Goal: Task Accomplishment & Management: Contribute content

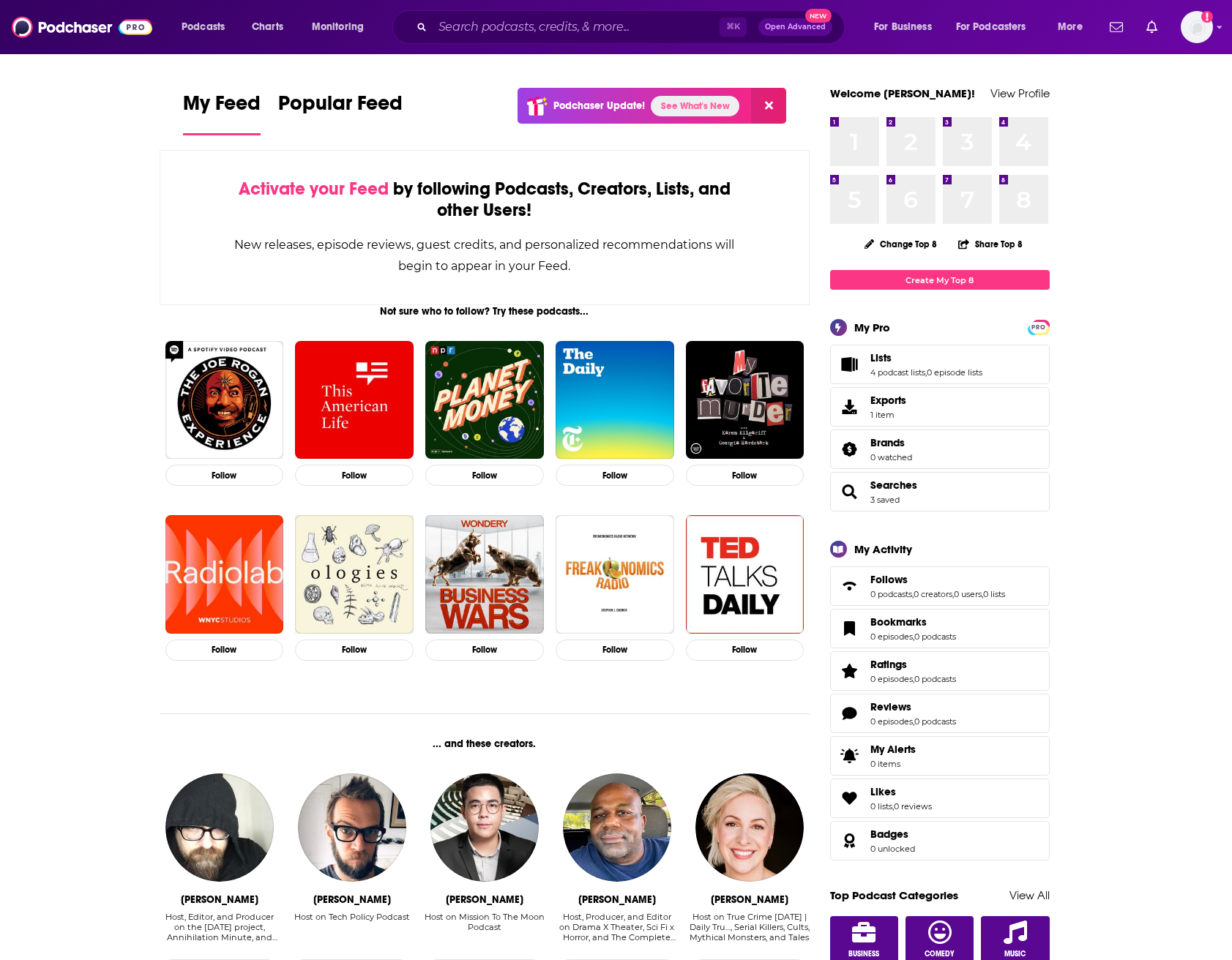
click at [693, 105] on link "See What's New" at bounding box center [695, 106] width 89 height 20
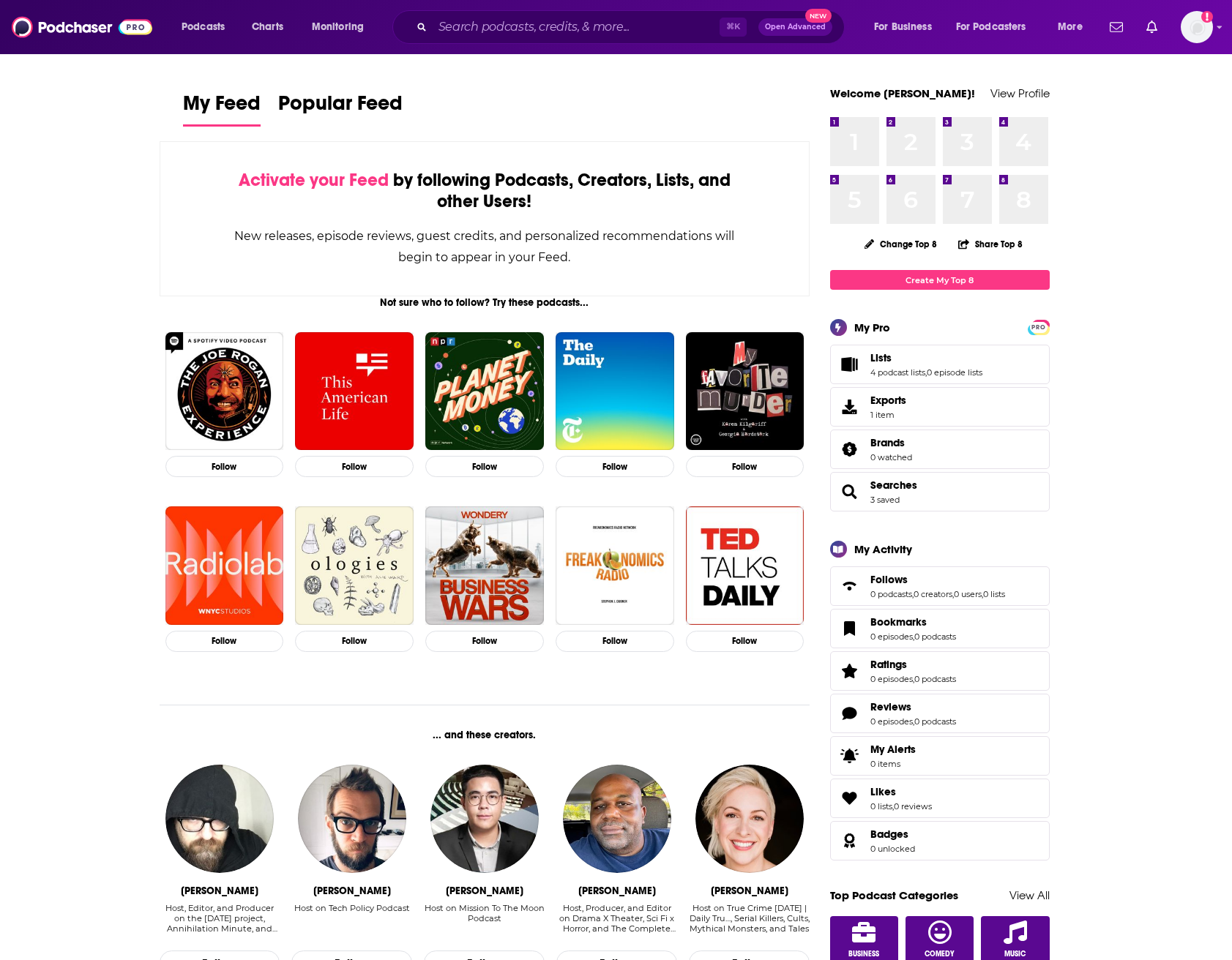
click at [1206, 32] on img "Logged in as AllisonLondonOffice1999" at bounding box center [1197, 27] width 32 height 32
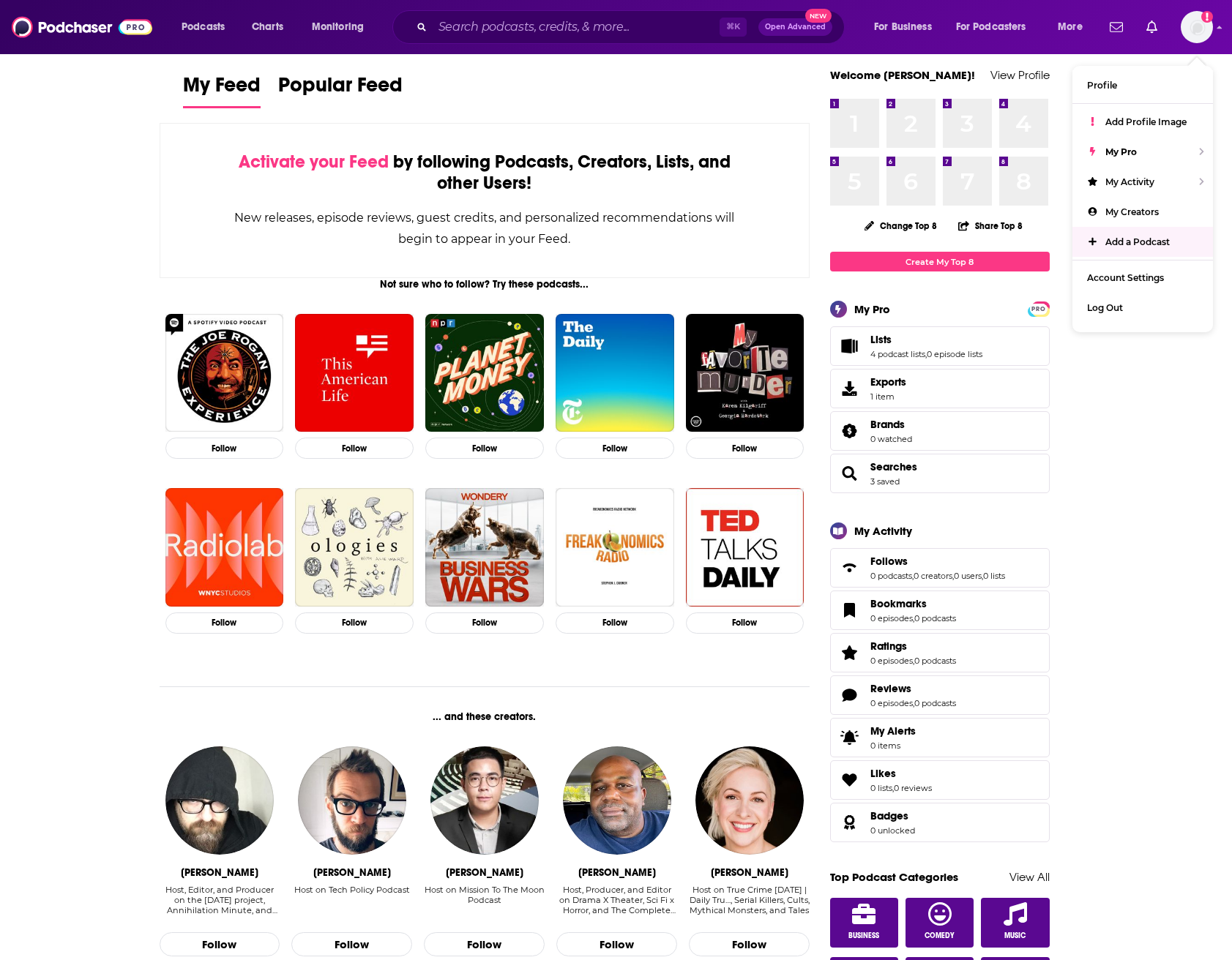
scroll to position [22, 0]
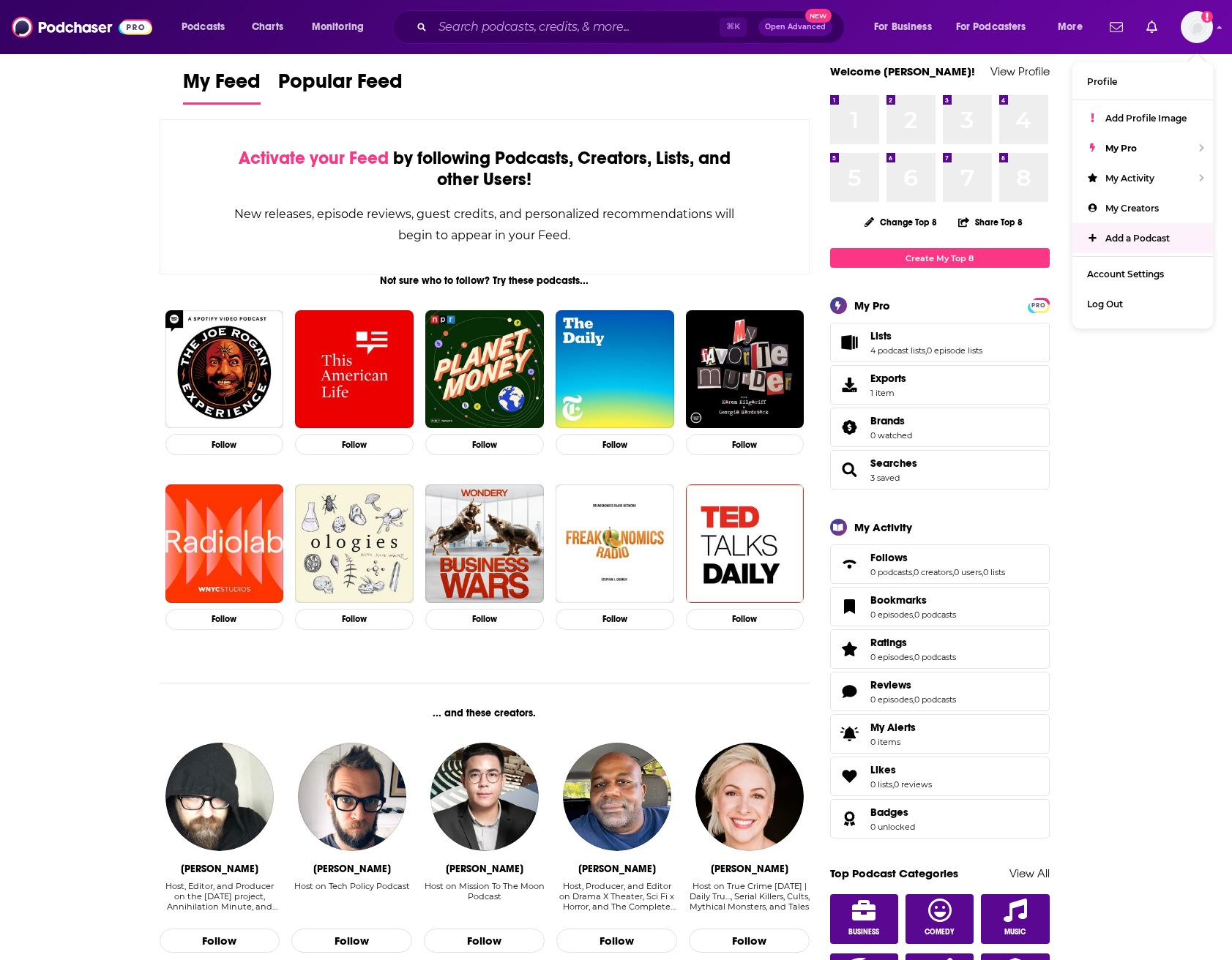
click at [994, 339] on span "Lists 4 podcast lists , 0 episode lists" at bounding box center [939, 342] width 220 height 39
click at [956, 350] on link "0 episode lists" at bounding box center [954, 350] width 56 height 10
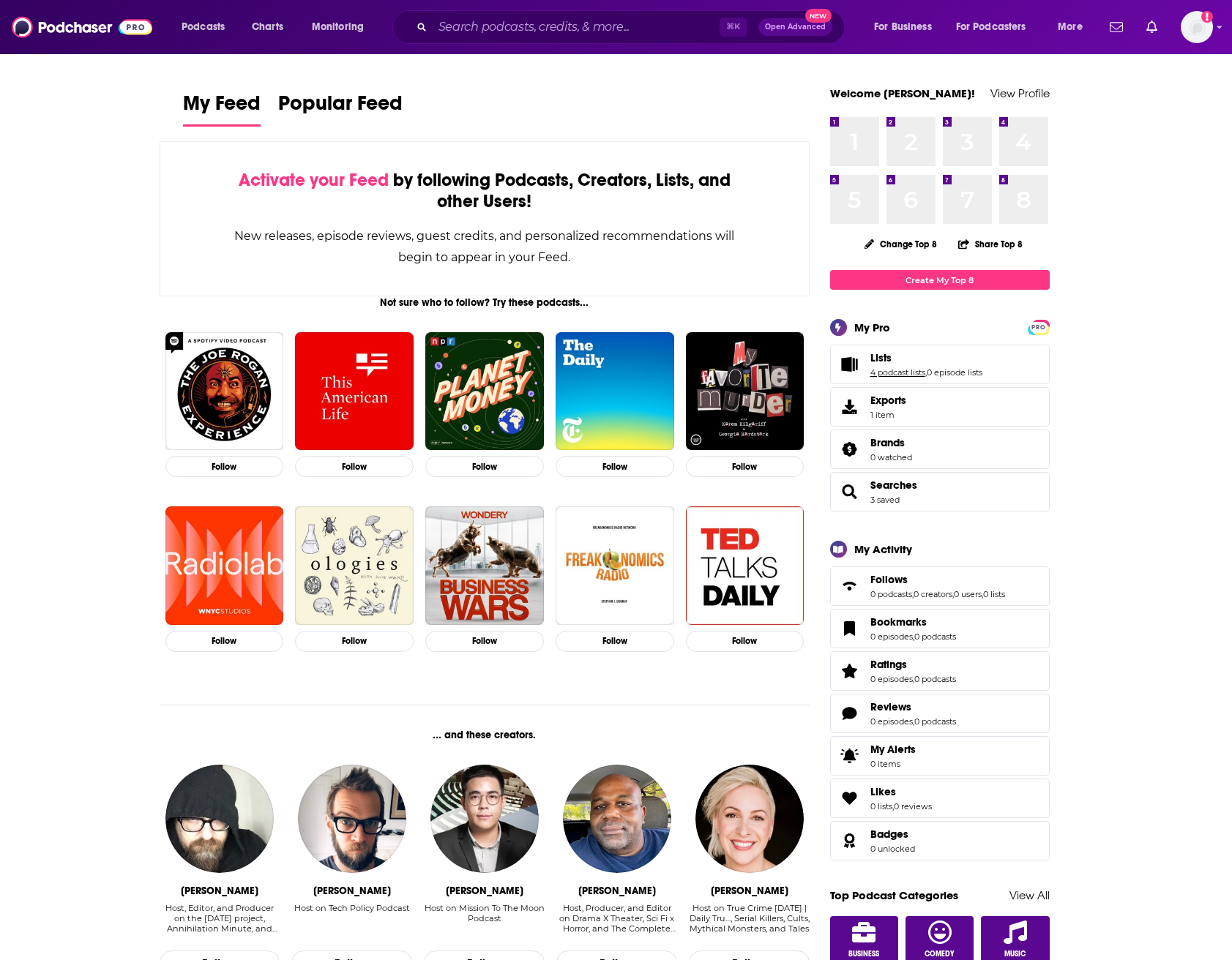
click at [908, 373] on link "4 podcast lists" at bounding box center [898, 372] width 55 height 10
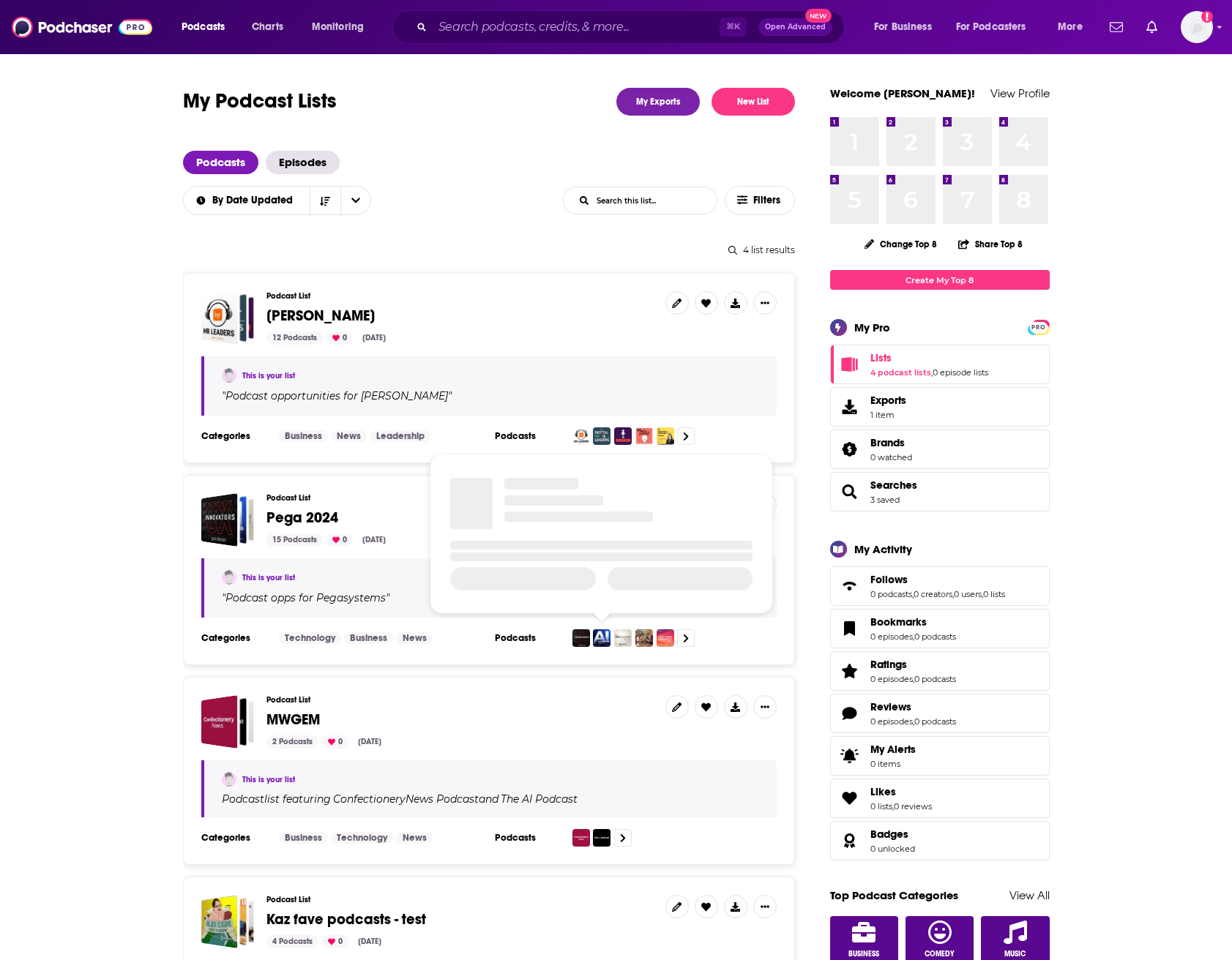
scroll to position [90, 0]
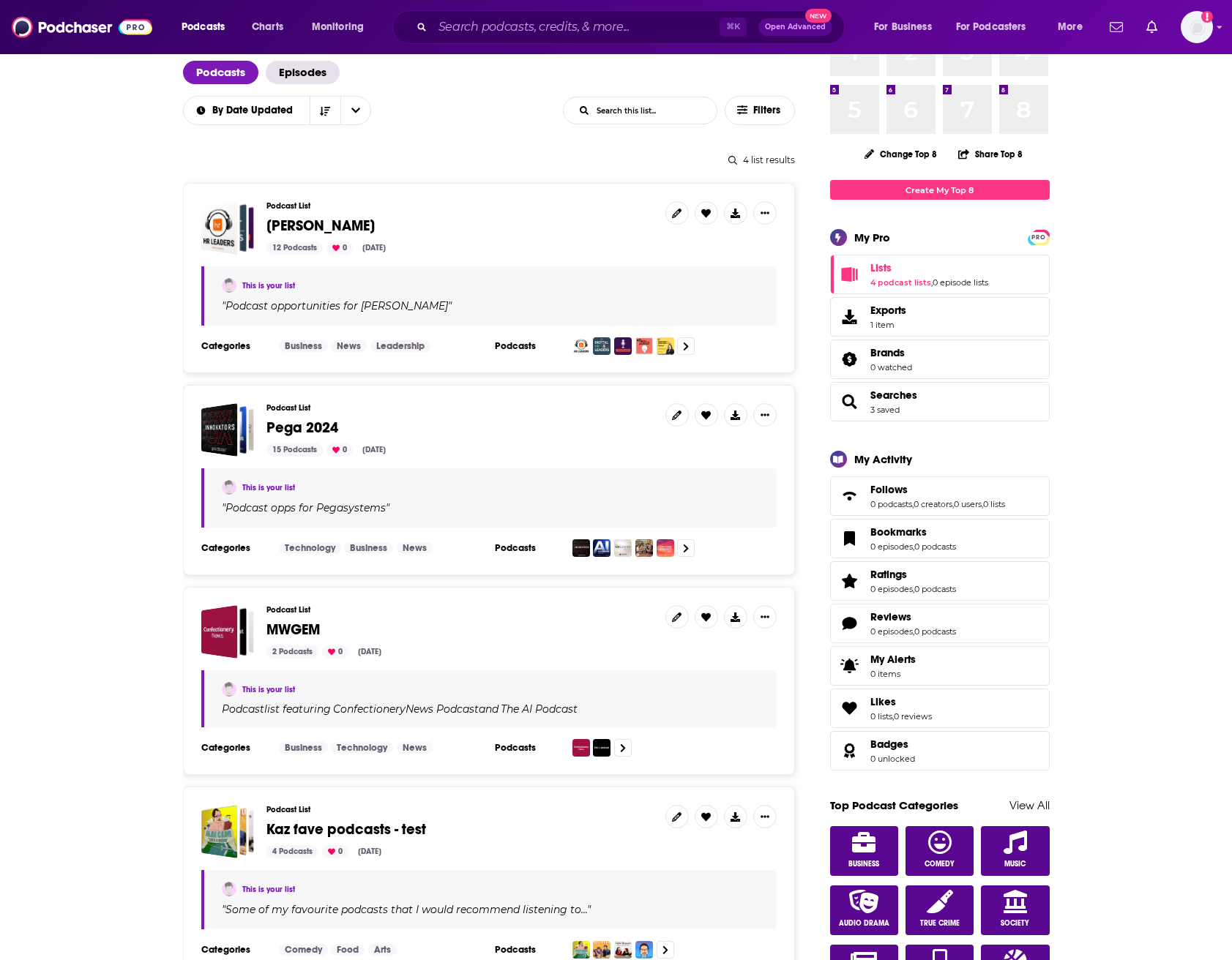
click at [766, 217] on icon "Show More Button" at bounding box center [765, 213] width 9 height 9
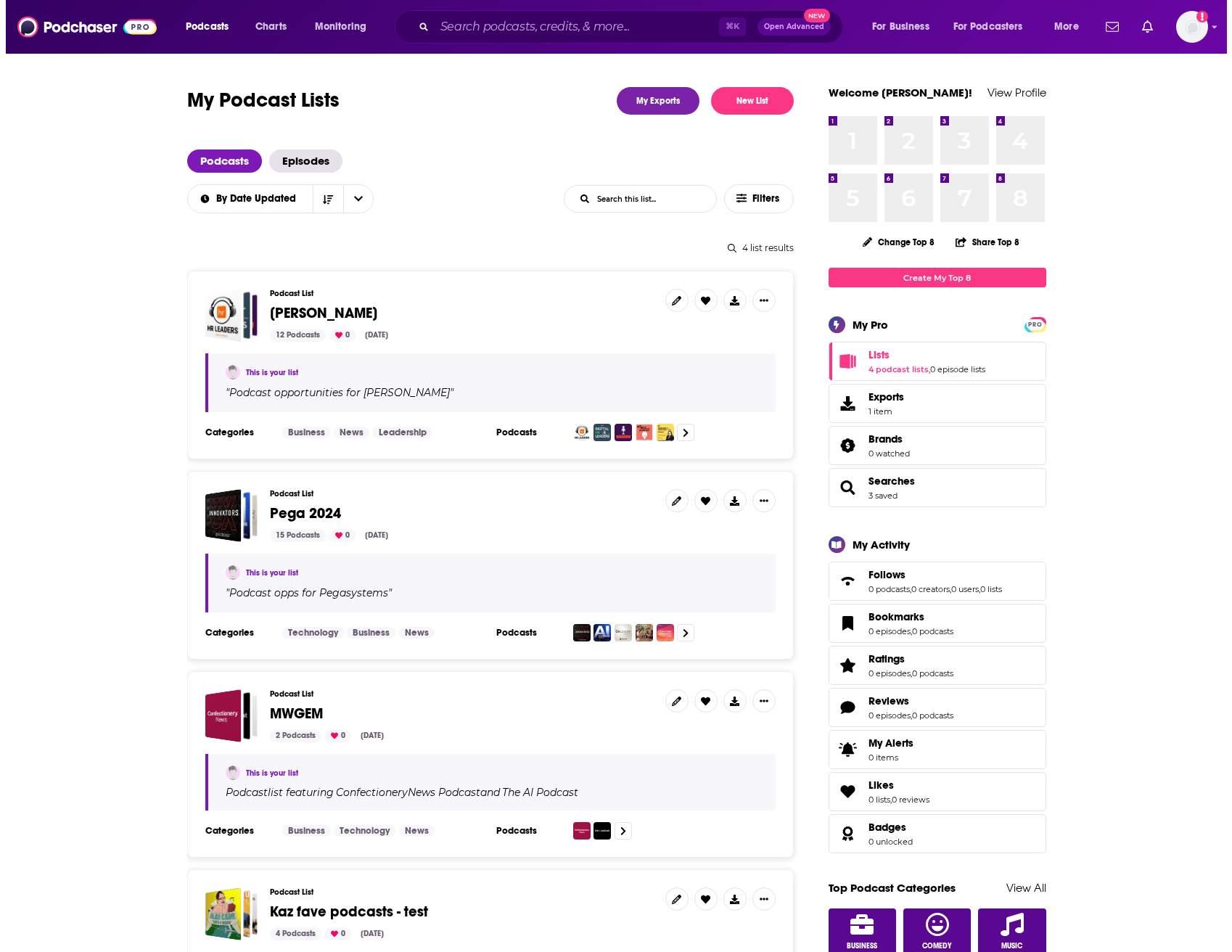
scroll to position [0, 0]
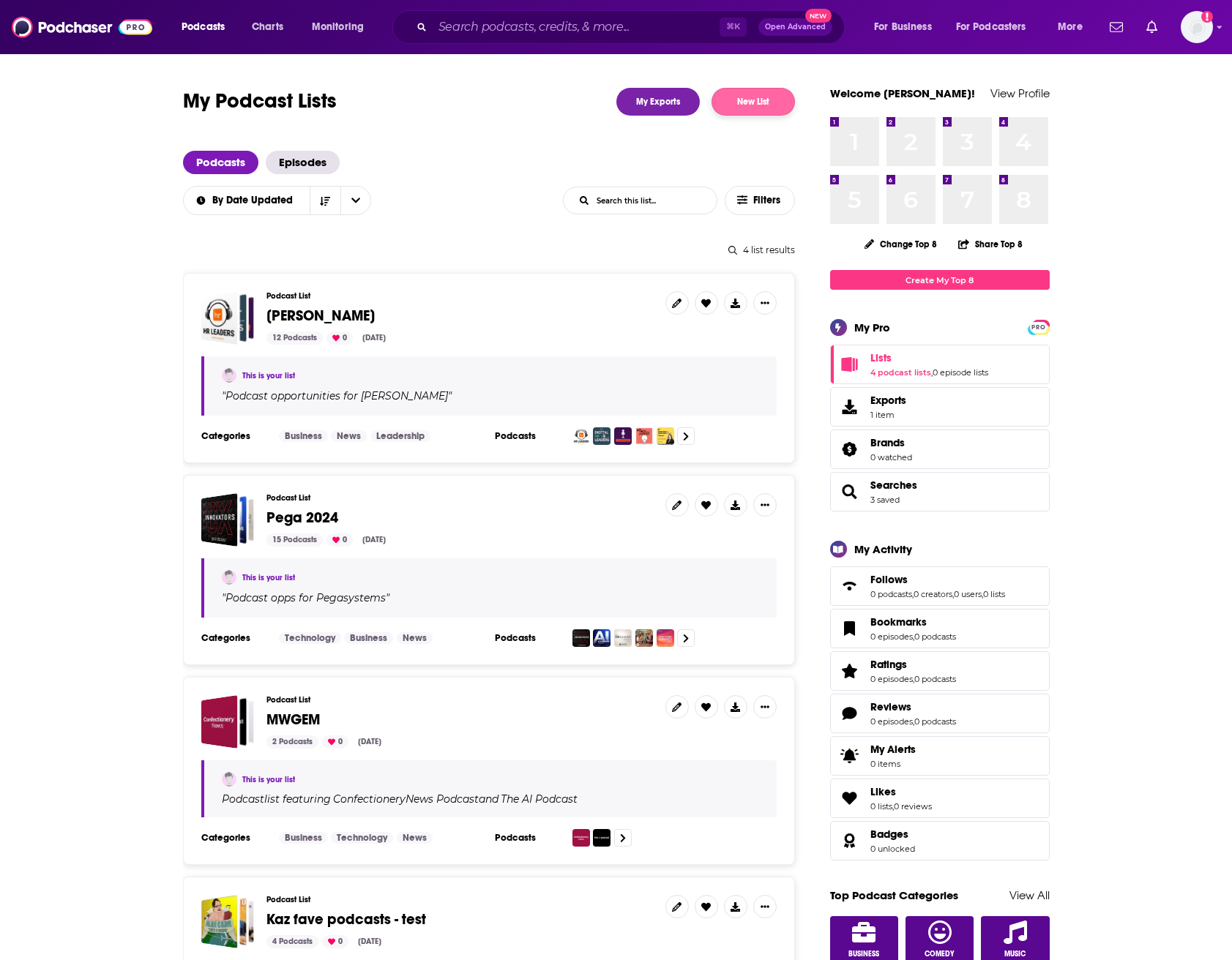
click at [748, 94] on button "New List" at bounding box center [754, 102] width 84 height 28
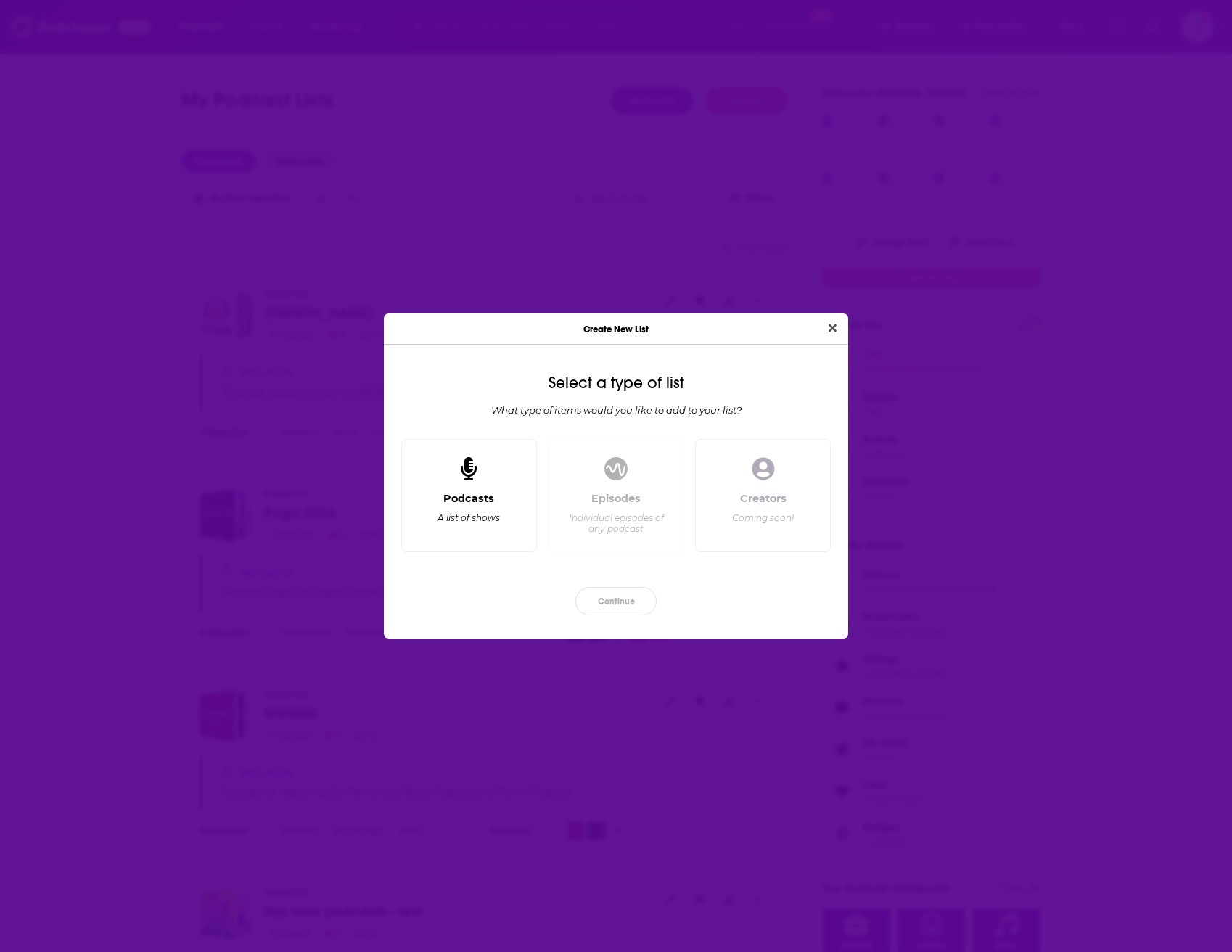
click at [471, 478] on icon "Dialog" at bounding box center [468, 468] width 16 height 23
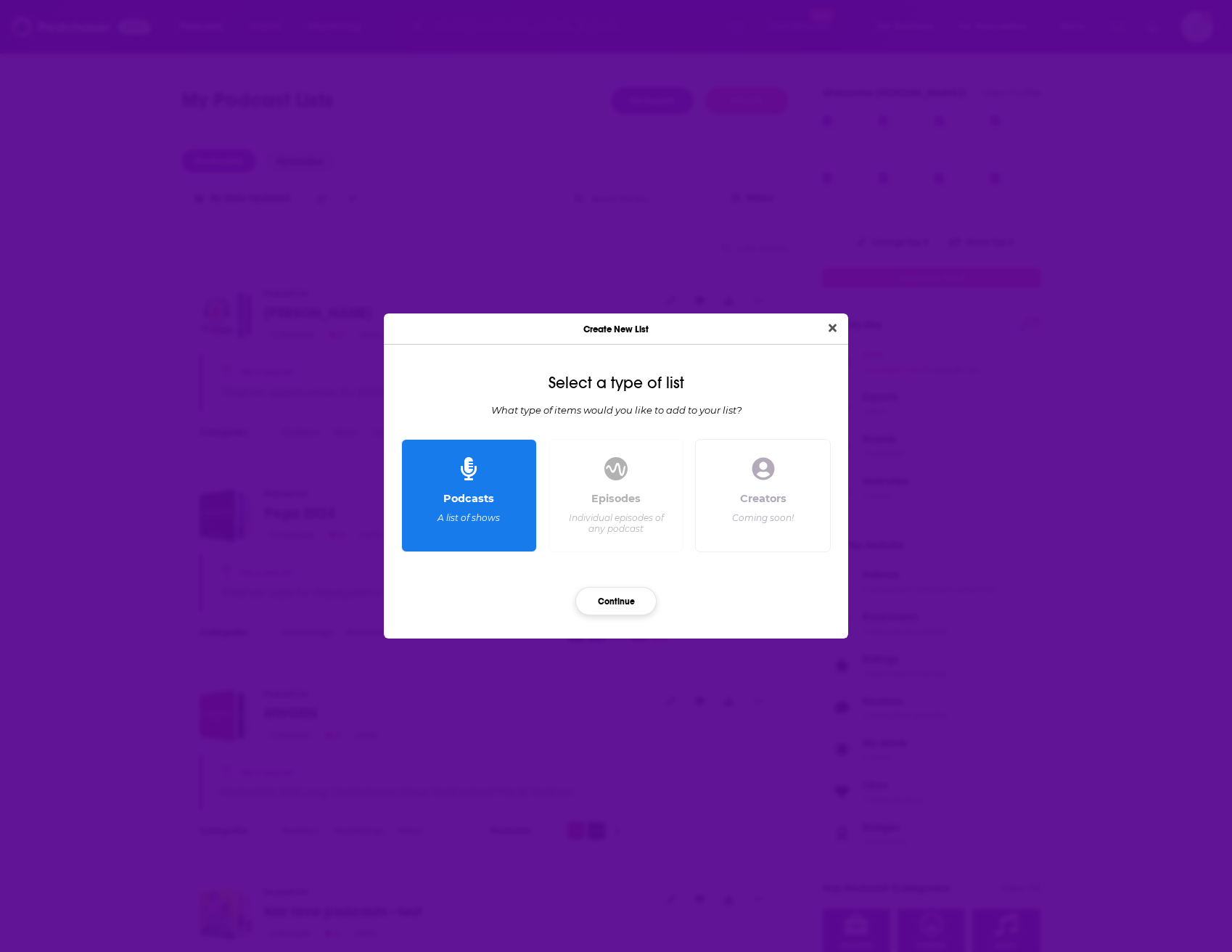
click at [627, 605] on button "Continue" at bounding box center [616, 601] width 81 height 28
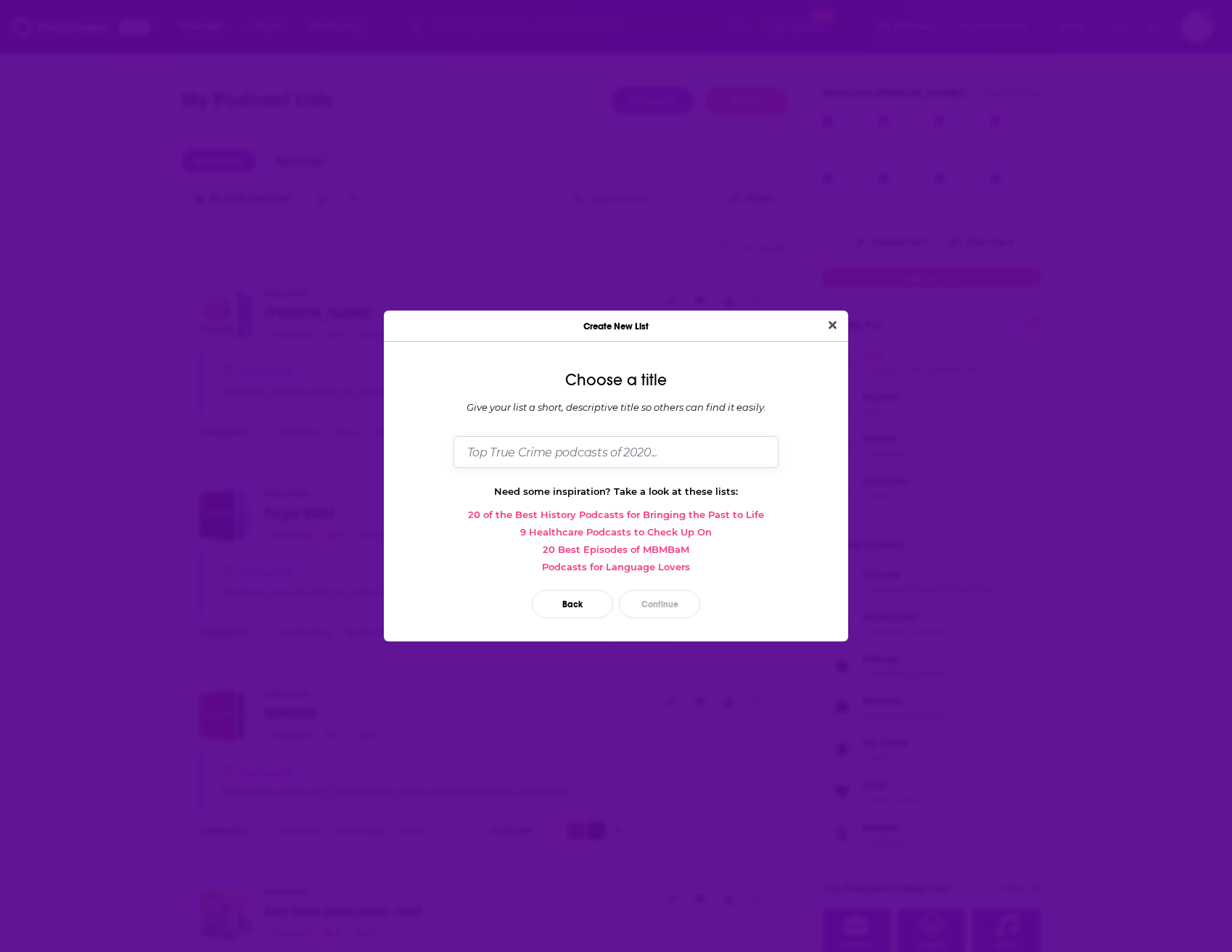
click at [633, 440] on input "Dialog" at bounding box center [616, 451] width 325 height 31
type input "IHG News Bureau Podcast Opps"
click at [660, 596] on button "Continue" at bounding box center [660, 603] width 81 height 28
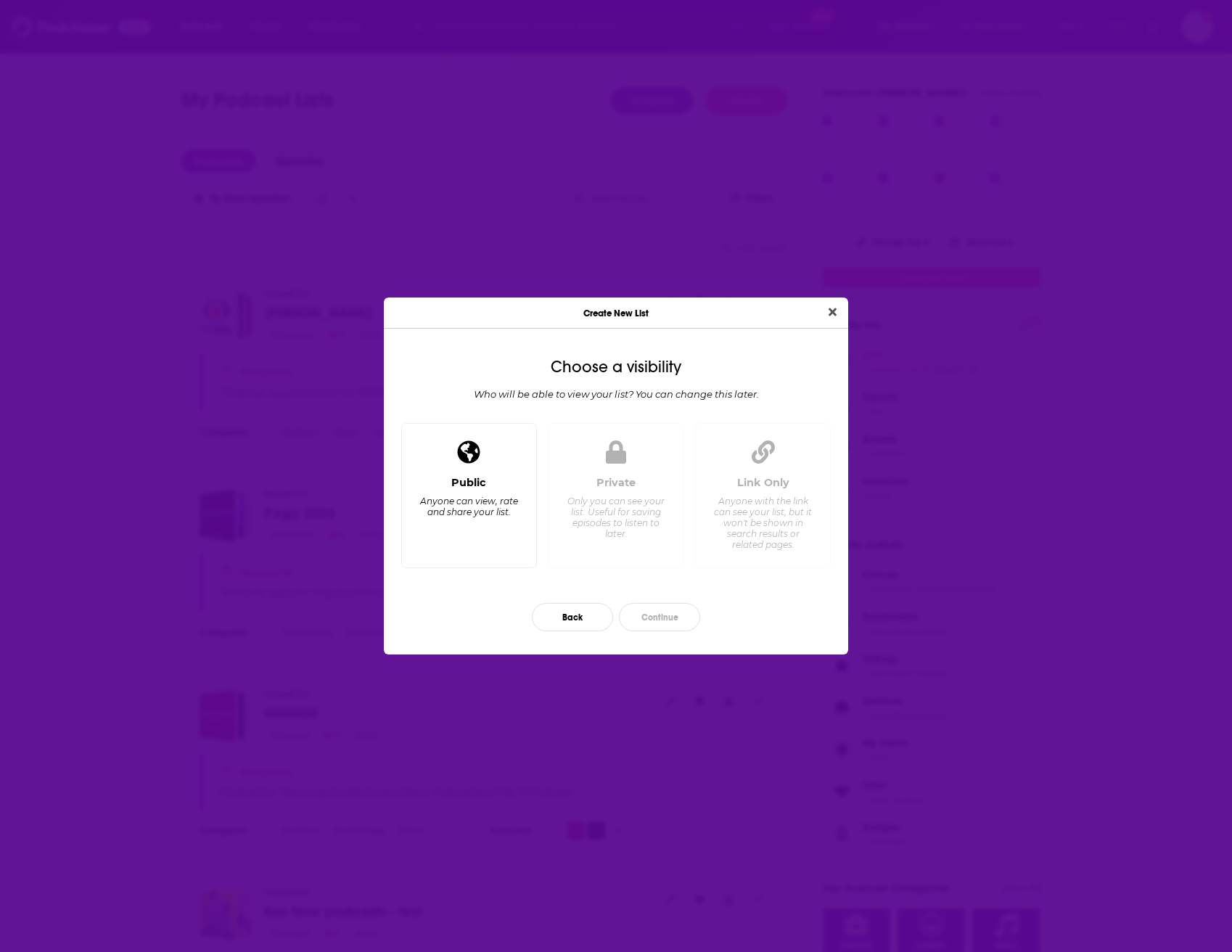
click at [517, 488] on div "Public Anyone can view, rate and share your list." at bounding box center [468, 516] width 111 height 80
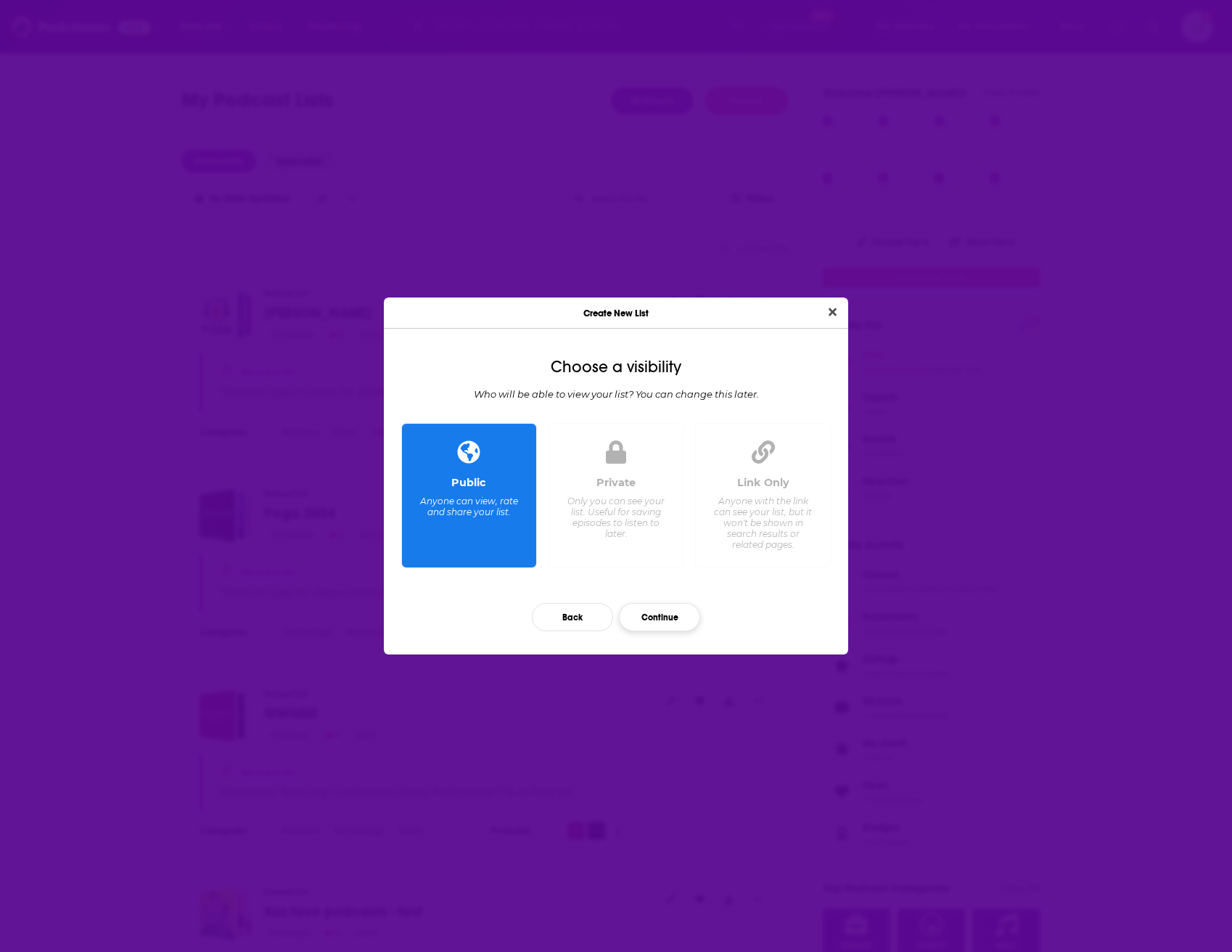
click at [660, 609] on button "Continue" at bounding box center [660, 617] width 81 height 28
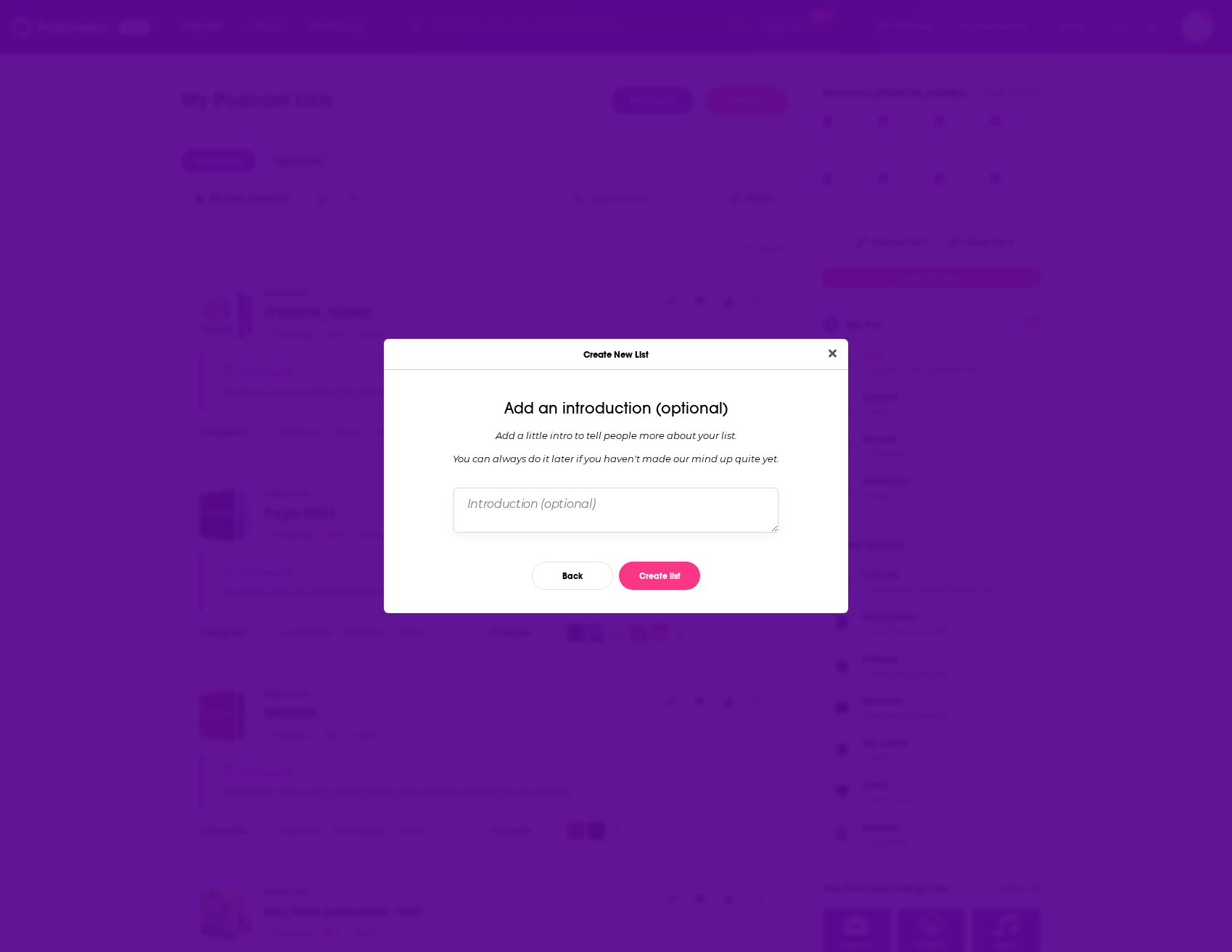
click at [636, 510] on textarea "Dialog" at bounding box center [616, 510] width 325 height 45
click at [661, 569] on button "Create list" at bounding box center [660, 575] width 81 height 28
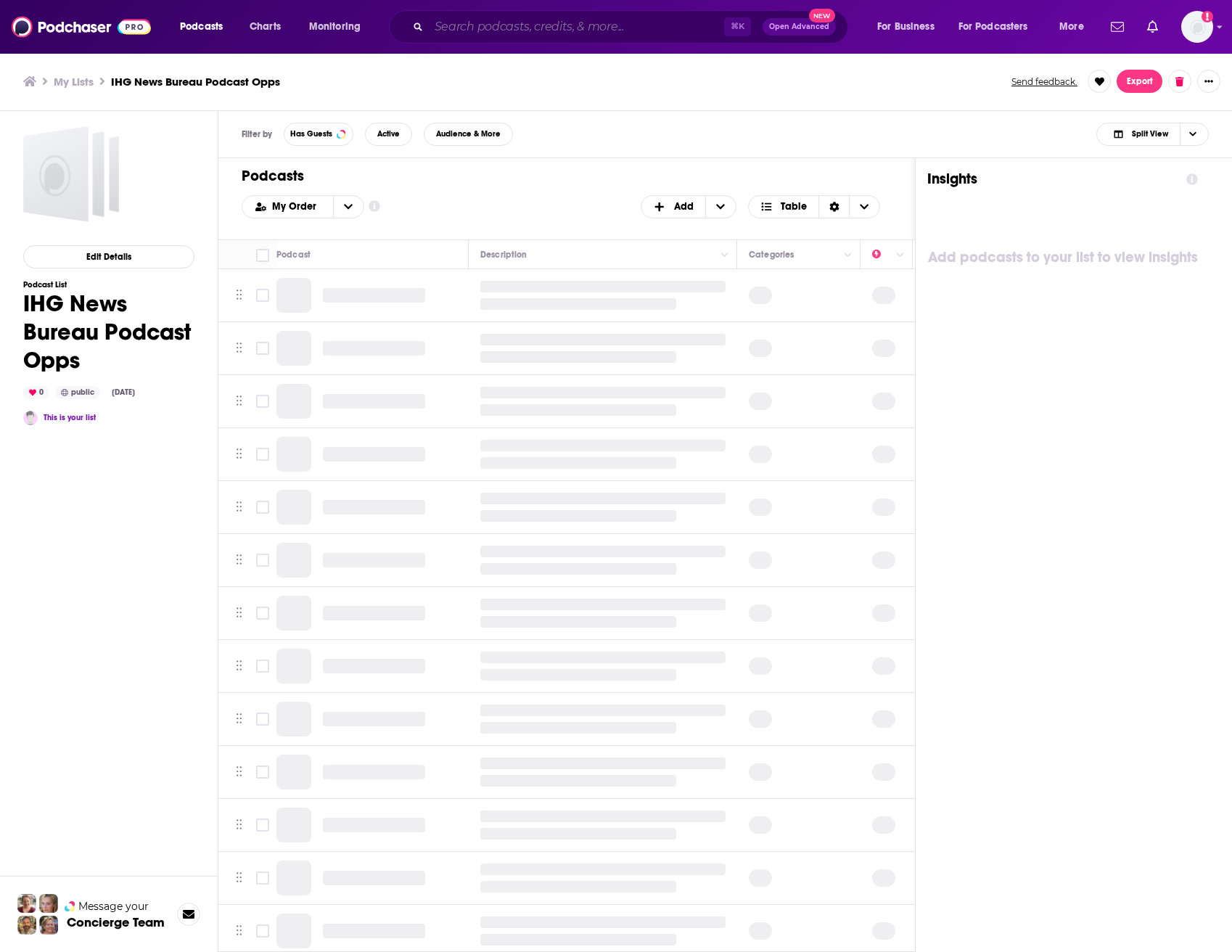
click at [533, 26] on input "Search podcasts, credits, & more..." at bounding box center [576, 26] width 296 height 23
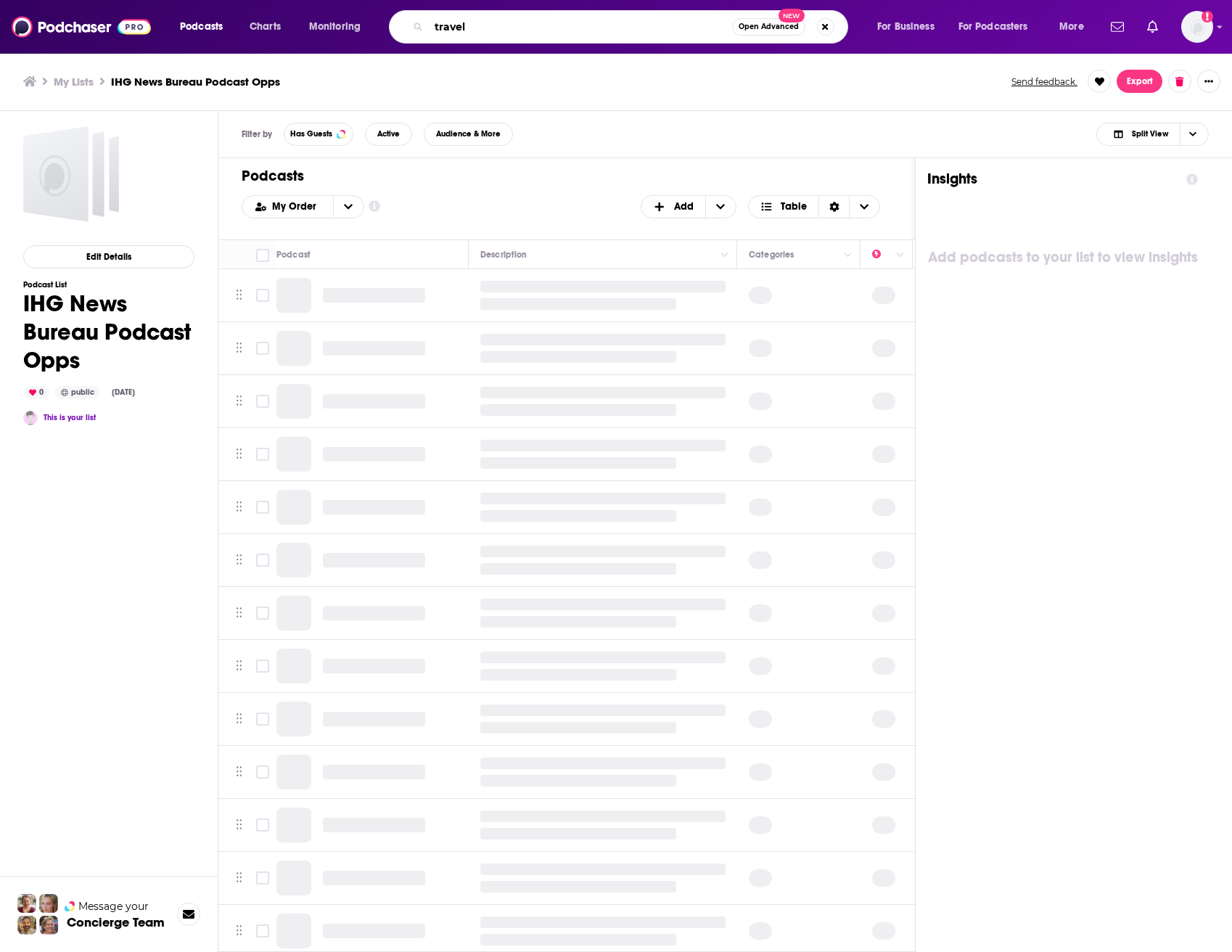
type input "travel"
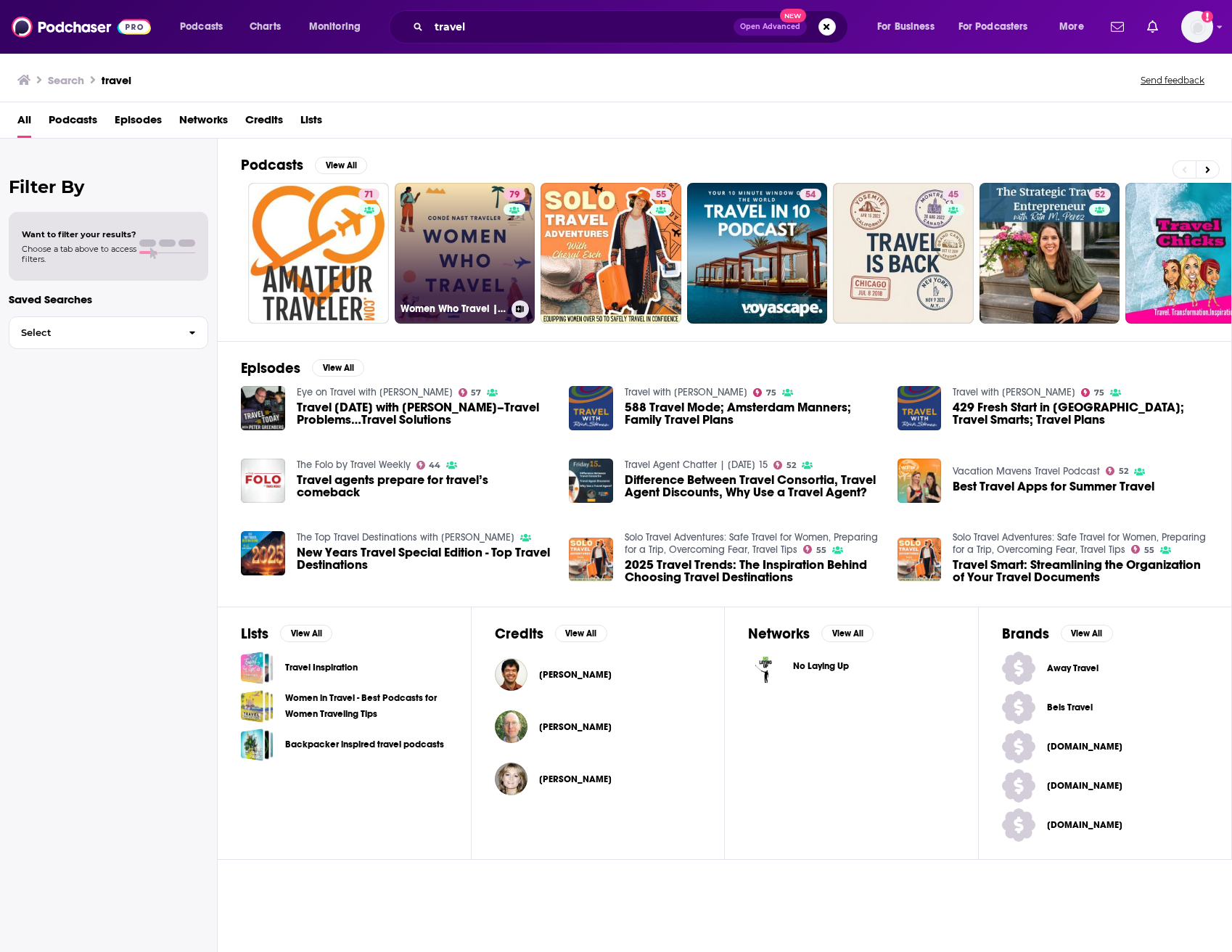
click at [484, 246] on link "79 Women Who Travel | Condé Nast Traveler" at bounding box center [465, 253] width 141 height 141
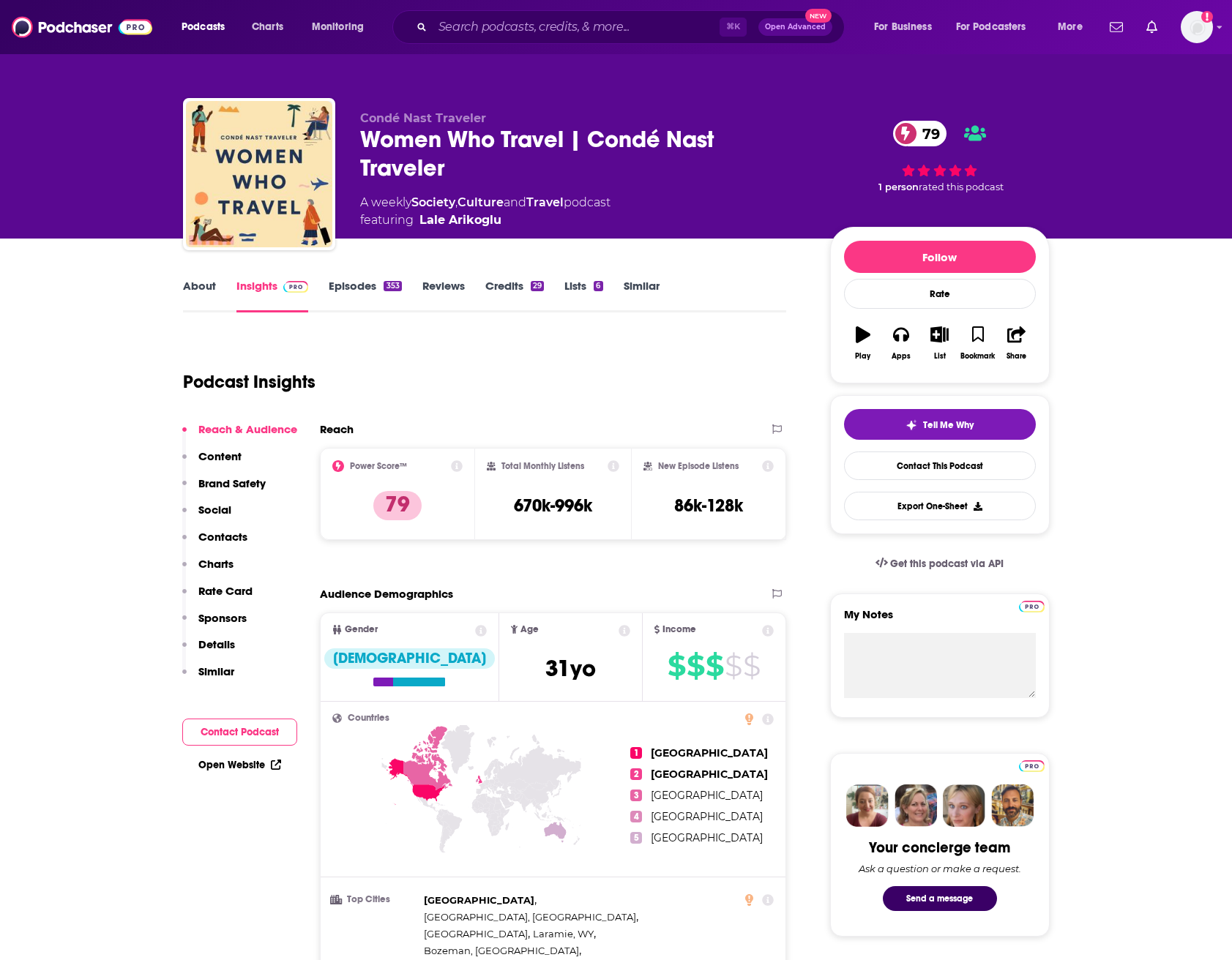
click at [942, 337] on icon "button" at bounding box center [939, 334] width 18 height 16
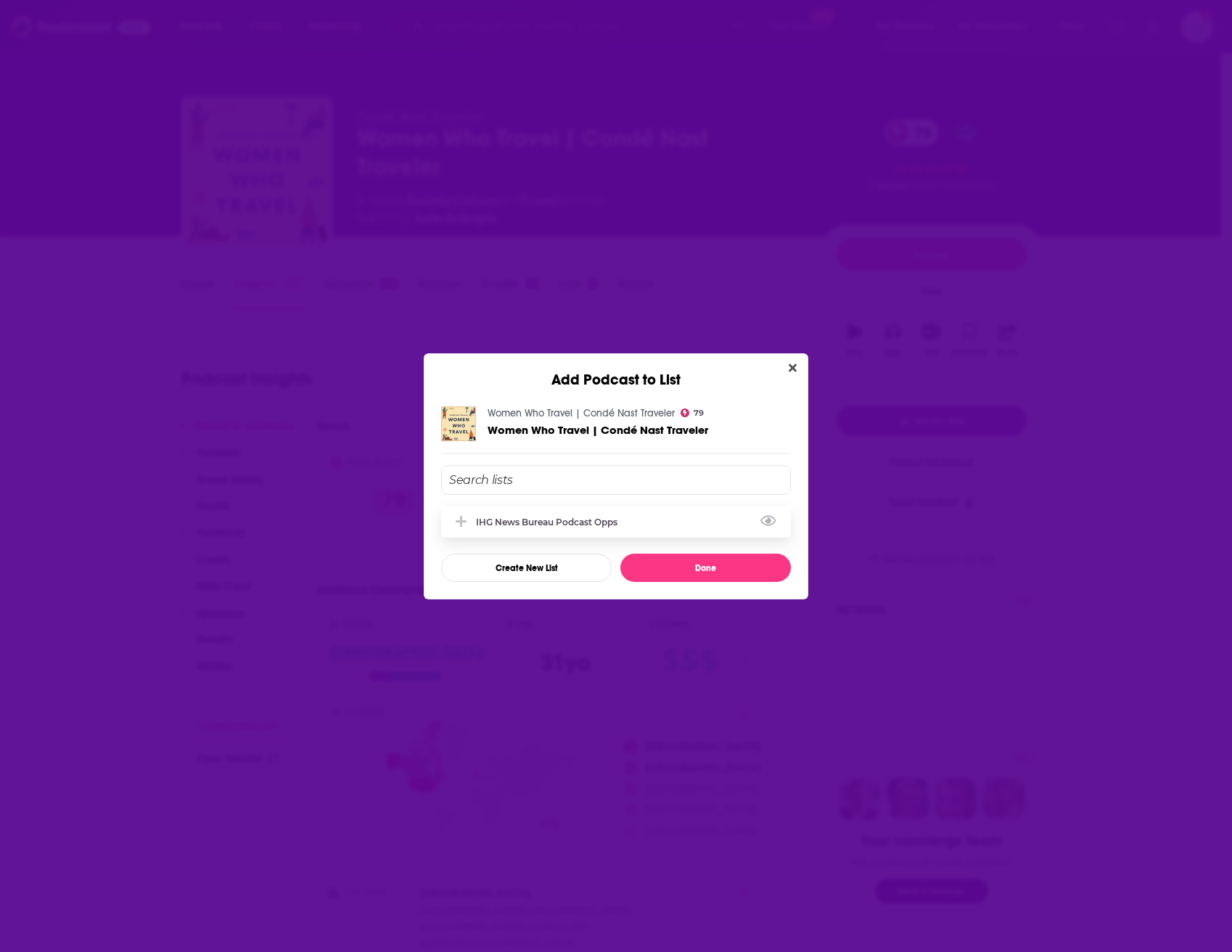
click at [560, 519] on div "IHG News Bureau Podcast Opps" at bounding box center [550, 522] width 150 height 11
click at [676, 558] on button "Done" at bounding box center [704, 567] width 170 height 28
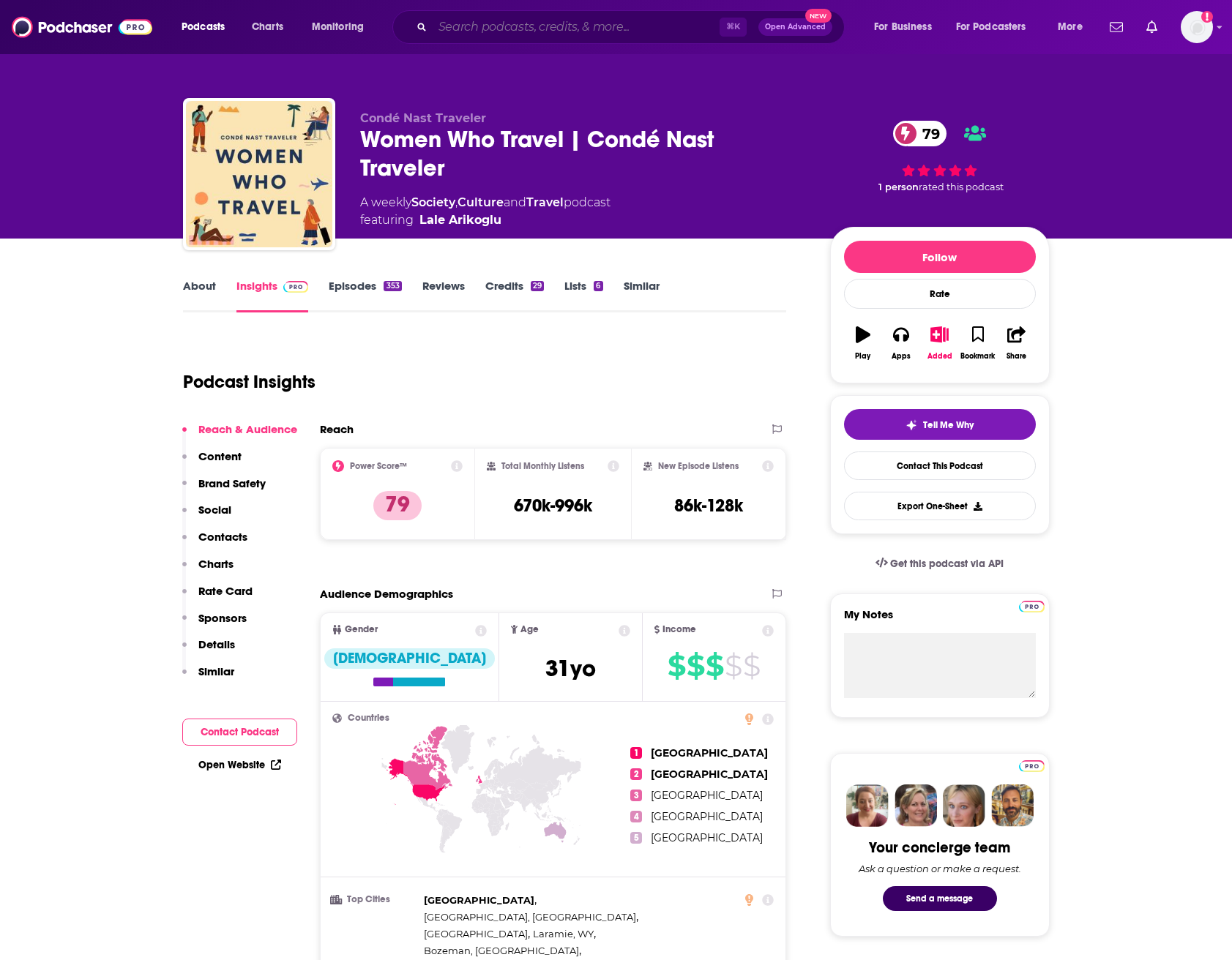
click at [569, 23] on input "Search podcasts, credits, & more..." at bounding box center [576, 26] width 287 height 23
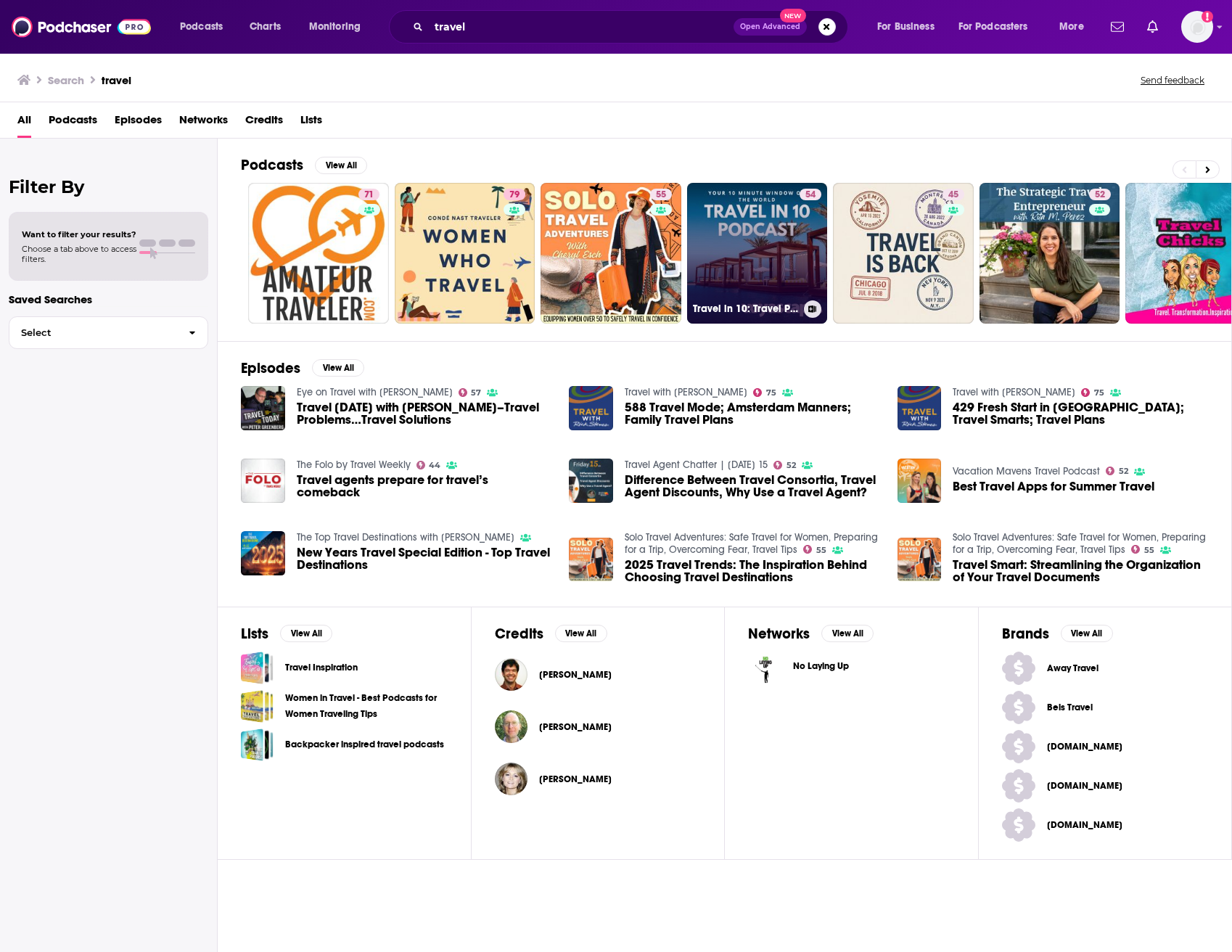
click at [749, 213] on link "54 Travel in 10: Travel Podcast" at bounding box center [757, 253] width 141 height 141
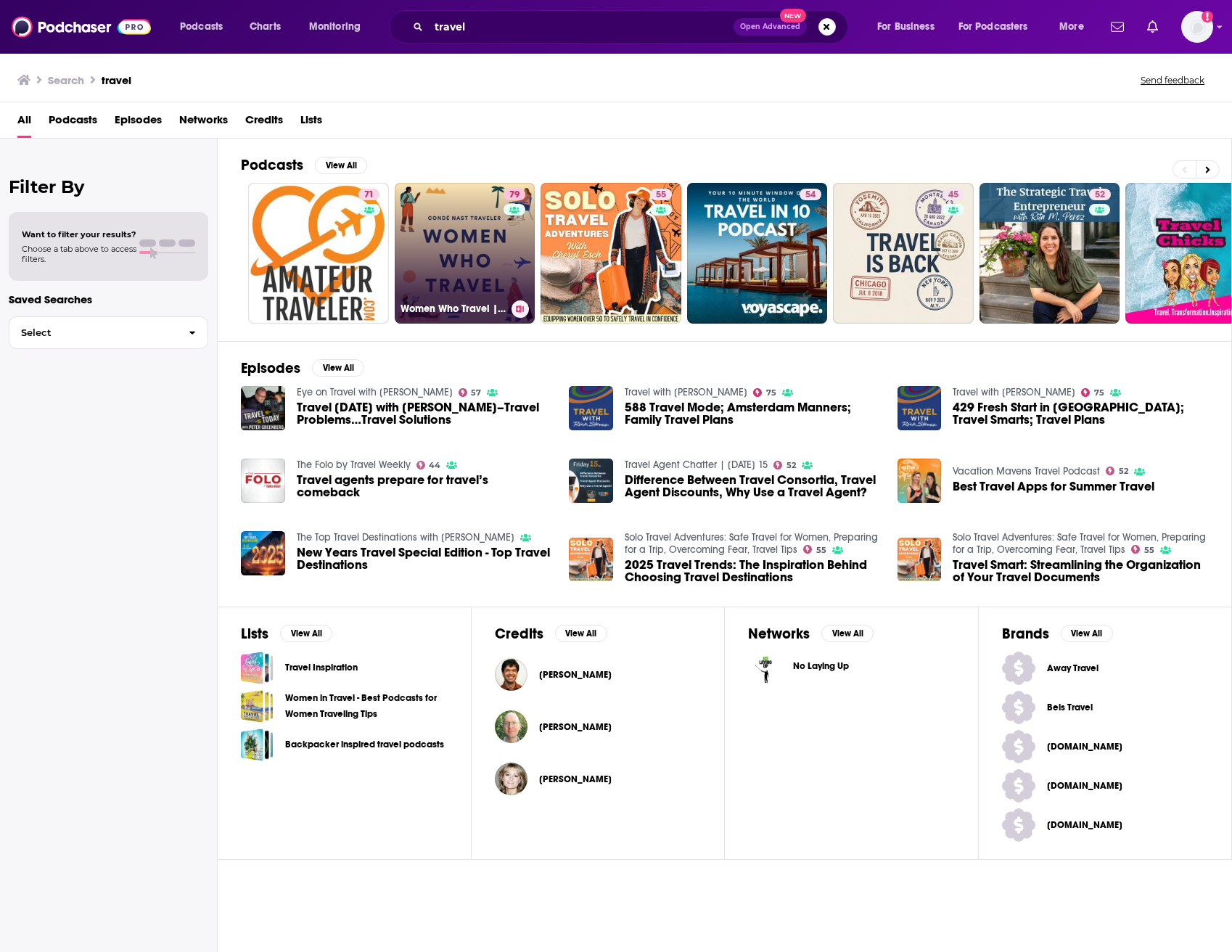
click at [463, 228] on link "79 Women Who Travel | Condé Nast Traveler" at bounding box center [465, 253] width 141 height 141
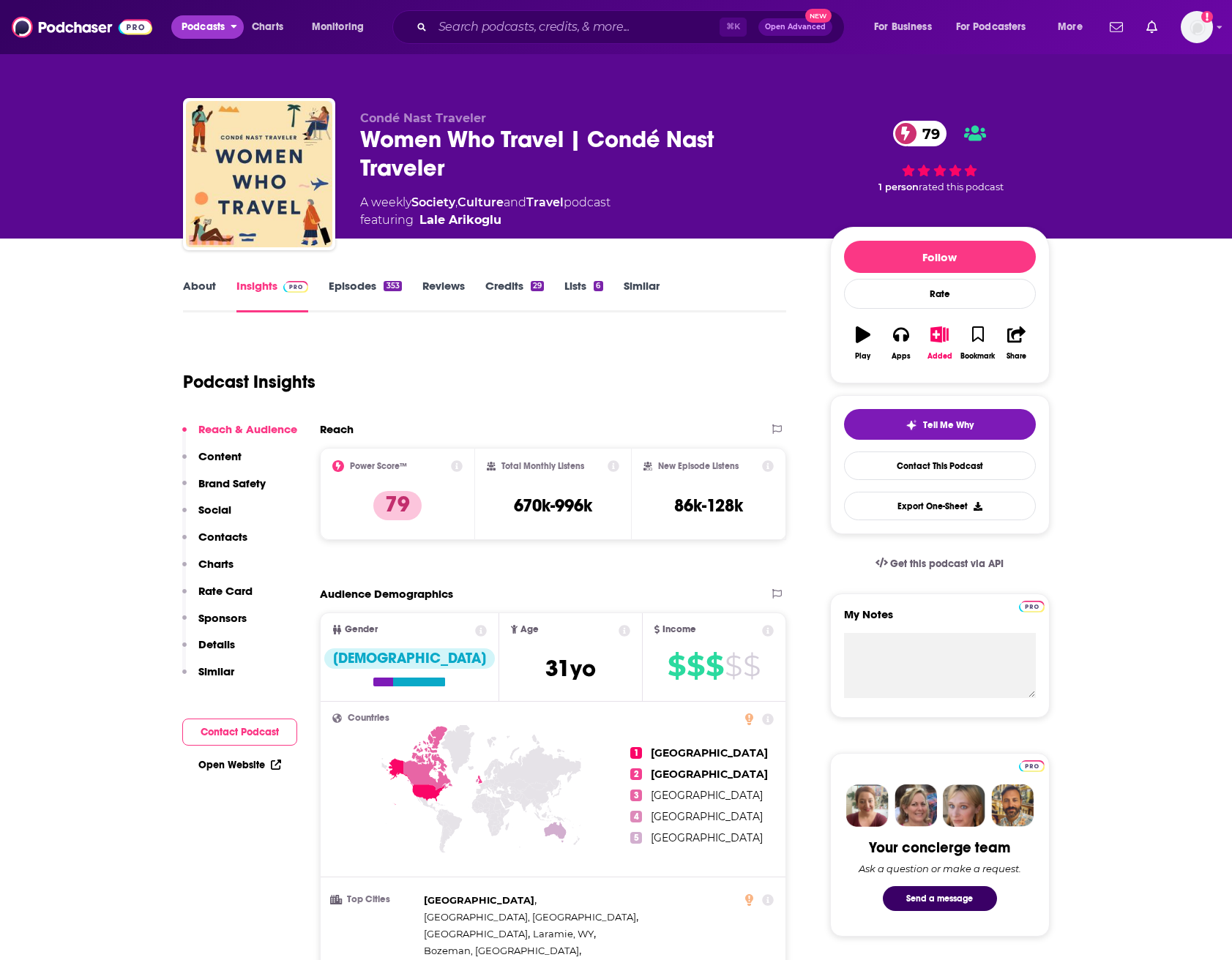
click at [218, 32] on span "Podcasts" at bounding box center [202, 27] width 44 height 20
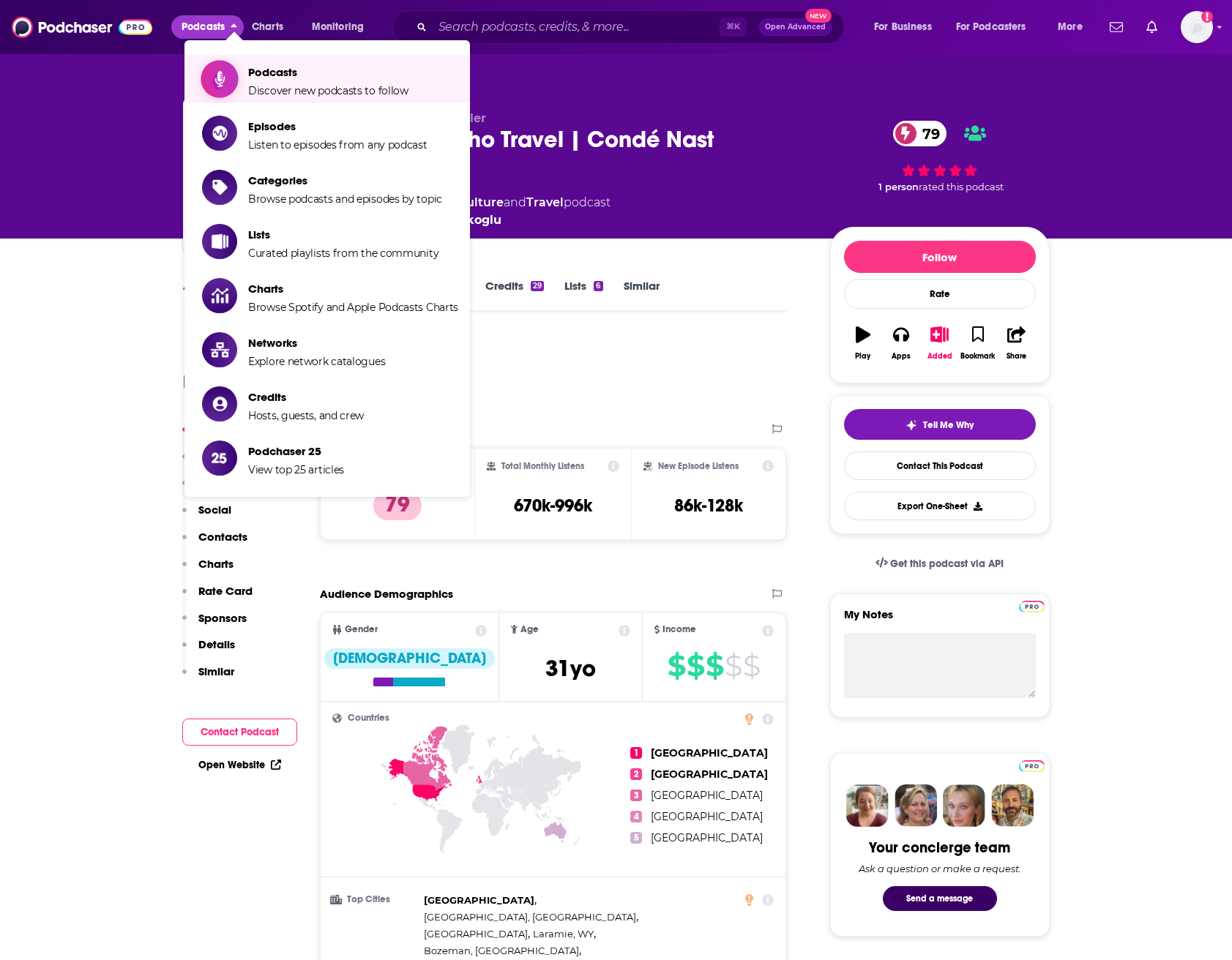
click at [274, 79] on span "Podcasts Discover new podcasts to follow" at bounding box center [328, 79] width 161 height 37
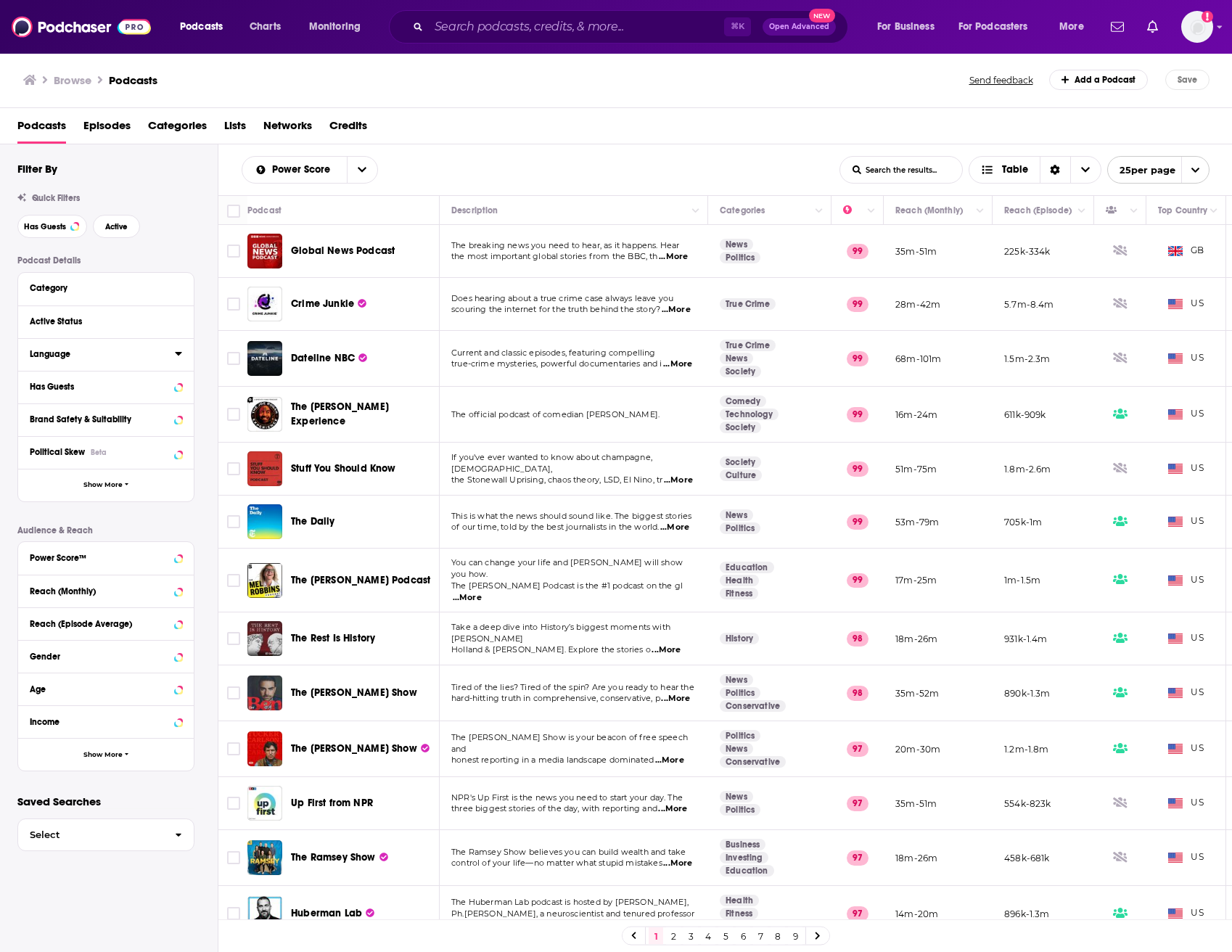
click at [180, 354] on icon at bounding box center [178, 353] width 8 height 12
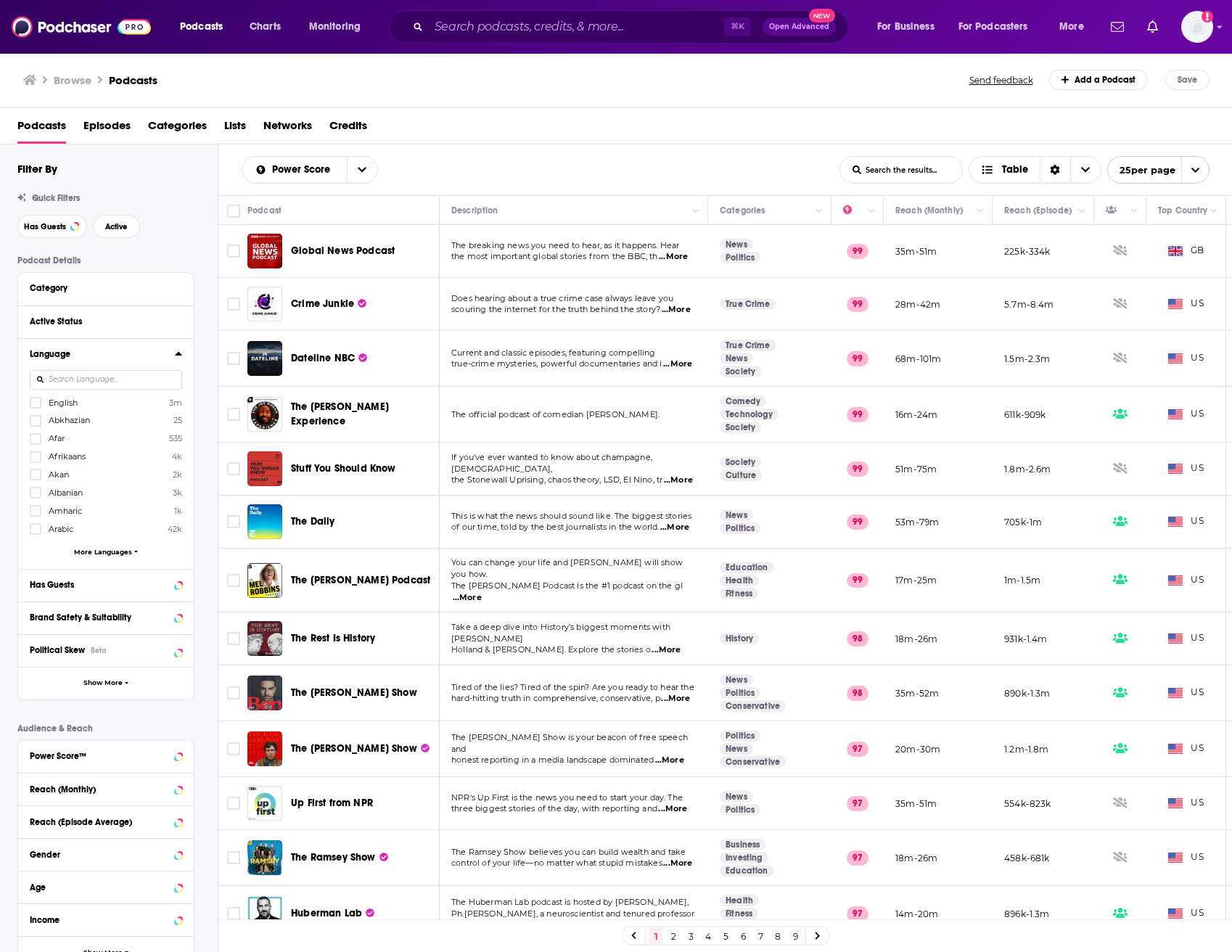
click at [180, 357] on icon at bounding box center [178, 353] width 8 height 12
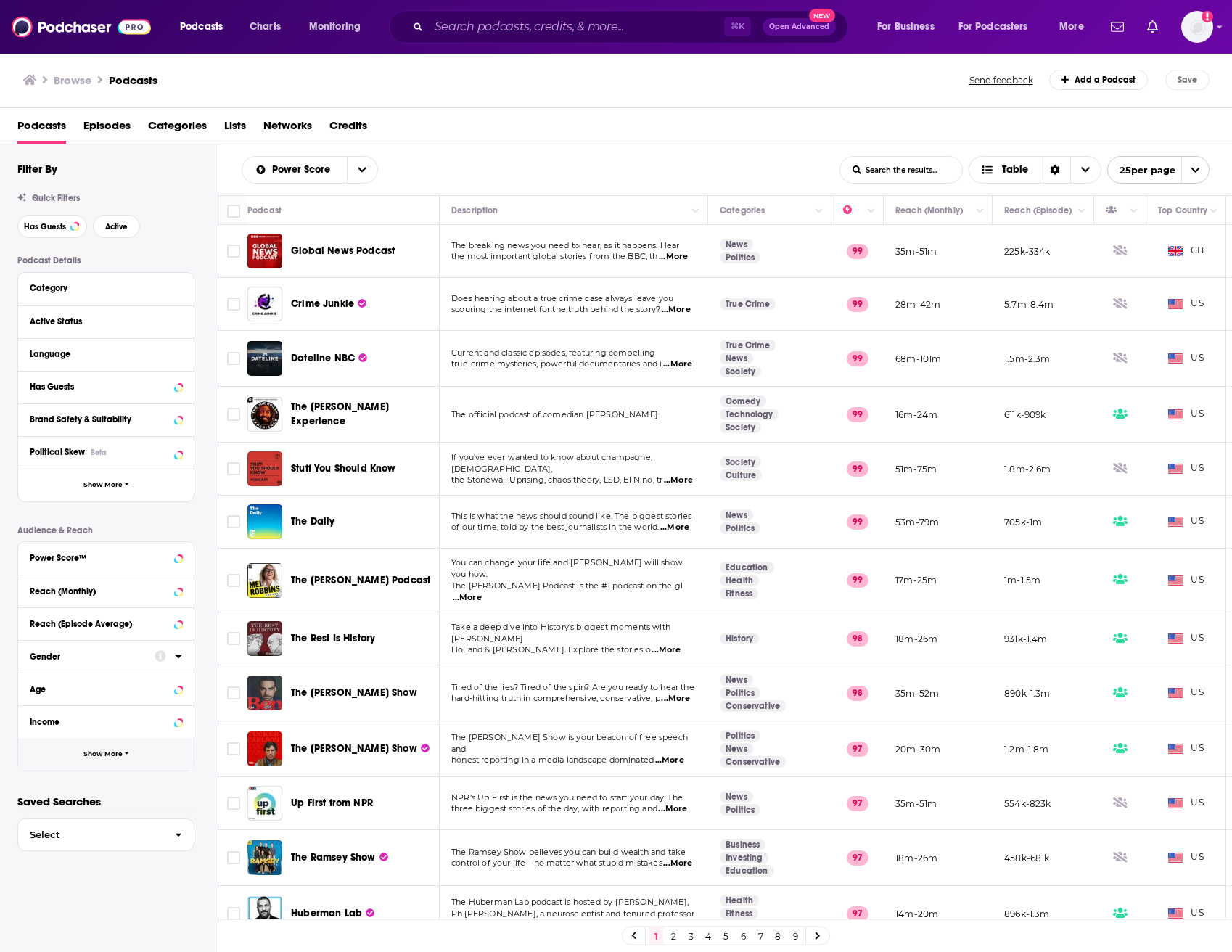
click at [126, 750] on button "Show More" at bounding box center [105, 754] width 175 height 33
click at [128, 485] on icon "button" at bounding box center [126, 484] width 3 height 3
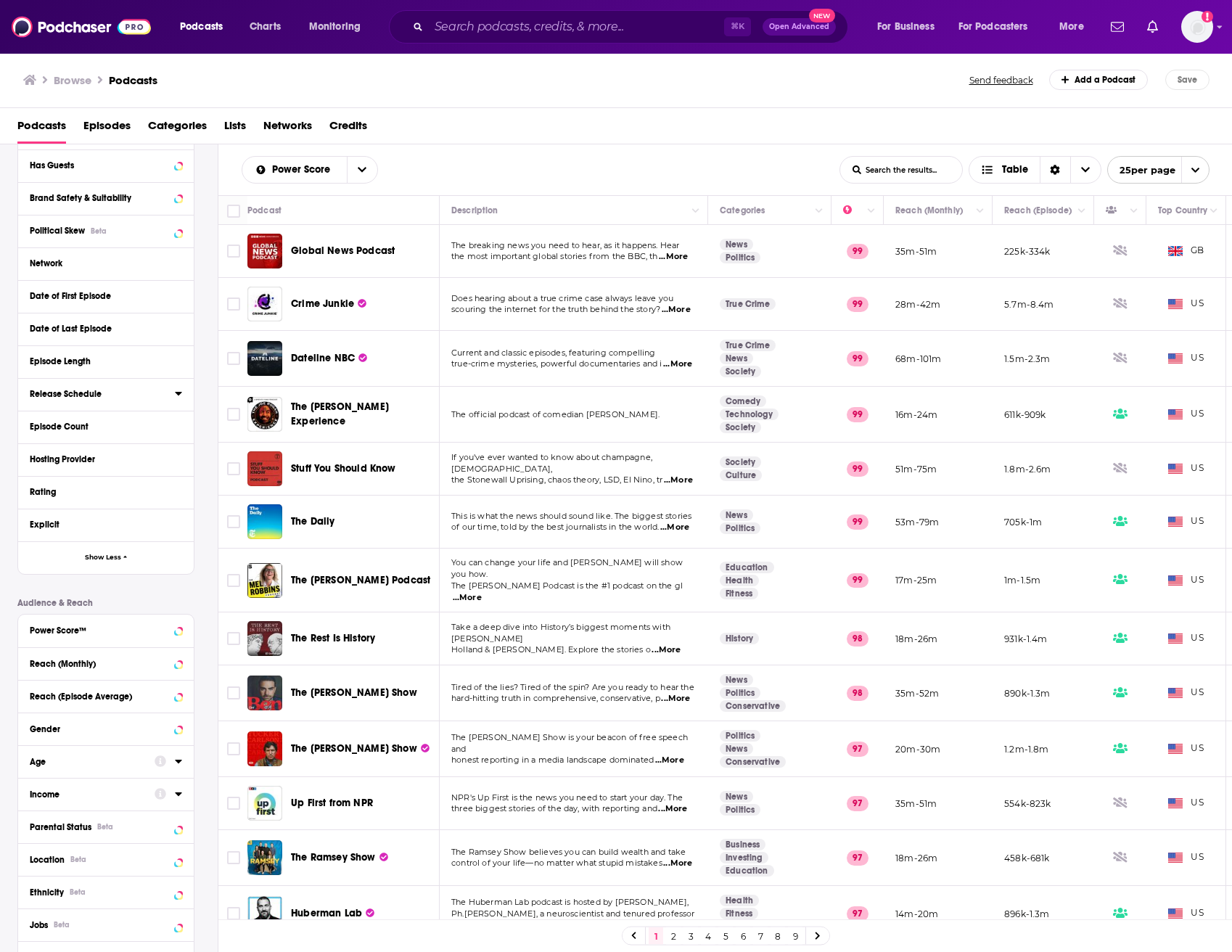
scroll to position [364, 0]
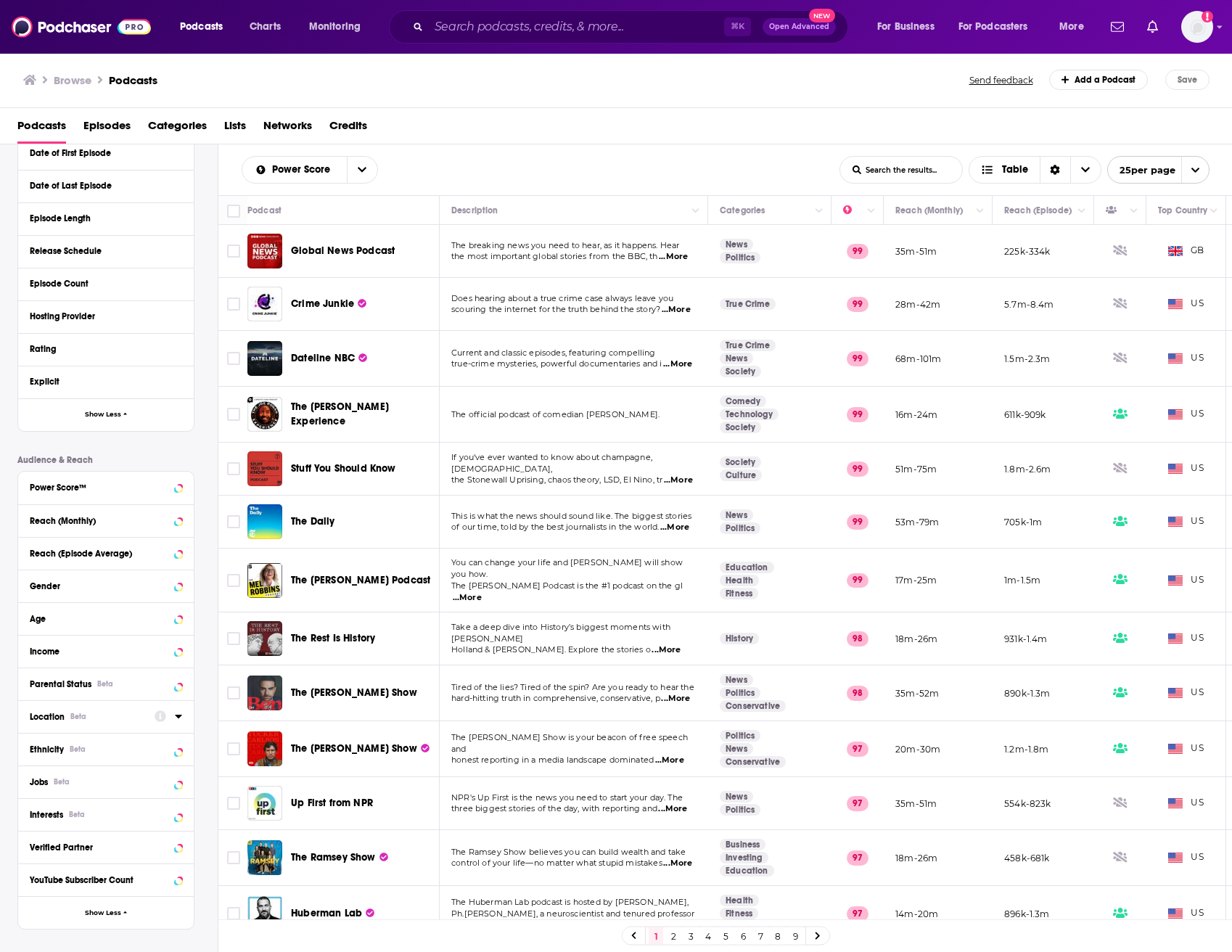
click at [181, 718] on icon at bounding box center [178, 717] width 7 height 3
click at [146, 749] on input at bounding box center [106, 741] width 152 height 19
type input "united"
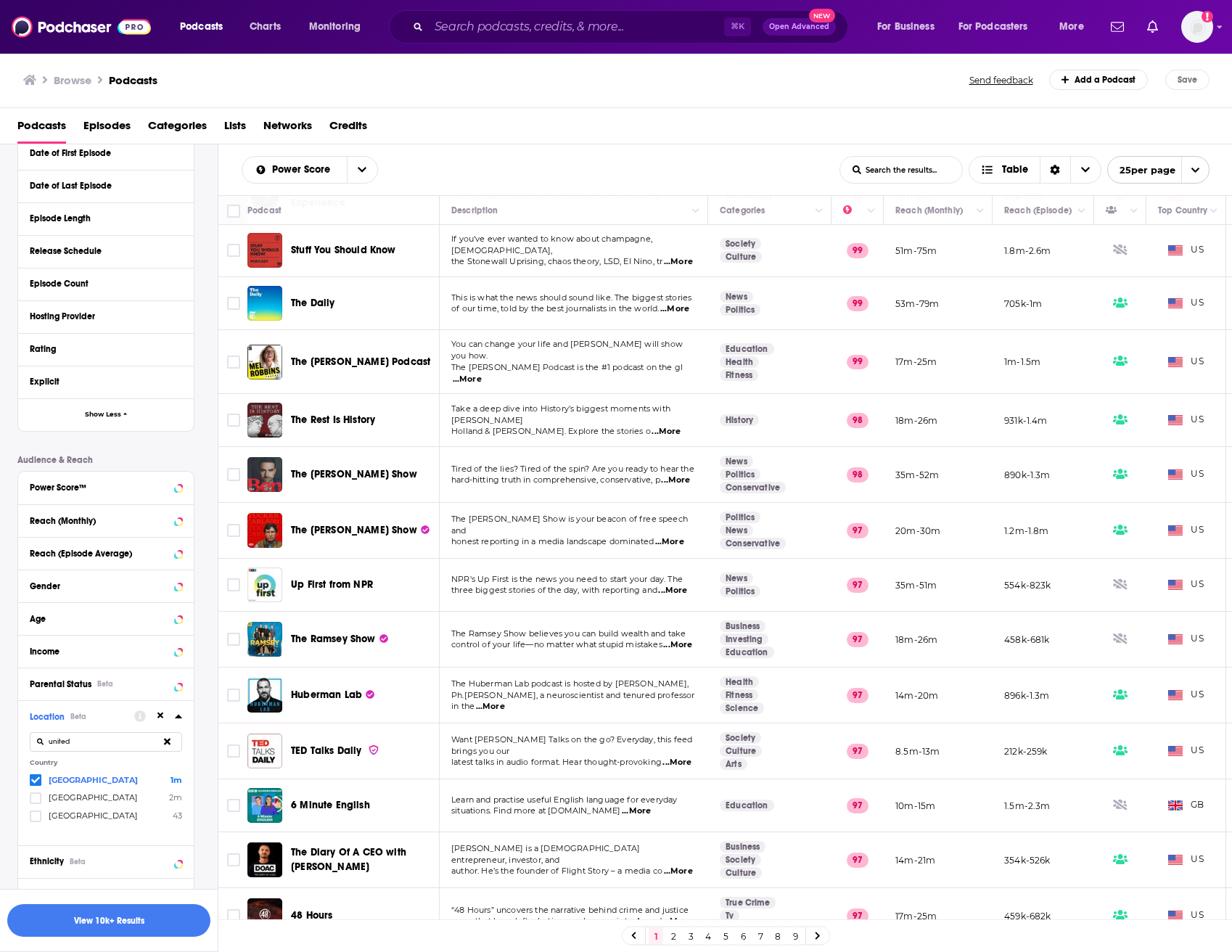
scroll to position [0, 0]
click at [152, 907] on button "View 10k+ Results" at bounding box center [109, 920] width 203 height 33
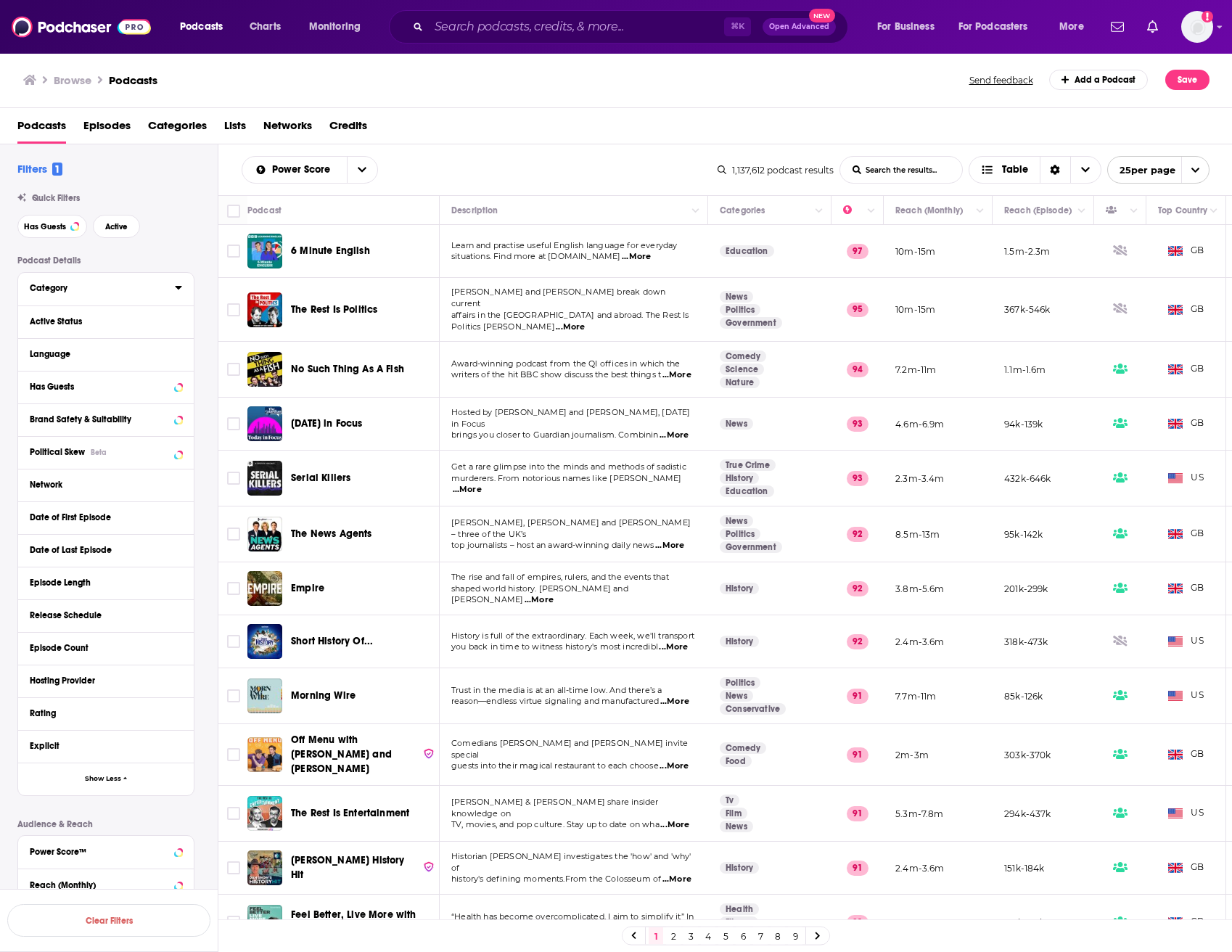
click at [177, 291] on icon at bounding box center [178, 287] width 8 height 12
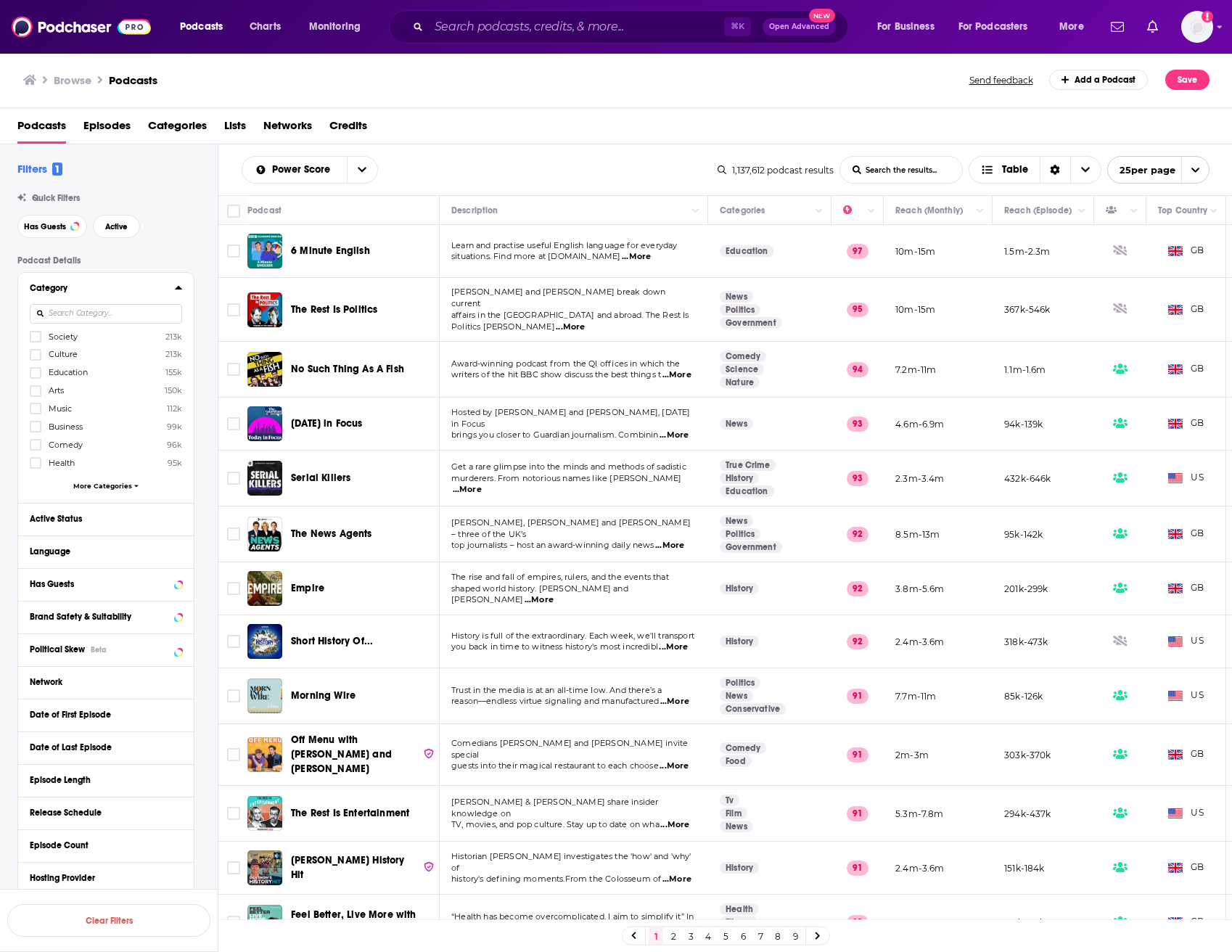
click at [89, 313] on input at bounding box center [106, 313] width 152 height 19
type input "tra"
click at [33, 340] on icon at bounding box center [36, 337] width 8 height 7
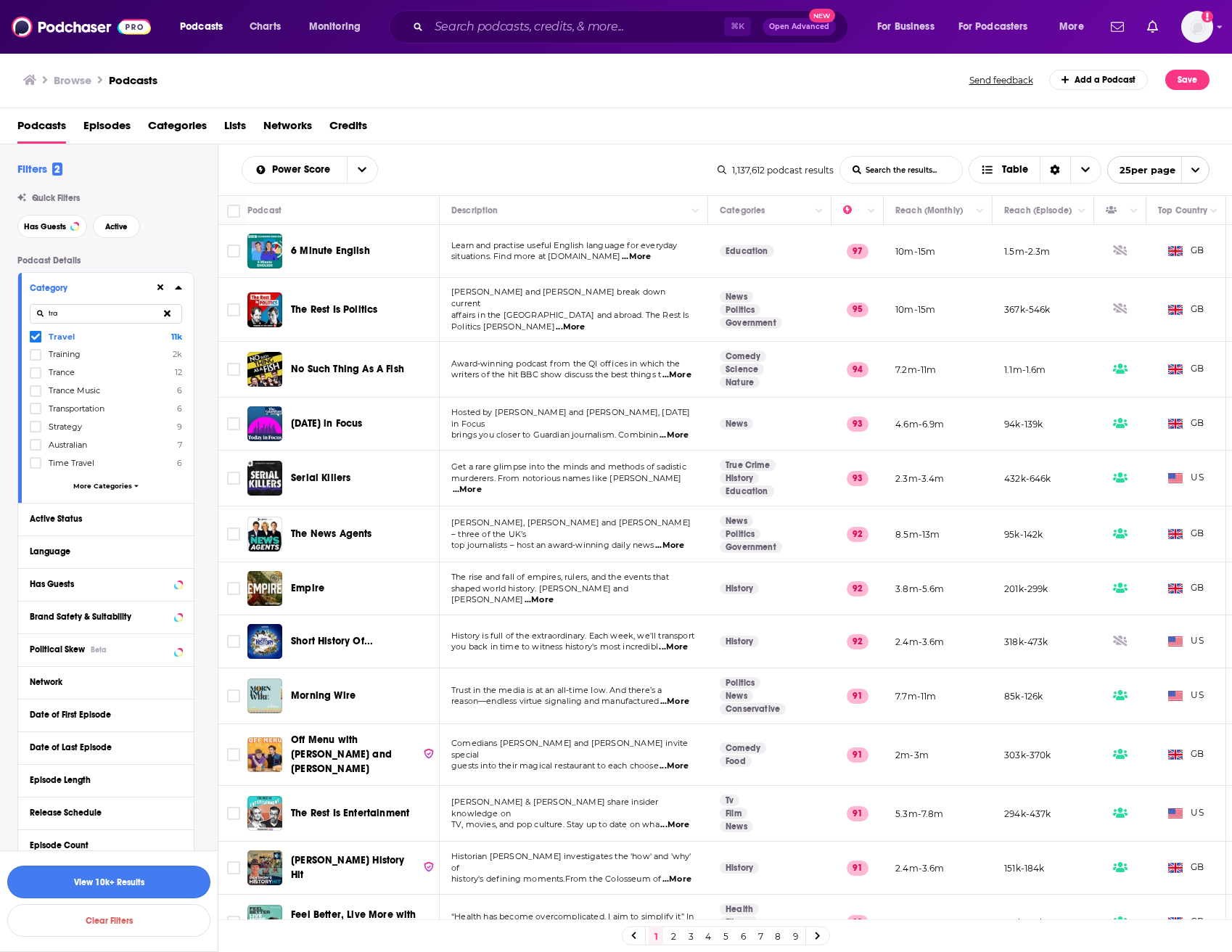
click at [120, 873] on button "View 10k+ Results" at bounding box center [109, 882] width 203 height 33
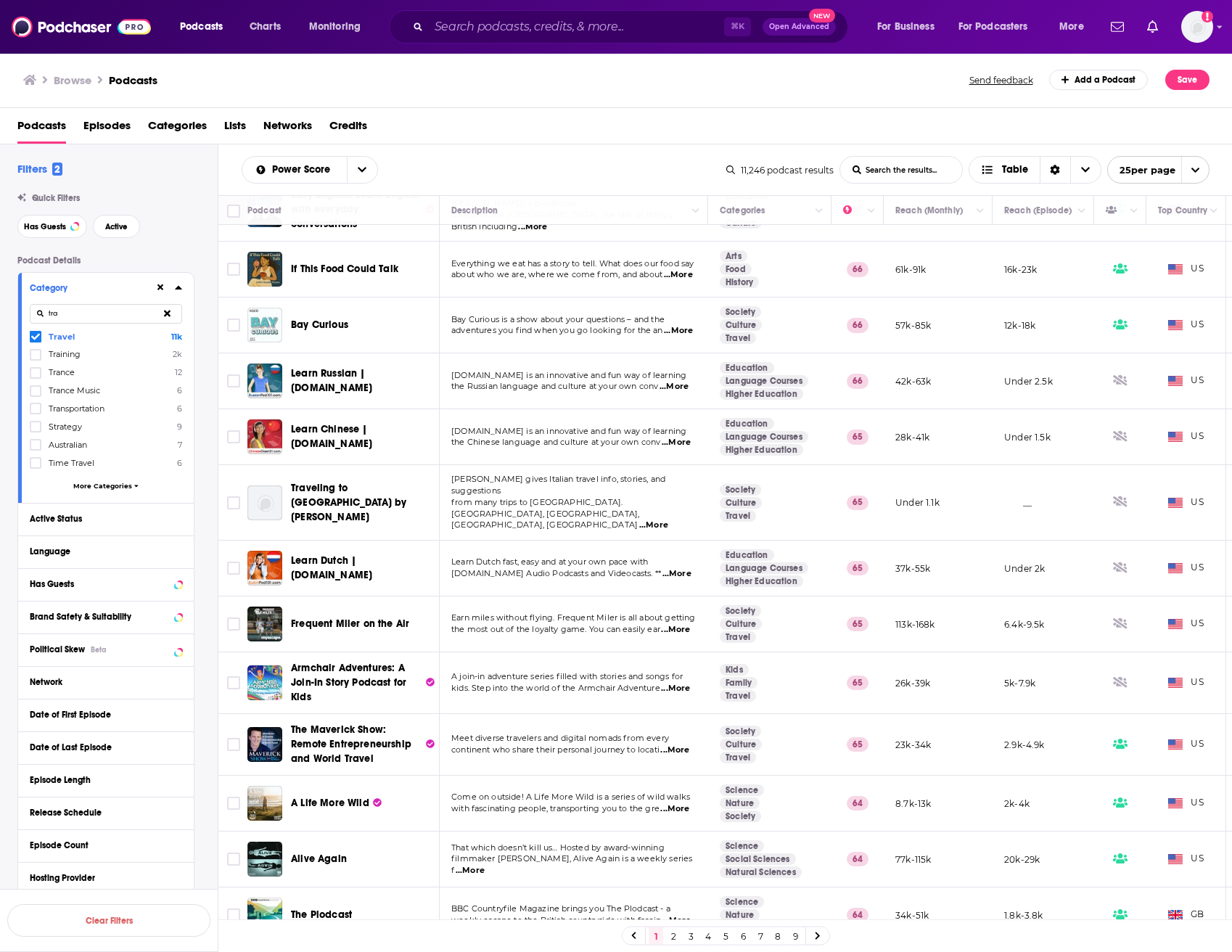
scroll to position [1, 0]
click at [546, 904] on span "BBC Countryfile Magazine brings you The Plodcast - a" at bounding box center [561, 909] width 219 height 10
click at [561, 915] on span "weekly escape to the British countryside with fascin" at bounding box center [556, 920] width 210 height 10
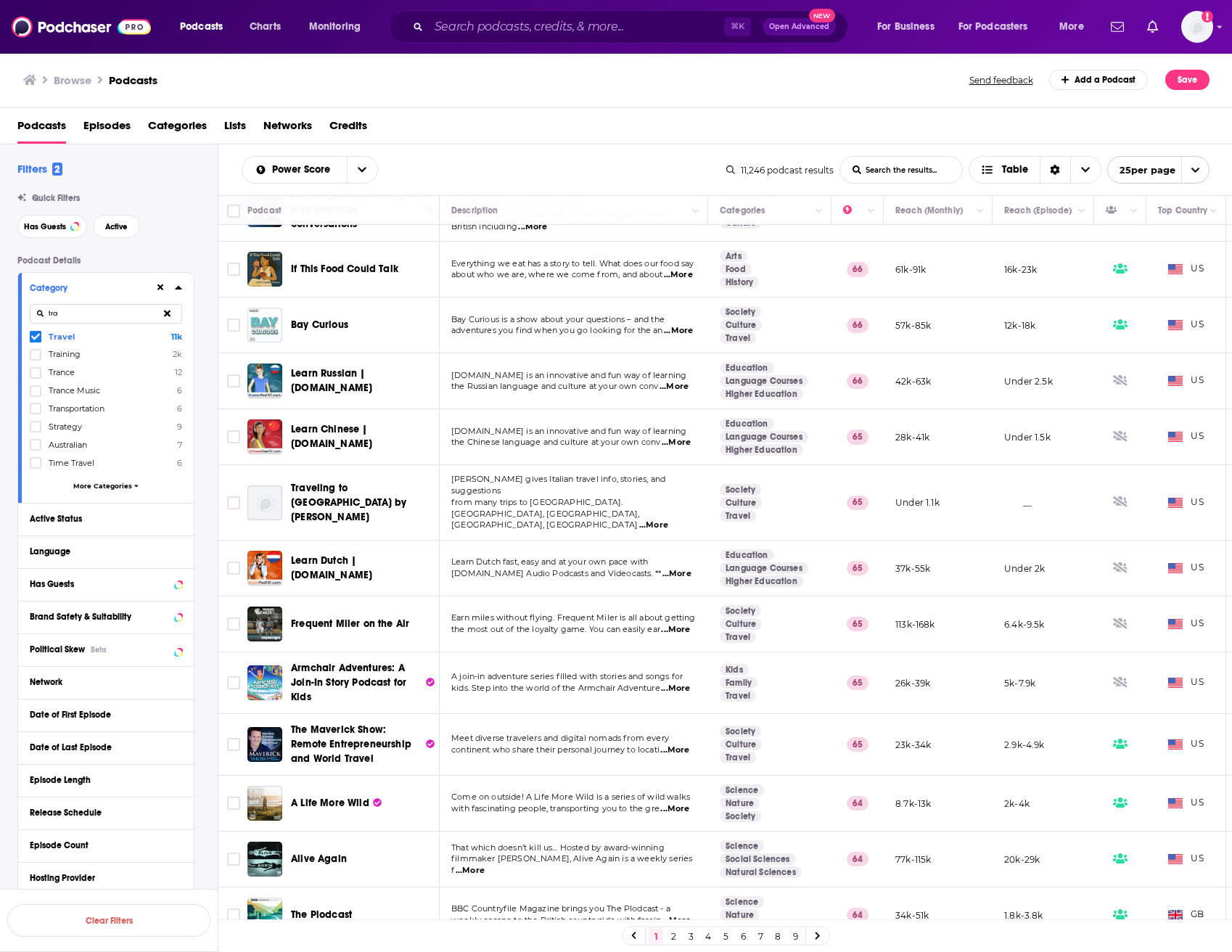
click at [685, 915] on span "...More" at bounding box center [676, 921] width 29 height 12
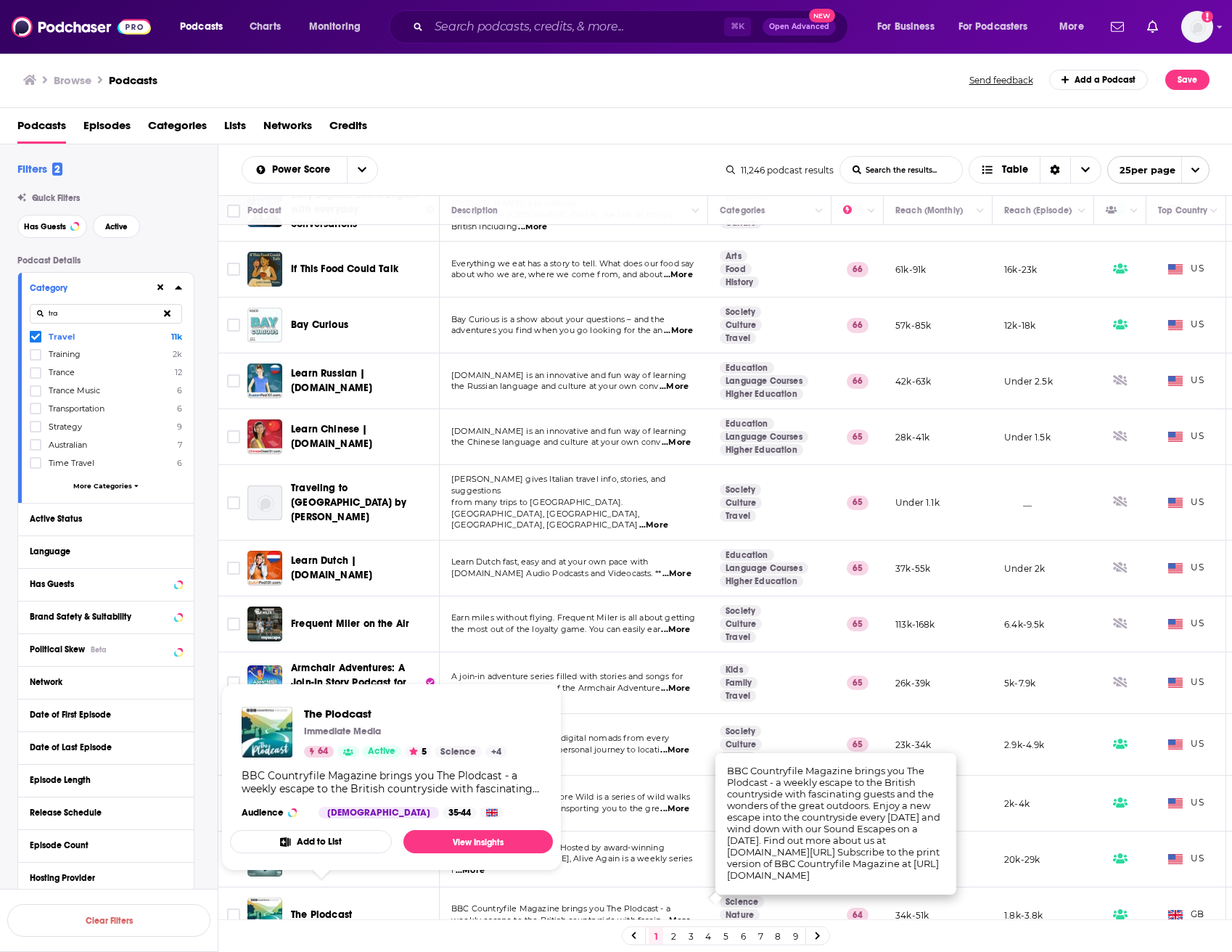
click at [335, 836] on button "Add to List" at bounding box center [311, 841] width 162 height 23
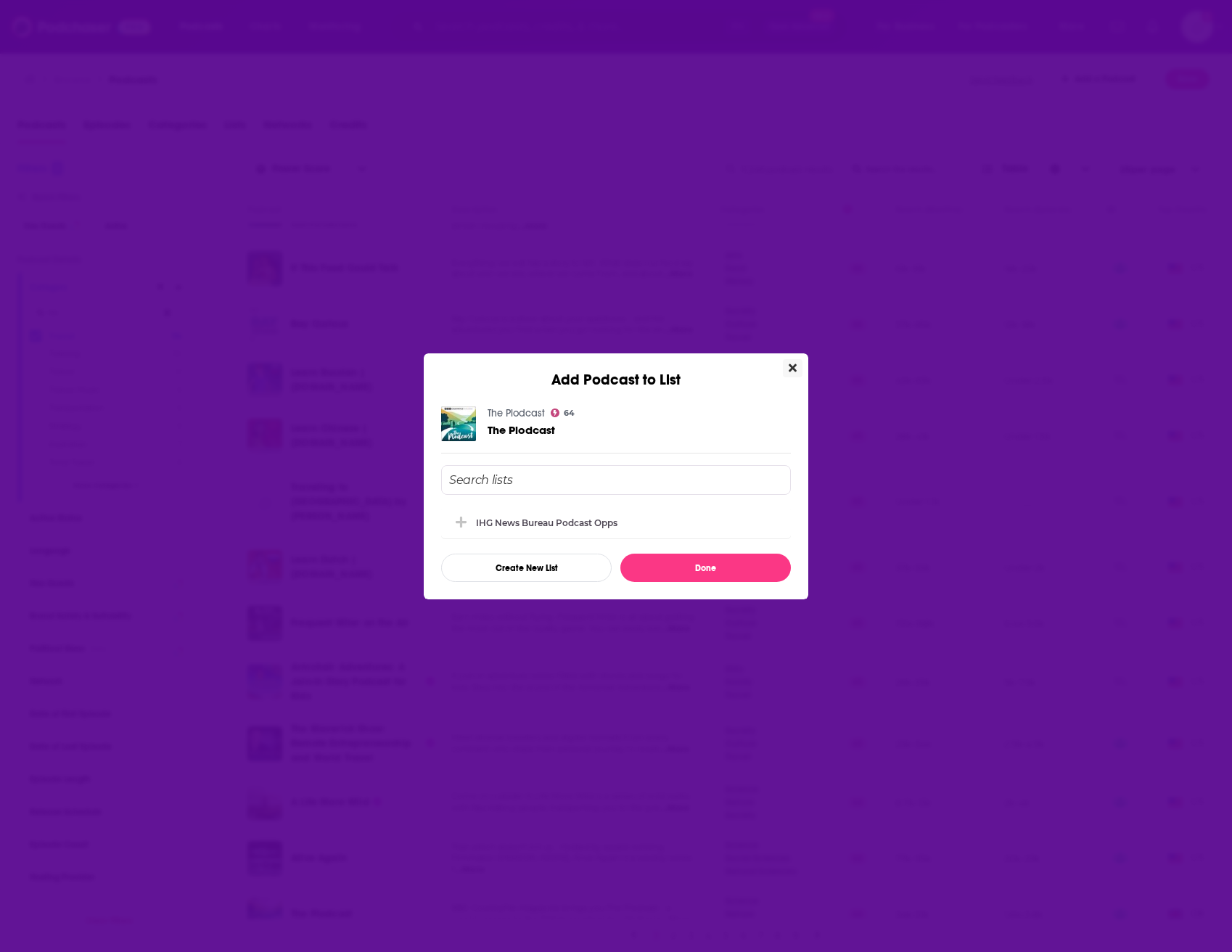
scroll to position [728, 0]
click at [539, 524] on div "IHG News Bureau Podcast Opps" at bounding box center [550, 522] width 150 height 11
click at [677, 564] on button "Done" at bounding box center [704, 567] width 170 height 28
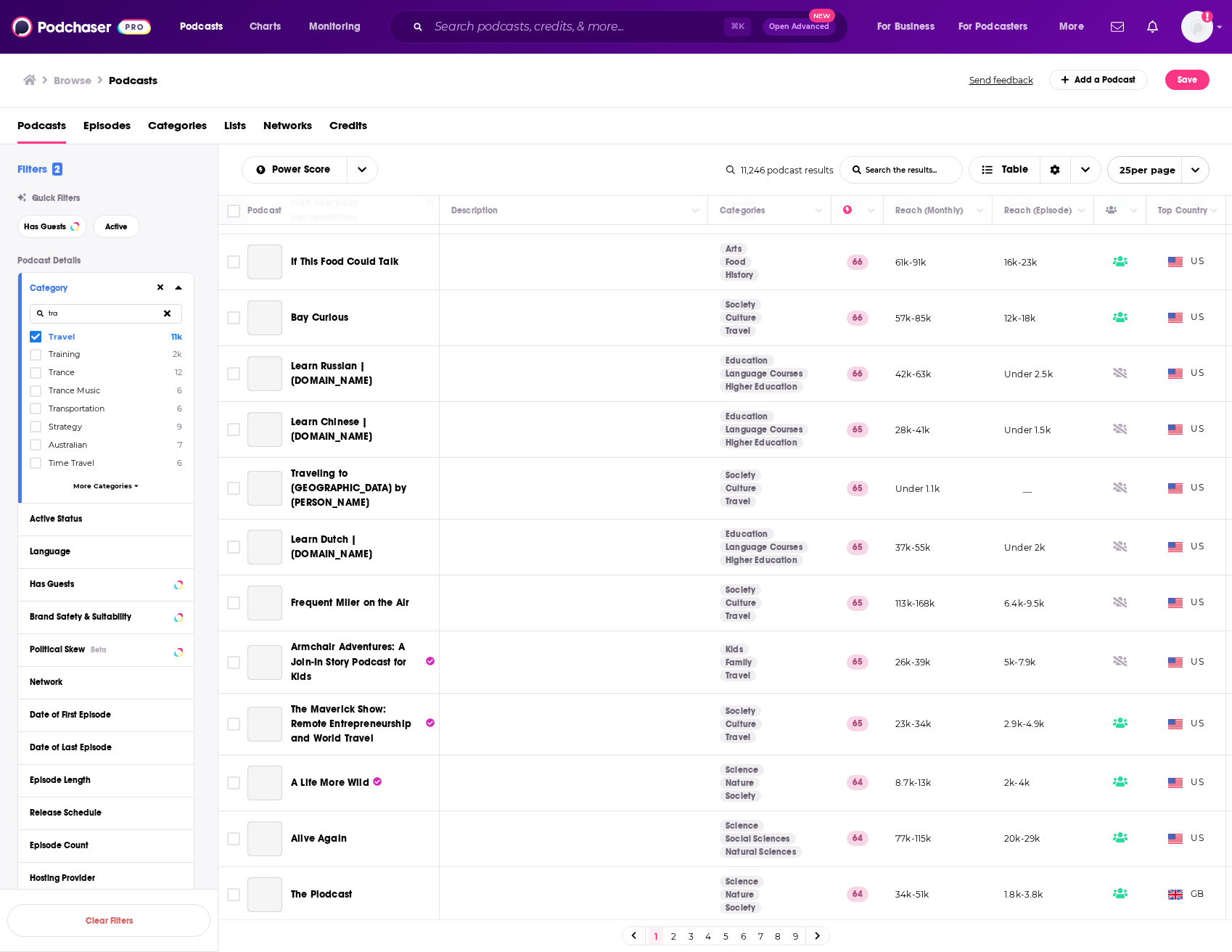
scroll to position [0, 0]
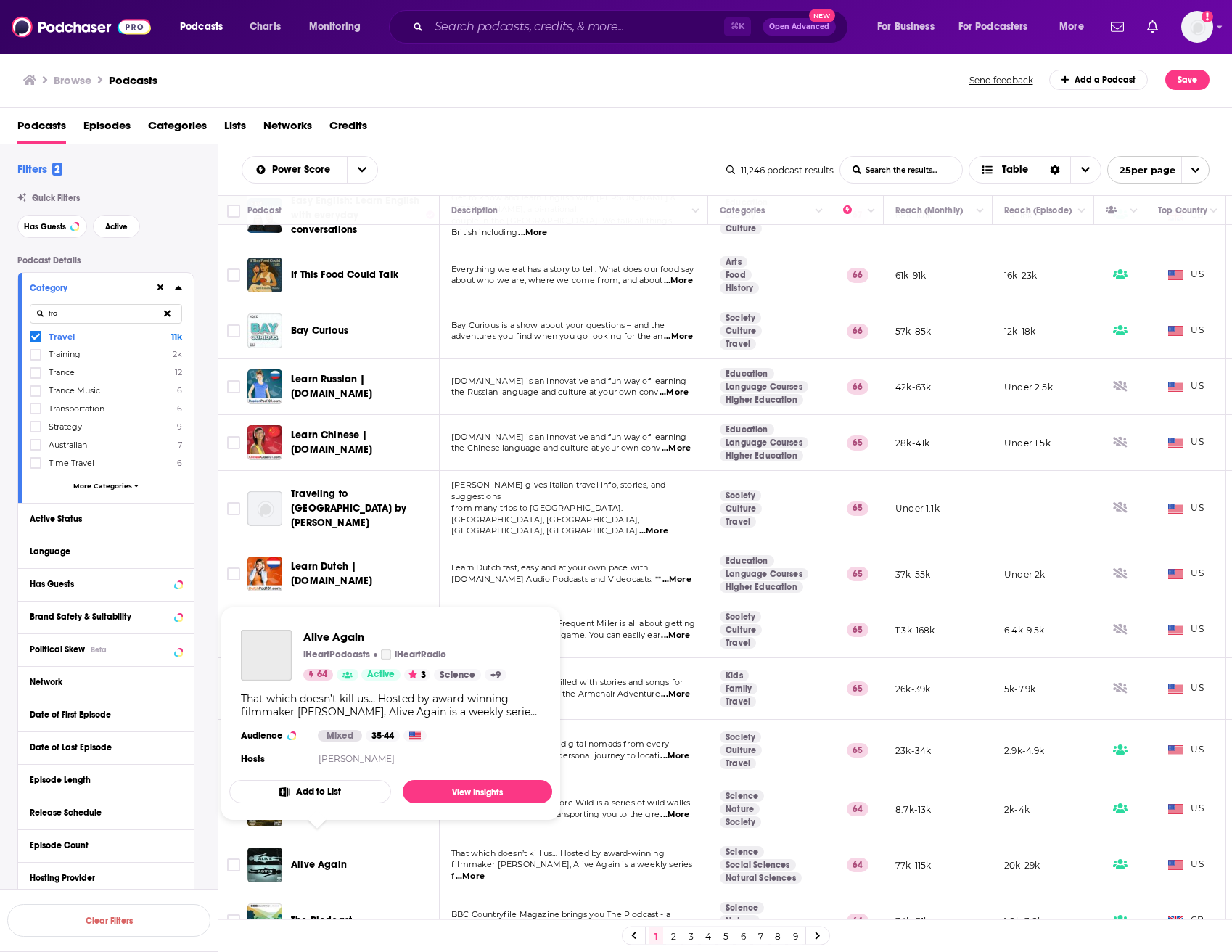
click at [329, 858] on span "Alive Again" at bounding box center [319, 864] width 56 height 13
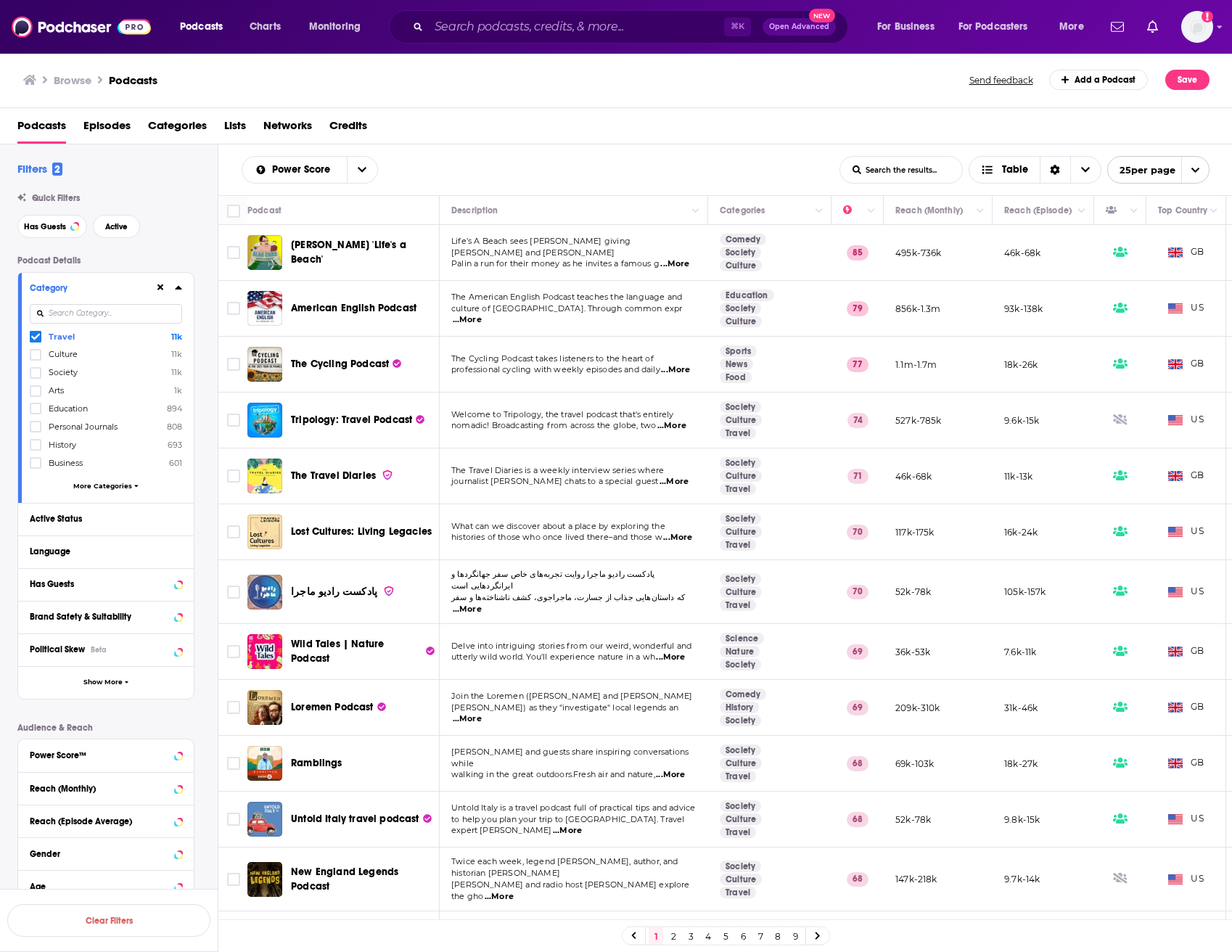
click at [342, 482] on span "The Travel Diaries" at bounding box center [334, 475] width 85 height 13
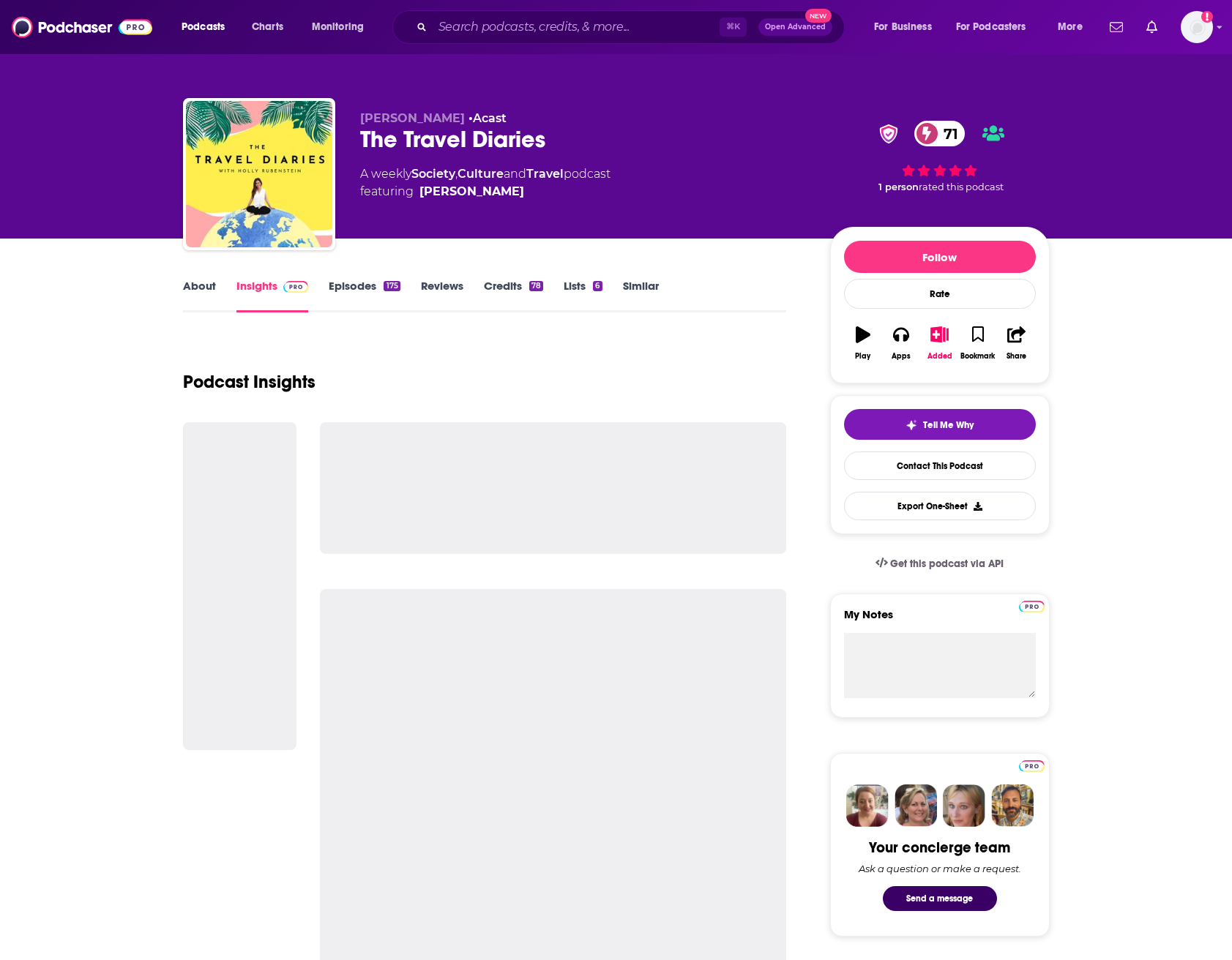
click at [558, 171] on link "Travel" at bounding box center [545, 173] width 38 height 14
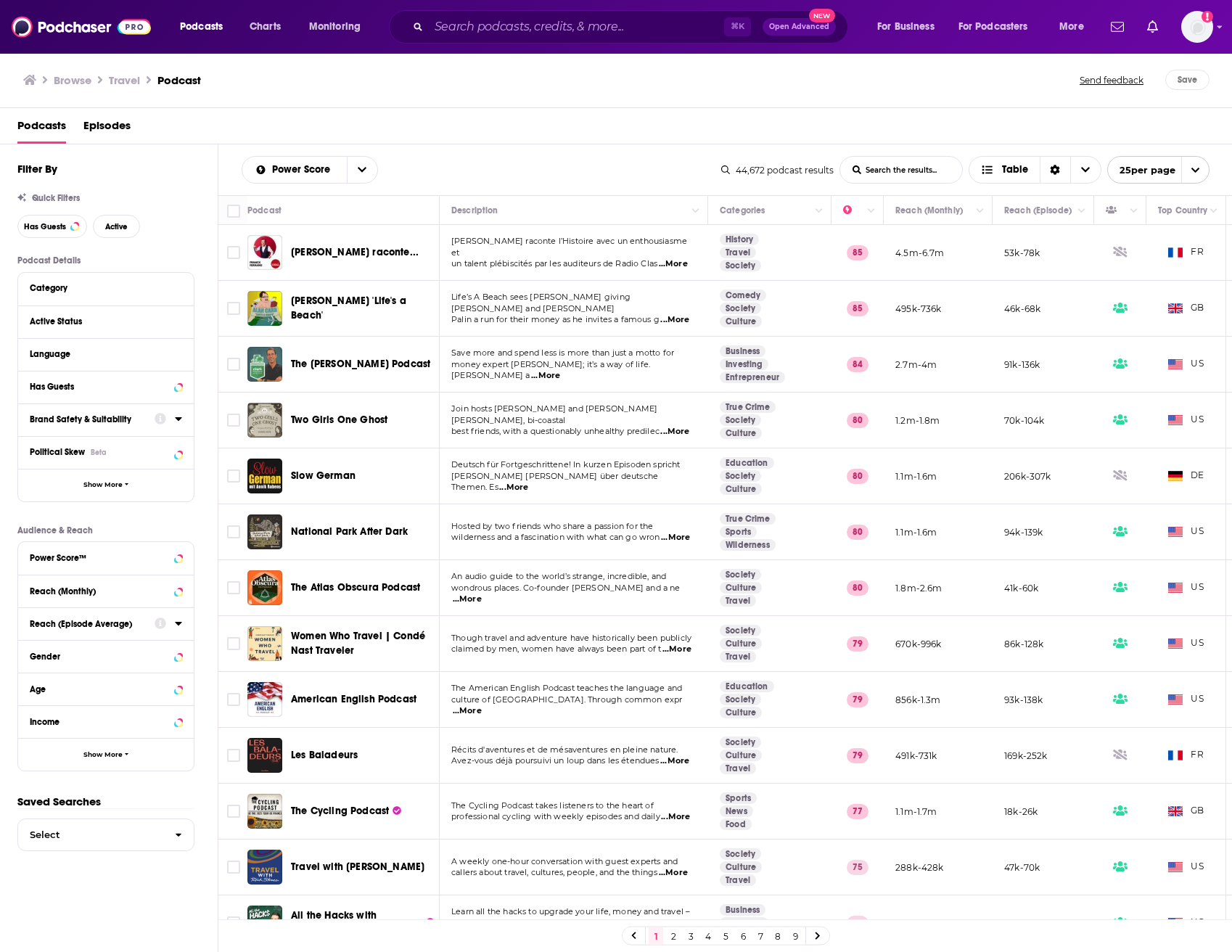
click at [380, 317] on span "Alan Carr's 'Life's a Beach'" at bounding box center [349, 308] width 115 height 27
click at [560, 25] on input "Search podcasts, credits, & more..." at bounding box center [576, 26] width 296 height 23
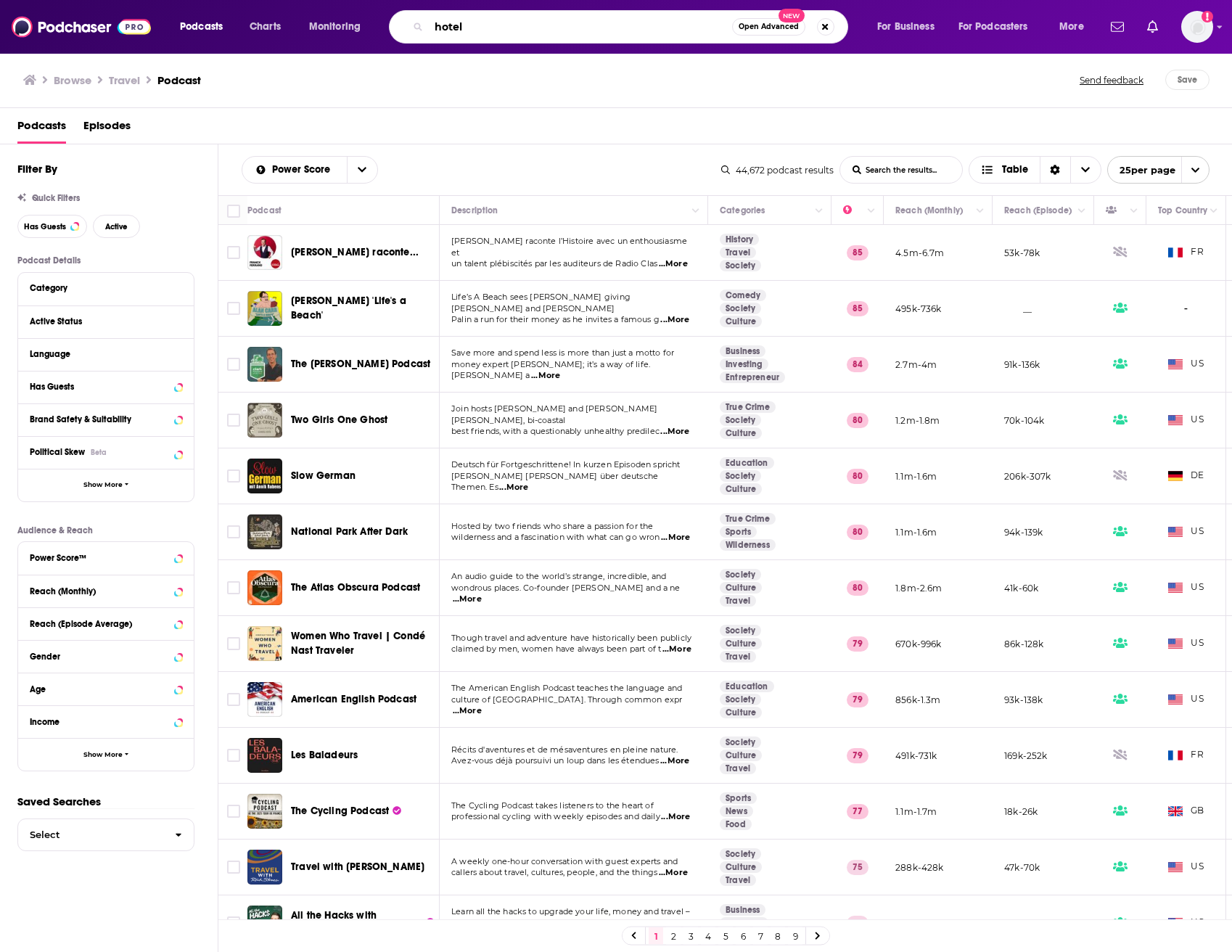
type input "hotel"
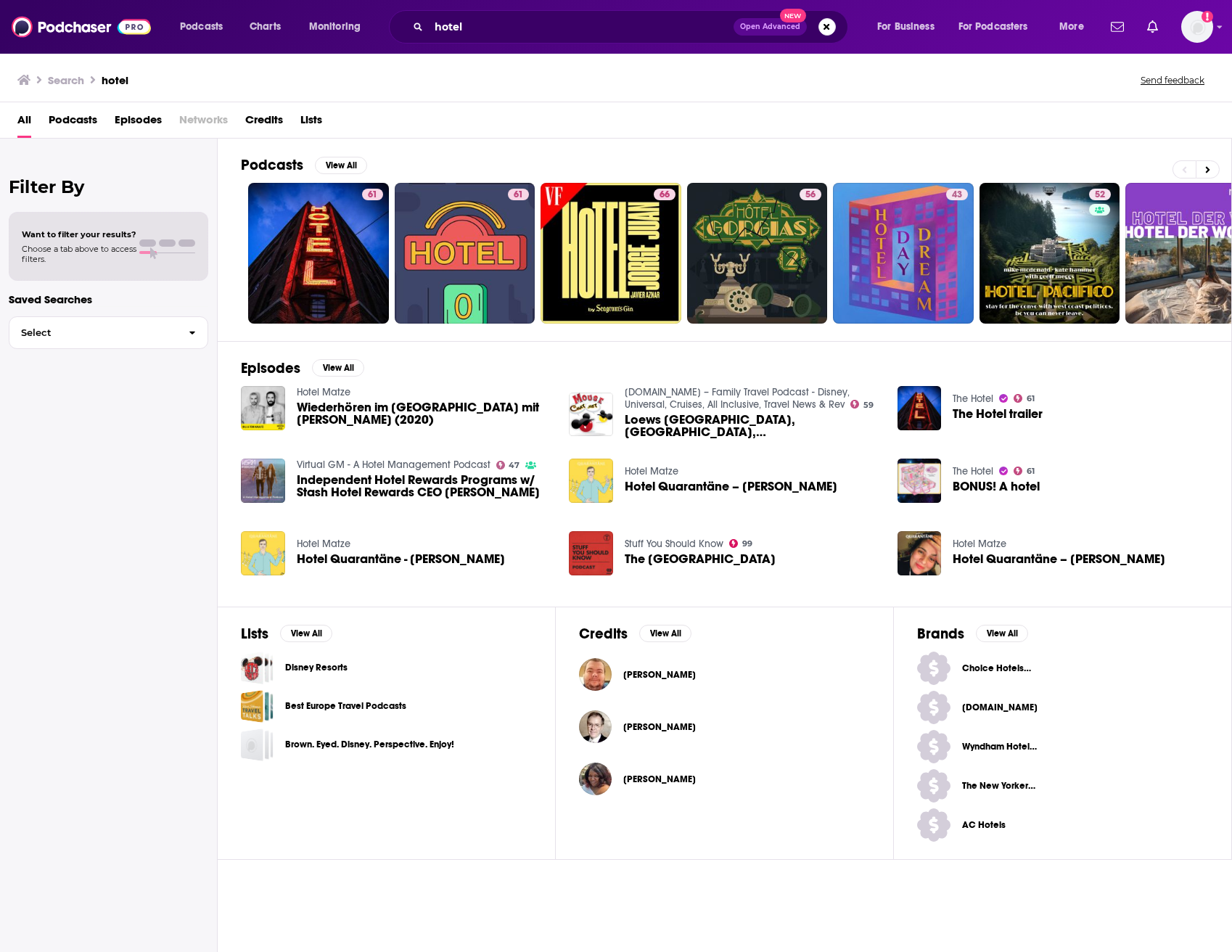
click at [84, 124] on span "Podcasts" at bounding box center [72, 123] width 48 height 30
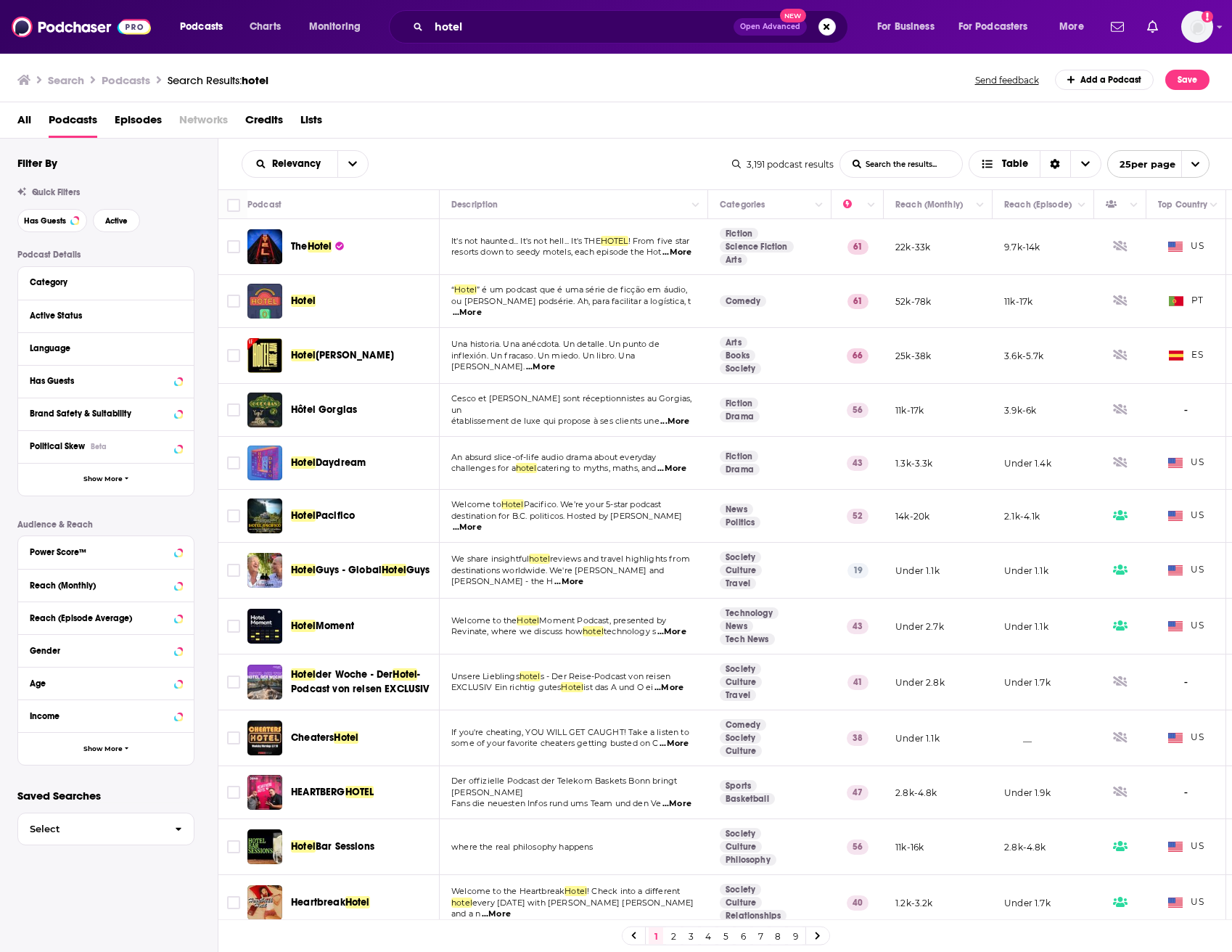
click at [672, 258] on span "...More" at bounding box center [677, 252] width 29 height 12
click at [650, 130] on div "All Podcasts Episodes Networks Credits Lists" at bounding box center [619, 123] width 1203 height 30
click at [84, 758] on button "Show More" at bounding box center [105, 748] width 175 height 33
click at [175, 787] on icon at bounding box center [178, 781] width 8 height 12
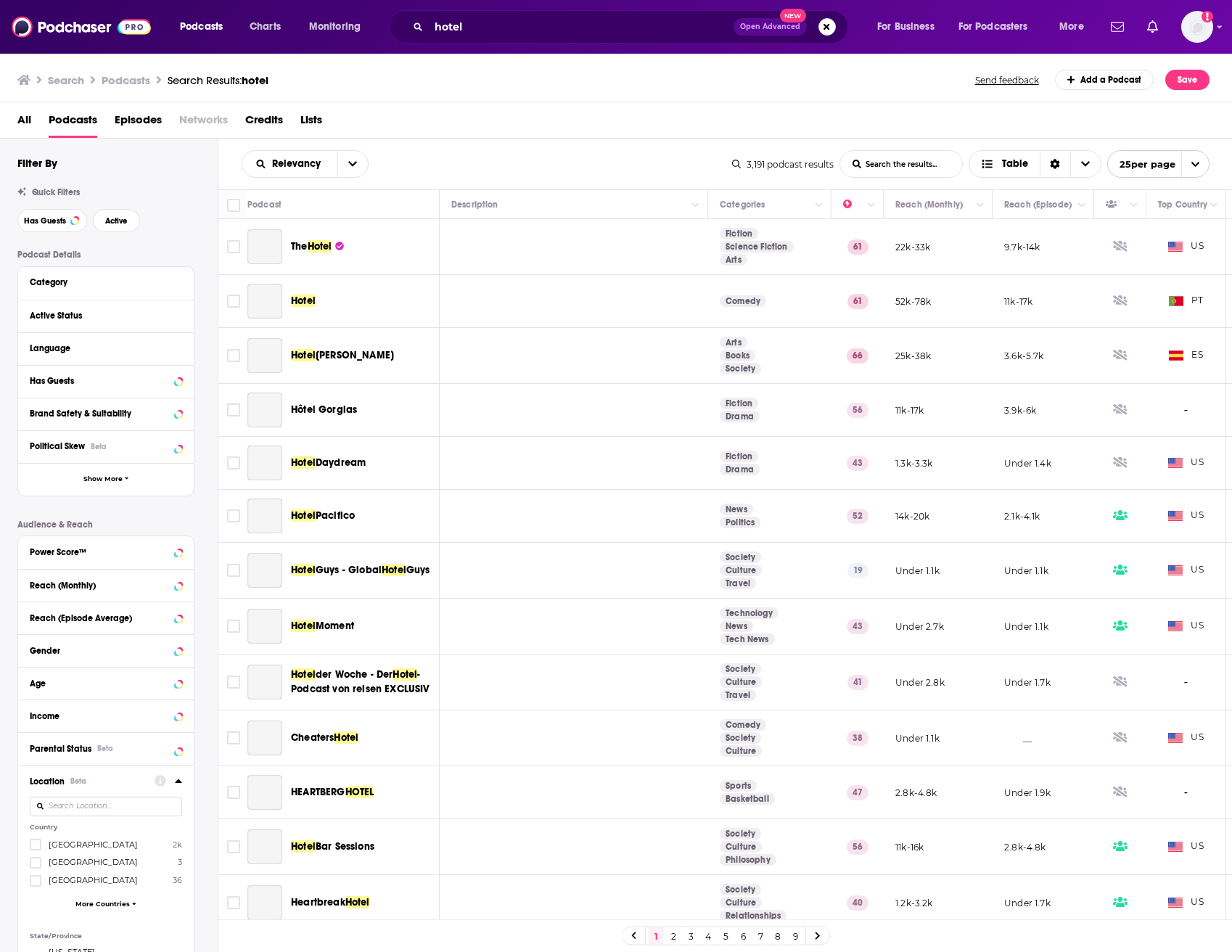
scroll to position [207, 0]
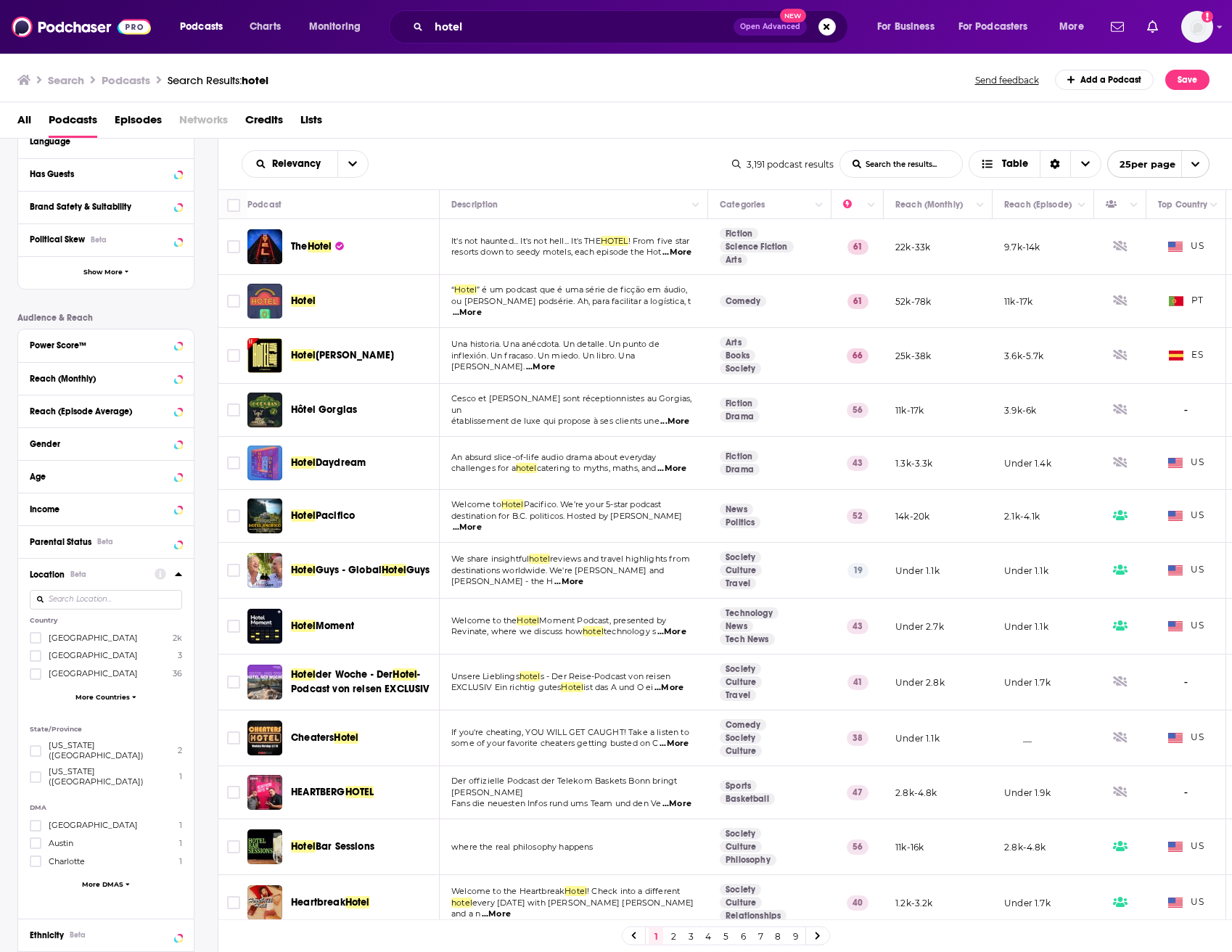
click at [57, 606] on input at bounding box center [106, 599] width 152 height 19
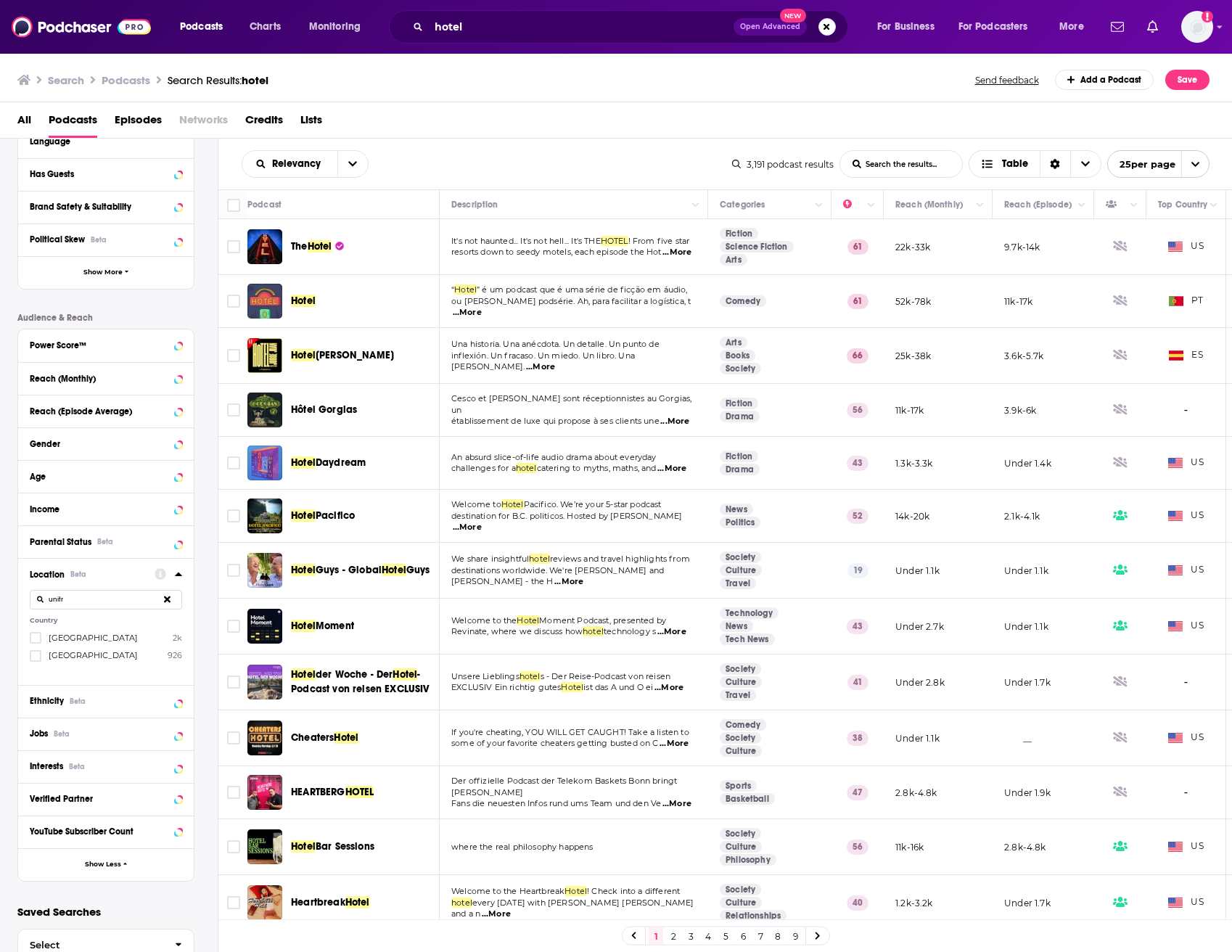
scroll to position [195, 0]
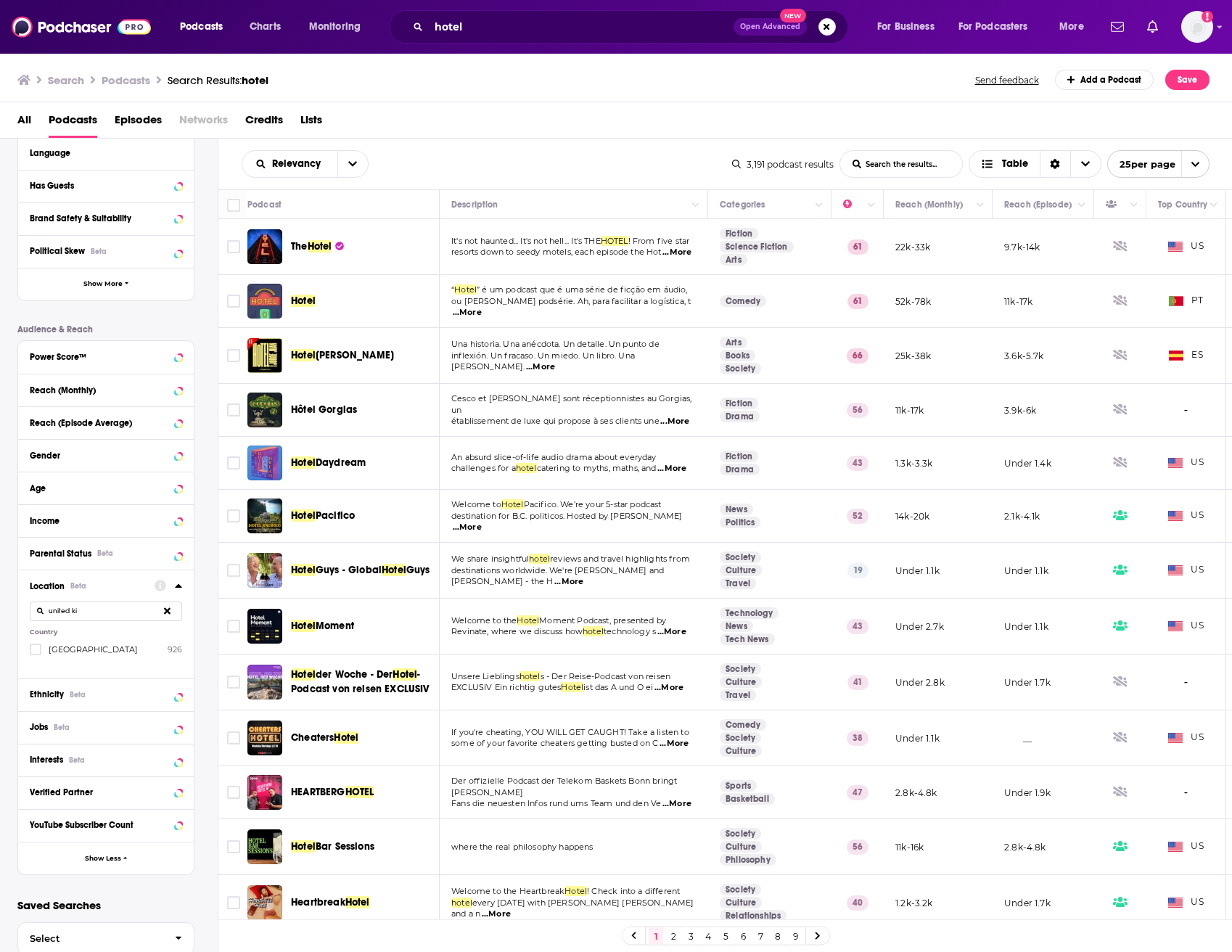
type input "united ki"
click at [43, 661] on div "Location Beta united ki Country United Kingdom 926" at bounding box center [105, 623] width 175 height 108
click at [159, 928] on button "View 926 Results" at bounding box center [109, 920] width 203 height 33
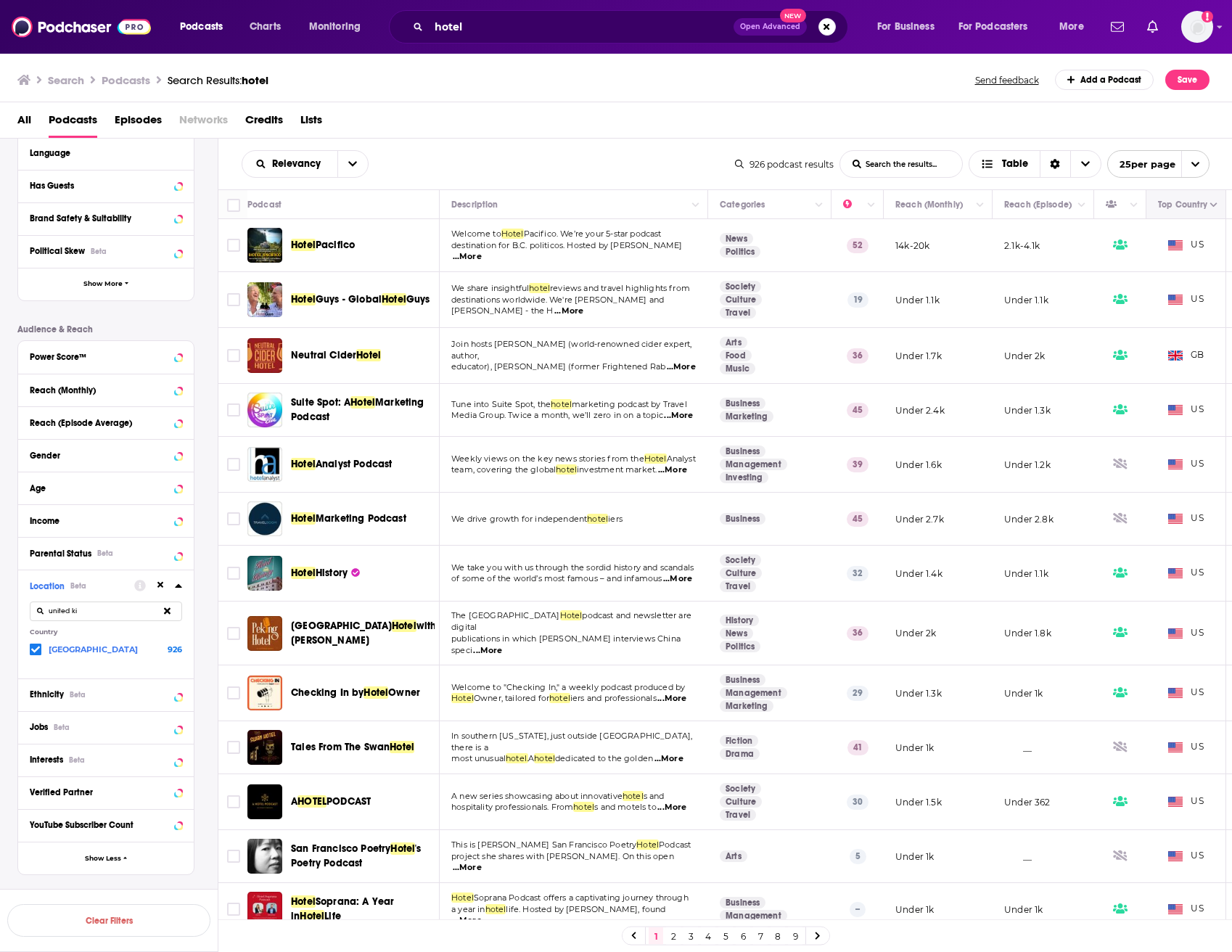
click at [1185, 213] on icon "Move" at bounding box center [1185, 204] width 18 height 18
click at [1204, 213] on button "Move" at bounding box center [1185, 204] width 56 height 18
click at [1211, 210] on icon "Column Actions" at bounding box center [1213, 205] width 8 height 8
click at [448, 68] on div at bounding box center [616, 476] width 1232 height 952
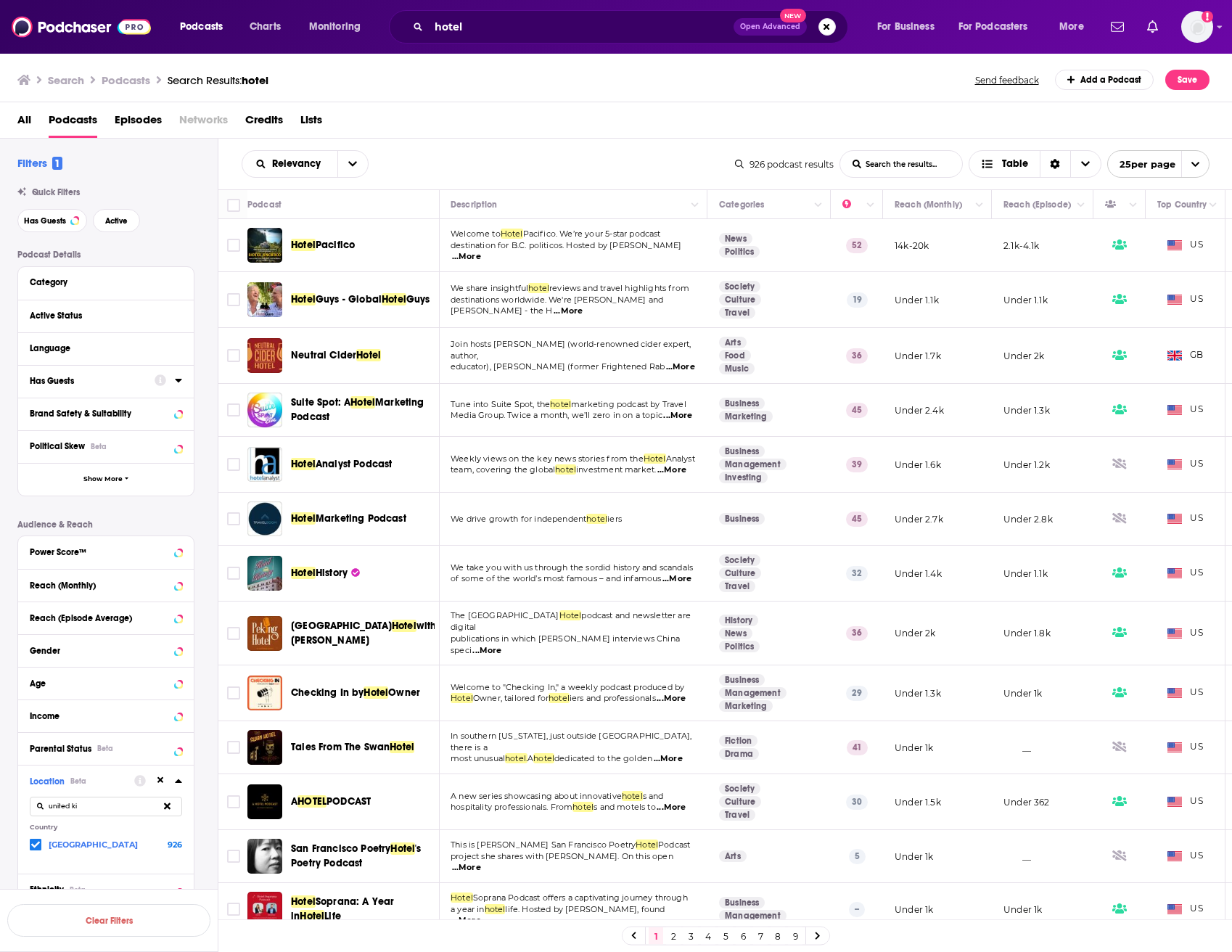
click at [130, 117] on span "Episodes" at bounding box center [138, 123] width 47 height 30
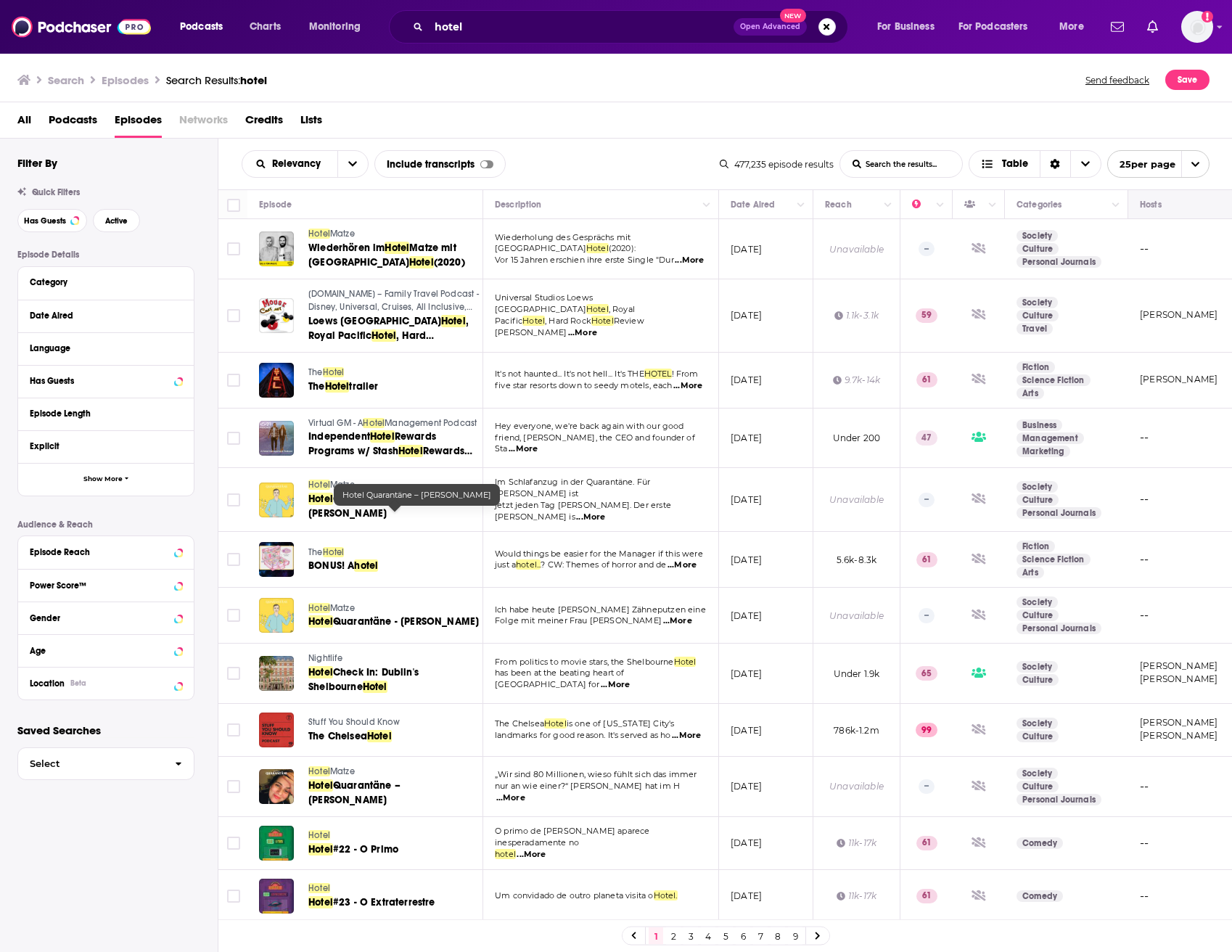
click at [1163, 210] on button "Move" at bounding box center [1188, 204] width 101 height 18
click at [1059, 164] on div "Sort Direction" at bounding box center [1055, 163] width 30 height 26
click at [1009, 168] on span "Table" at bounding box center [1014, 164] width 26 height 10
click at [1013, 191] on span "Card" at bounding box center [1044, 190] width 91 height 8
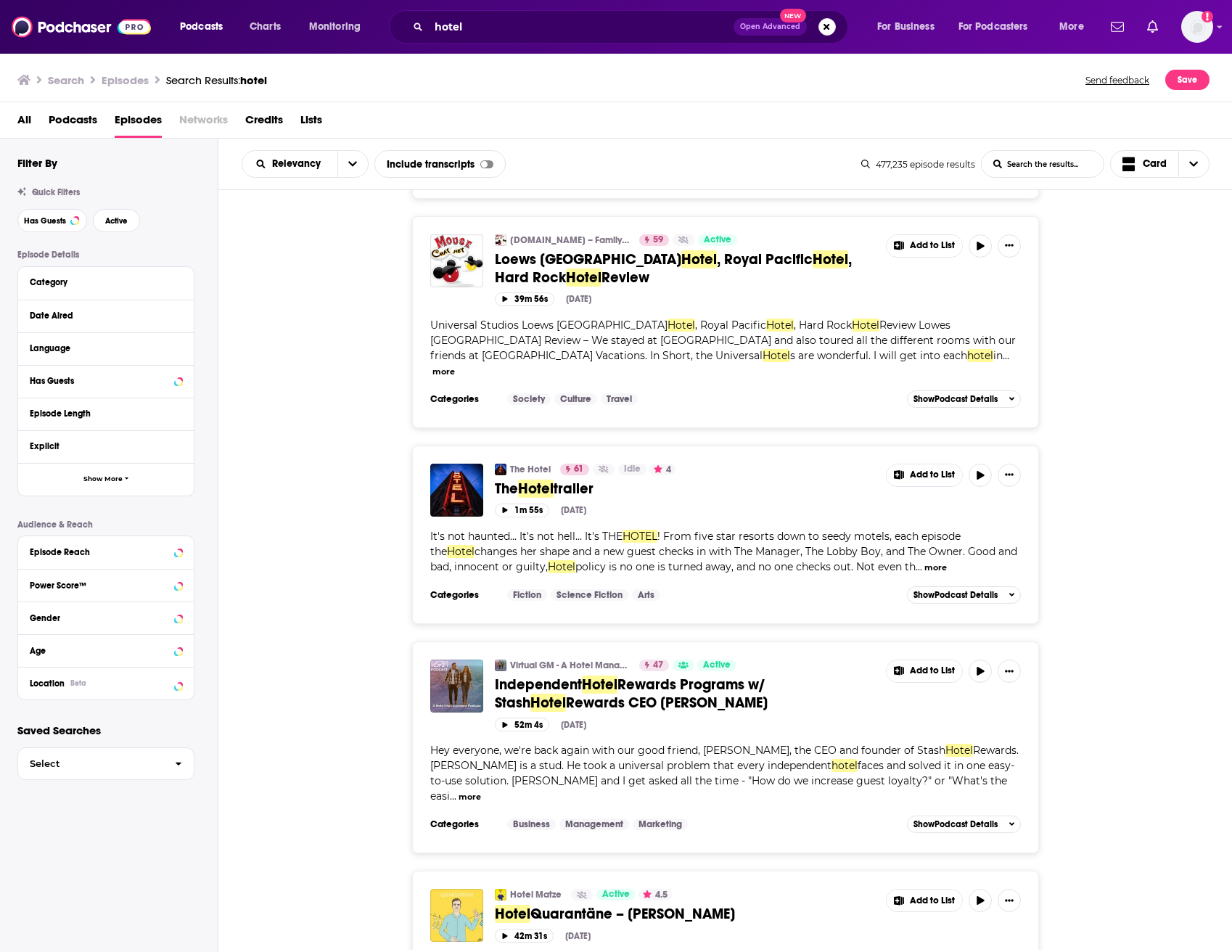
scroll to position [254, 0]
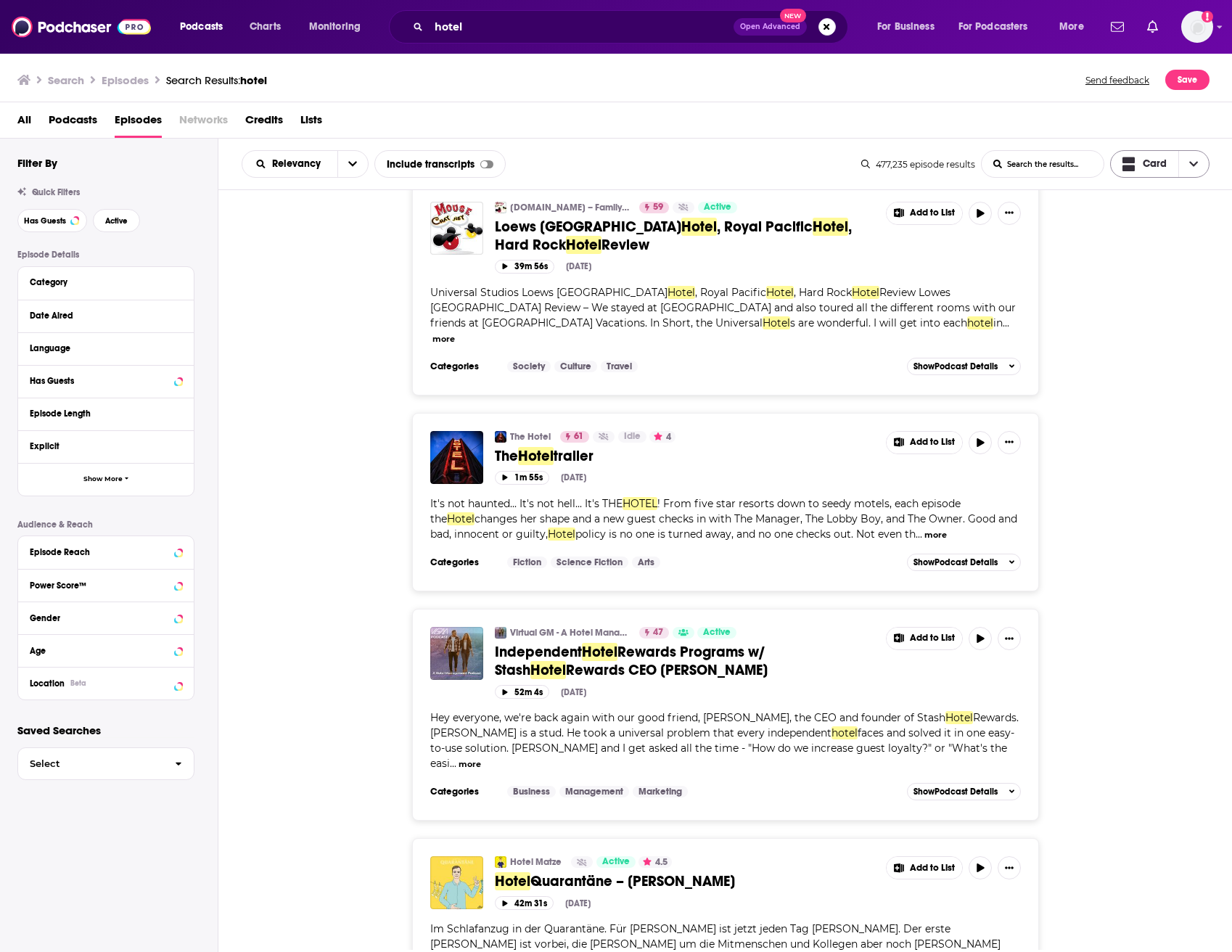
click at [1166, 156] on span "Card" at bounding box center [1145, 164] width 69 height 33
click at [1161, 215] on span "Table" at bounding box center [1168, 213] width 58 height 8
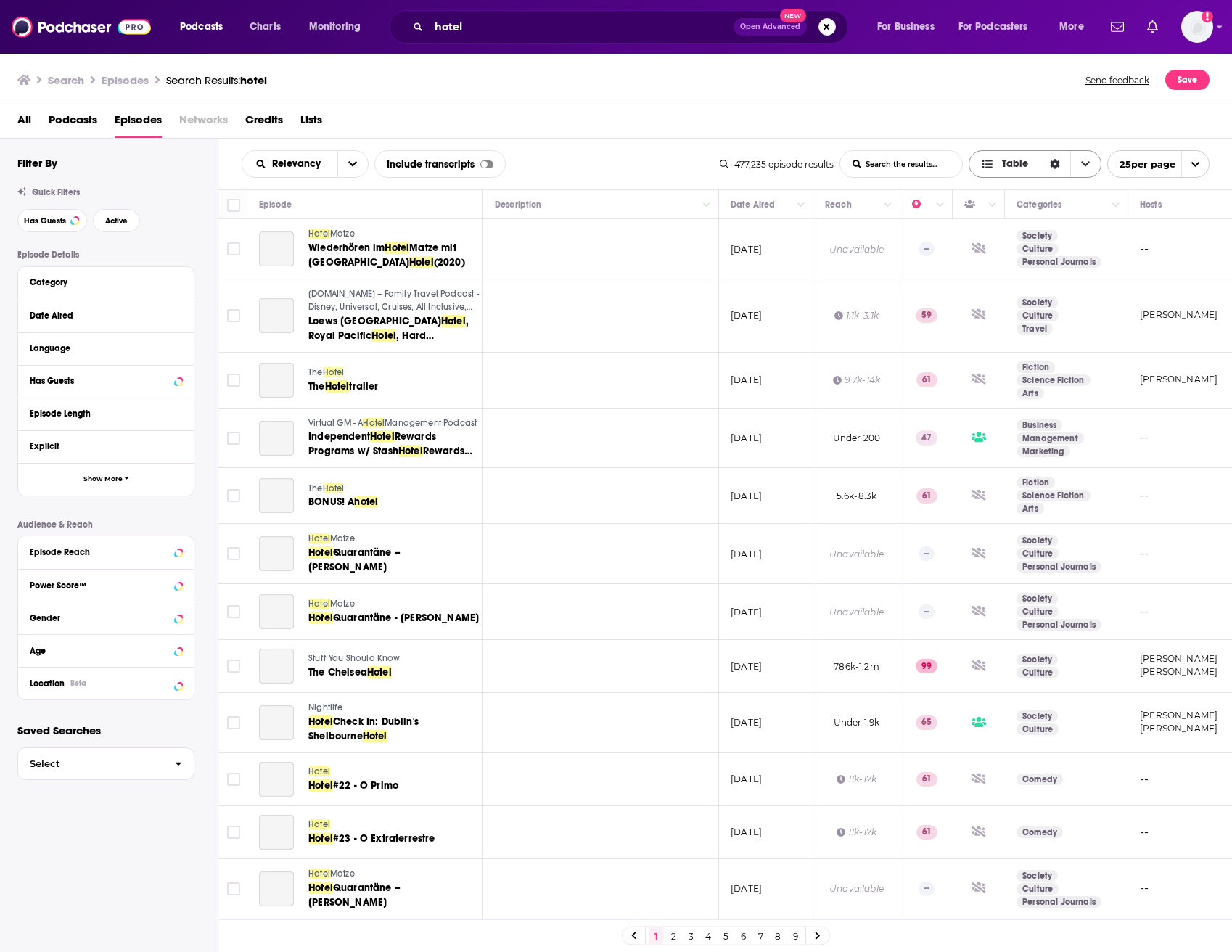
click at [1050, 163] on icon "Sort Direction" at bounding box center [1055, 164] width 10 height 10
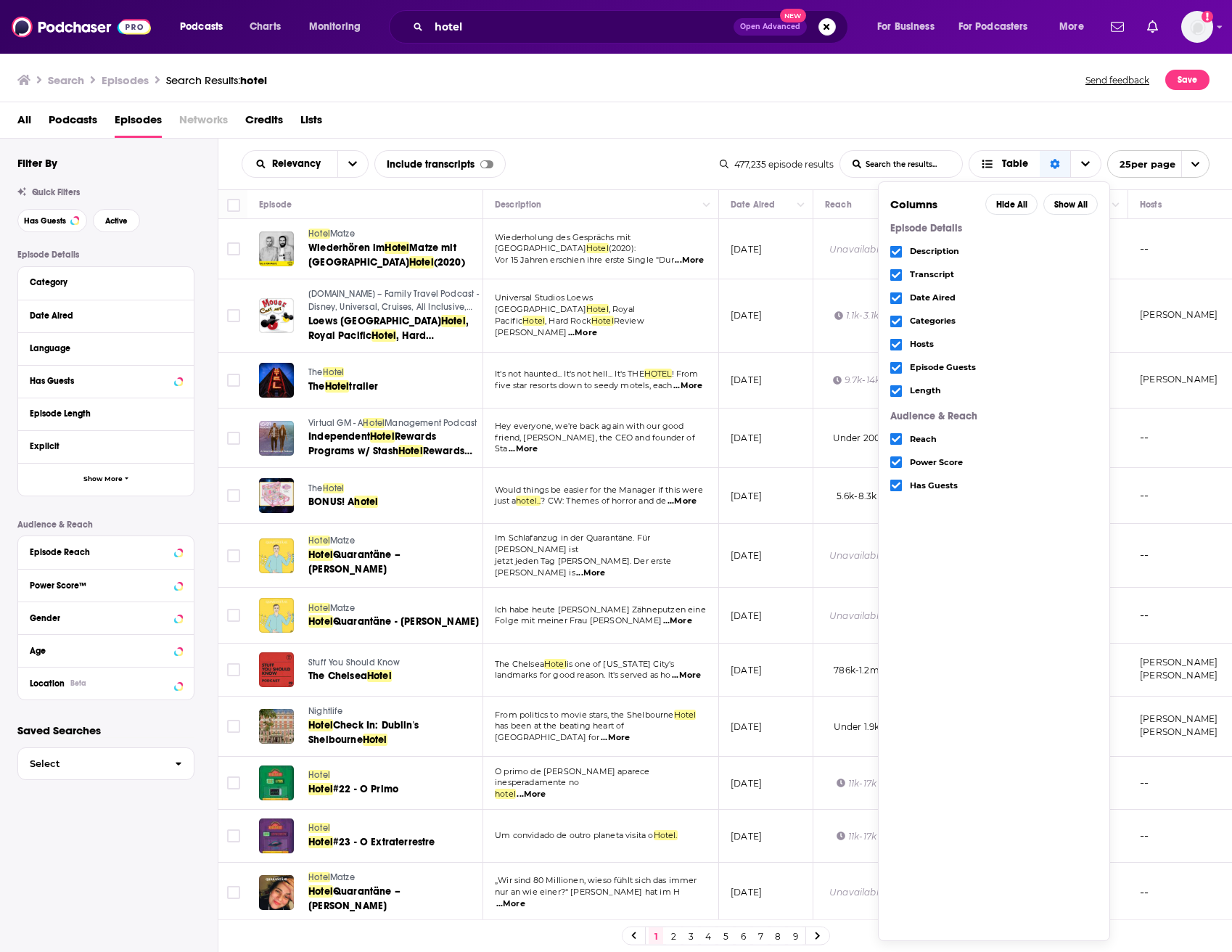
click at [900, 458] on span "Choose View" at bounding box center [896, 462] width 12 height 12
click at [898, 431] on div "Reach" at bounding box center [993, 439] width 207 height 23
click at [901, 444] on span "Choose View" at bounding box center [896, 439] width 12 height 12
click at [901, 399] on div "Length" at bounding box center [993, 390] width 207 height 23
click at [899, 395] on icon "Choose View" at bounding box center [896, 391] width 8 height 8
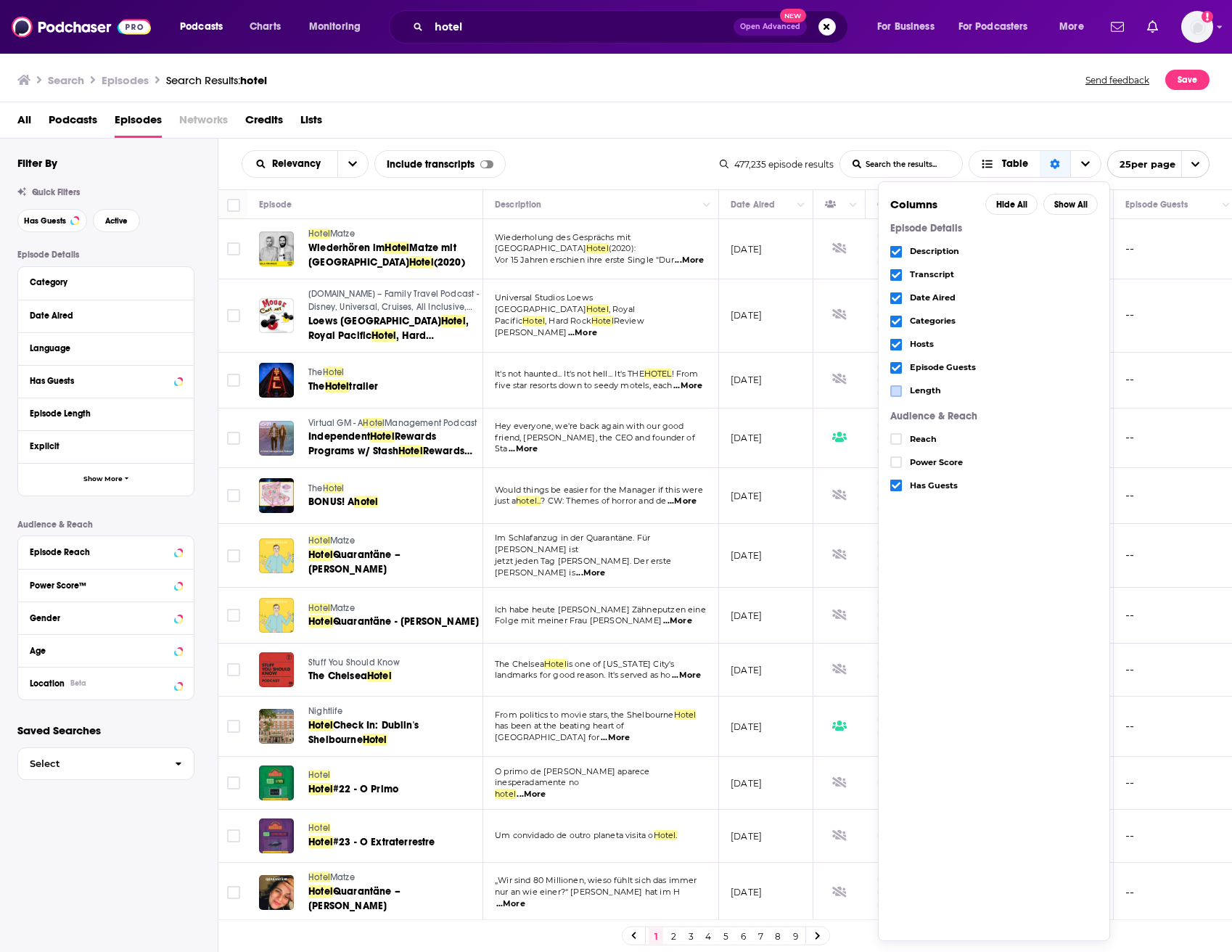
click at [892, 372] on icon "Choose View" at bounding box center [896, 368] width 8 height 8
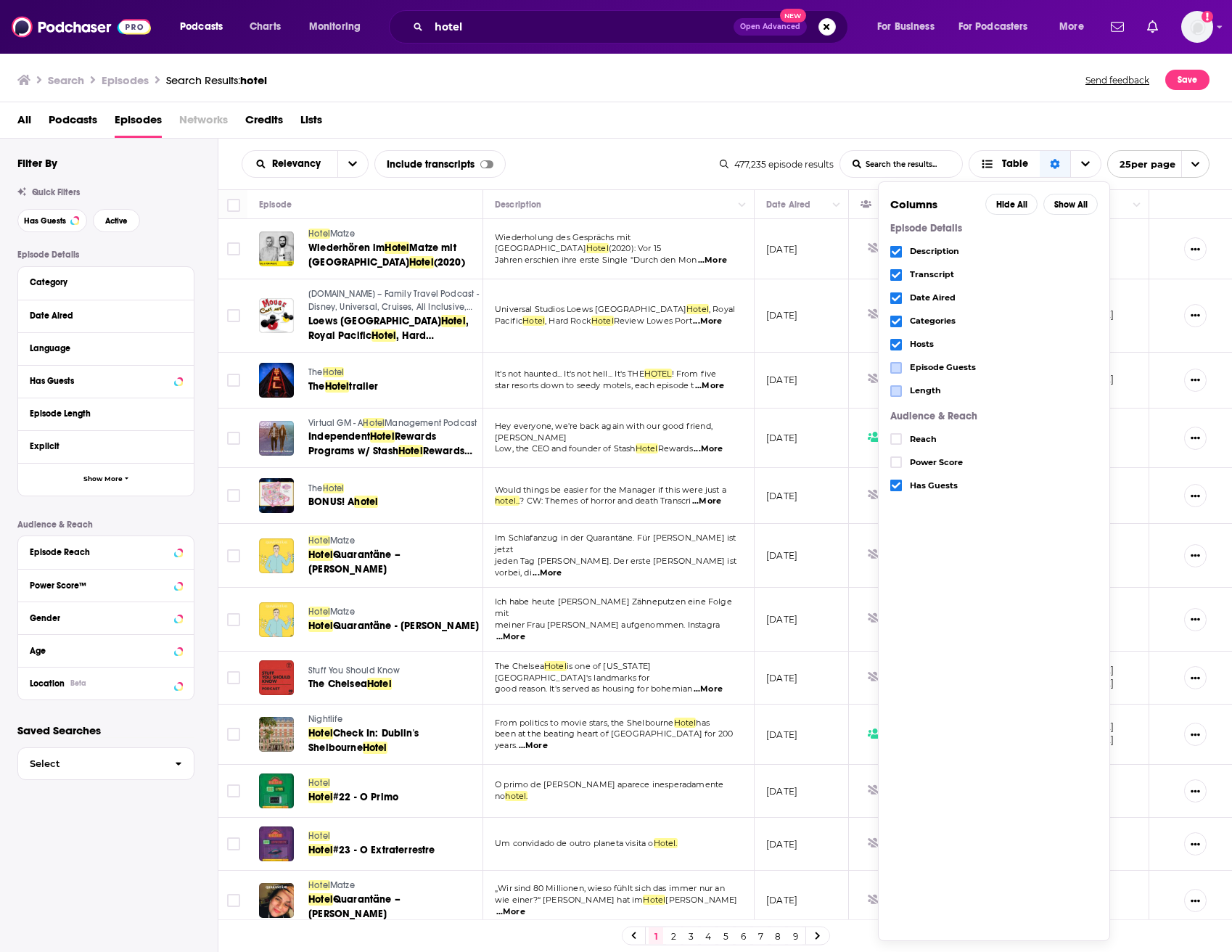
click at [893, 351] on span "Choose View" at bounding box center [896, 345] width 12 height 12
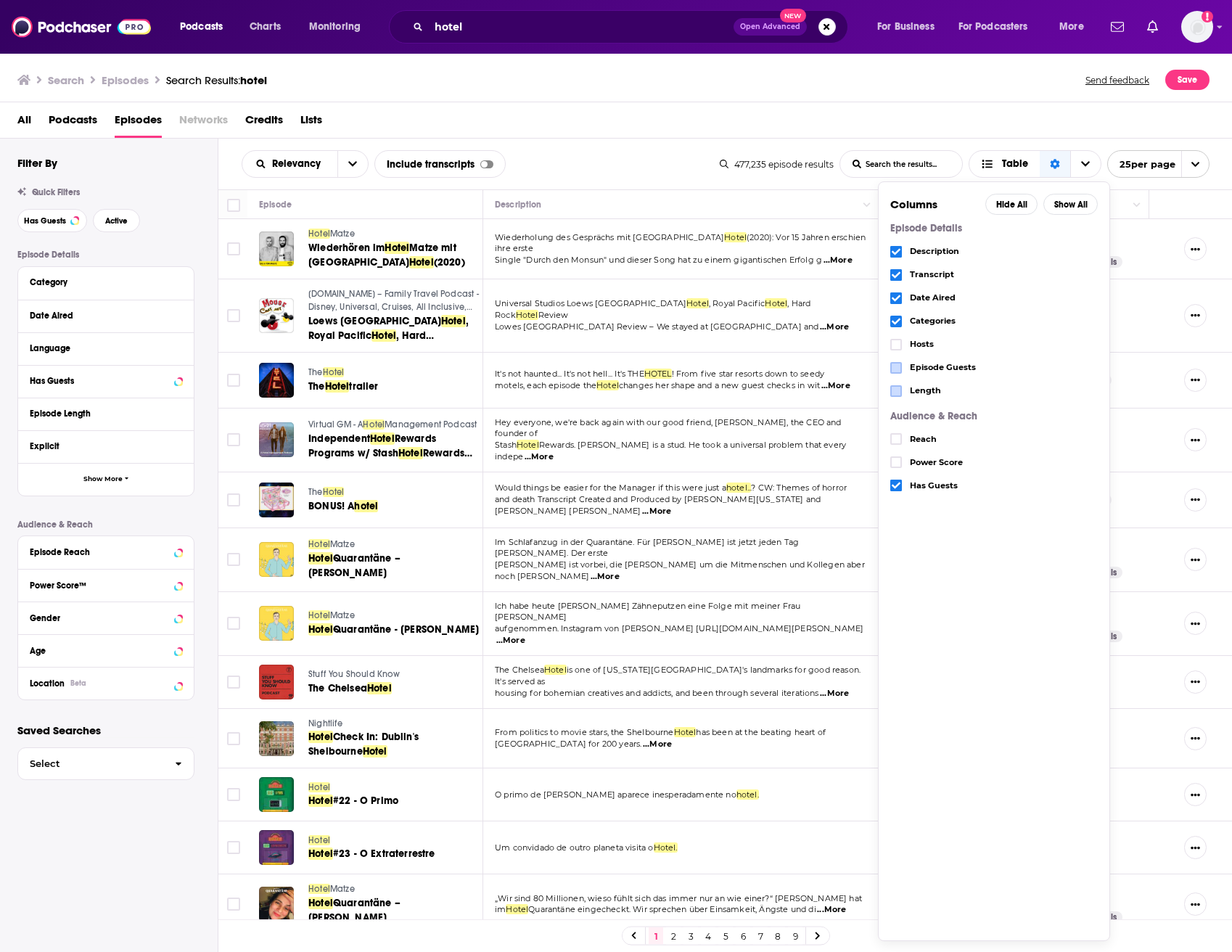
click at [898, 323] on icon "Choose View" at bounding box center [896, 321] width 8 height 8
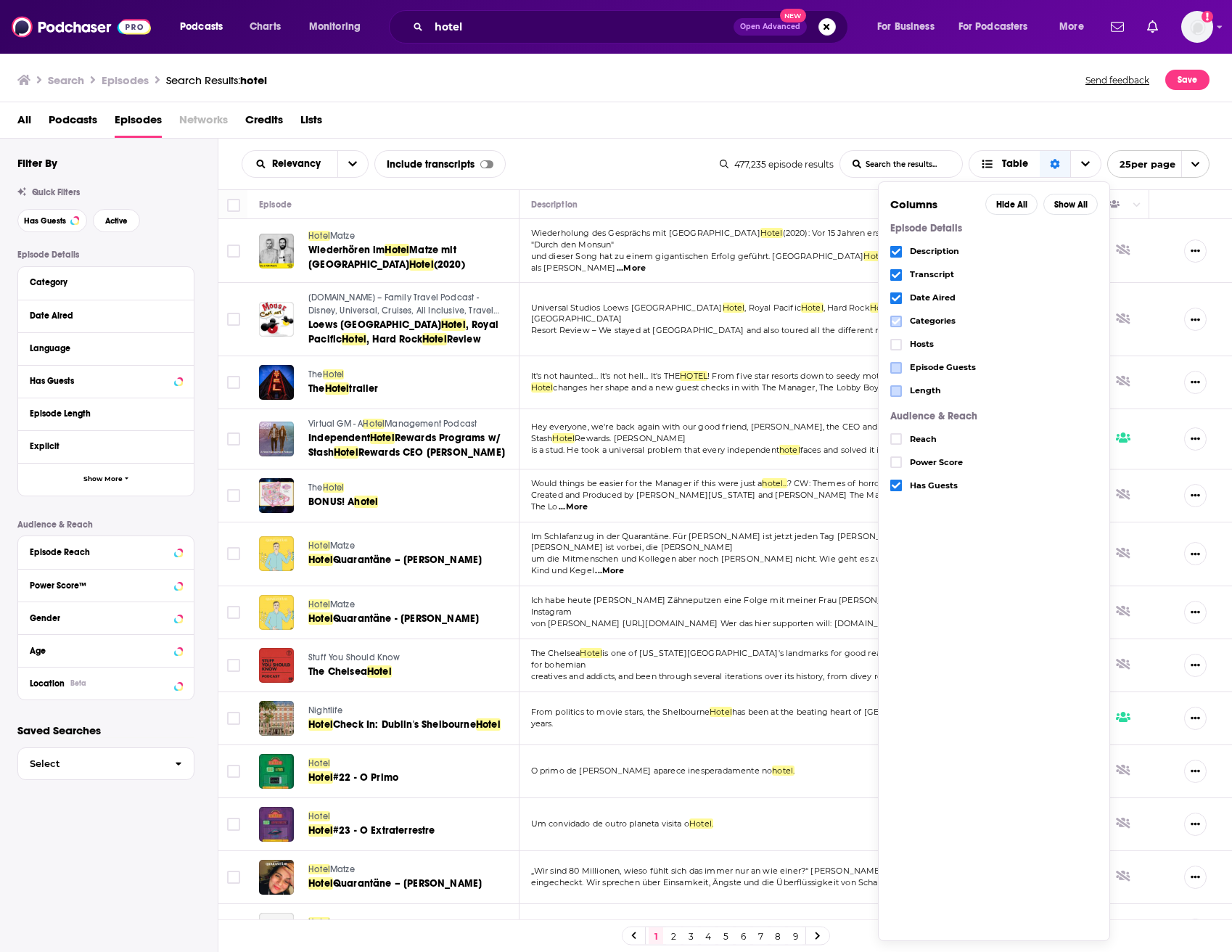
click at [899, 321] on icon "Choose View" at bounding box center [896, 321] width 8 height 7
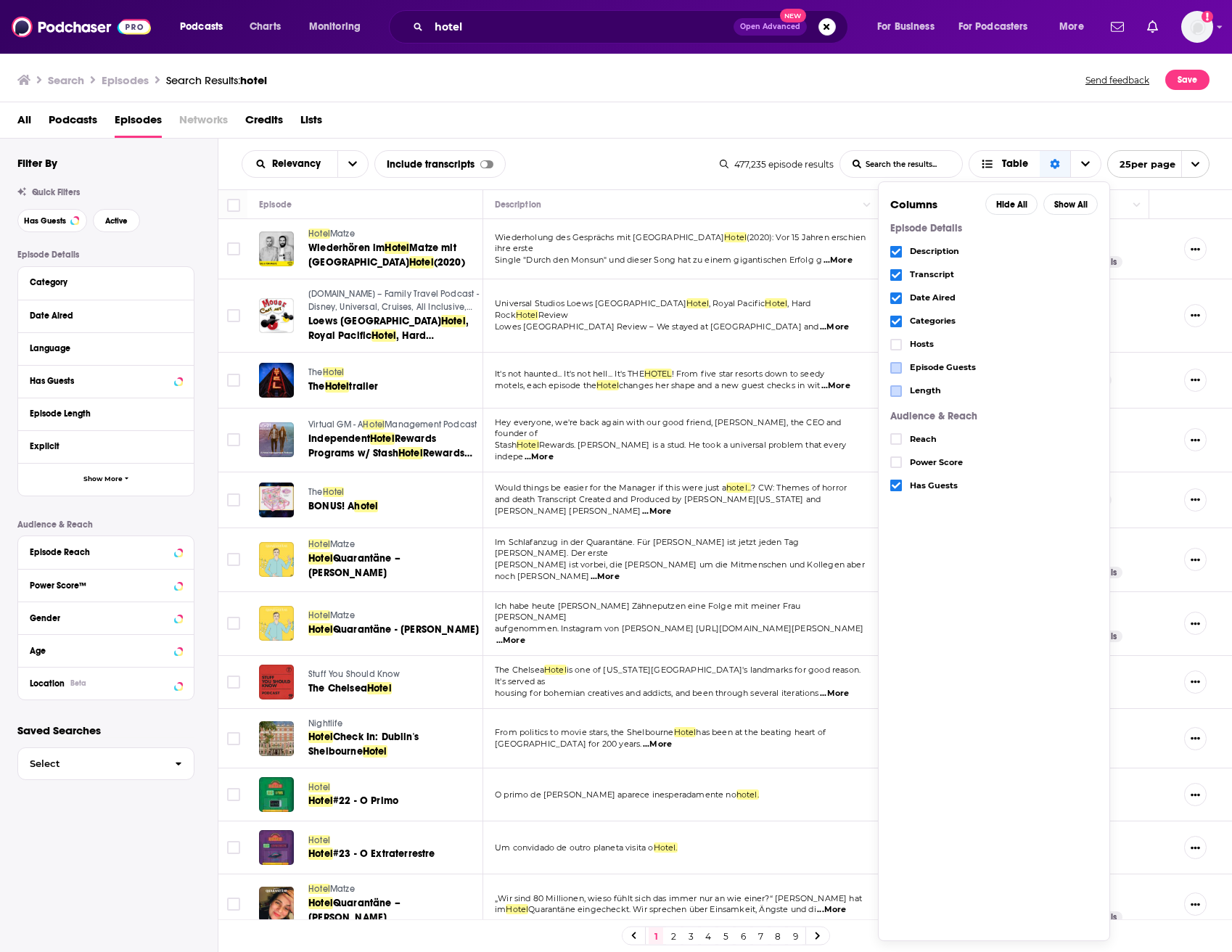
click at [900, 304] on span "Choose View" at bounding box center [896, 298] width 12 height 12
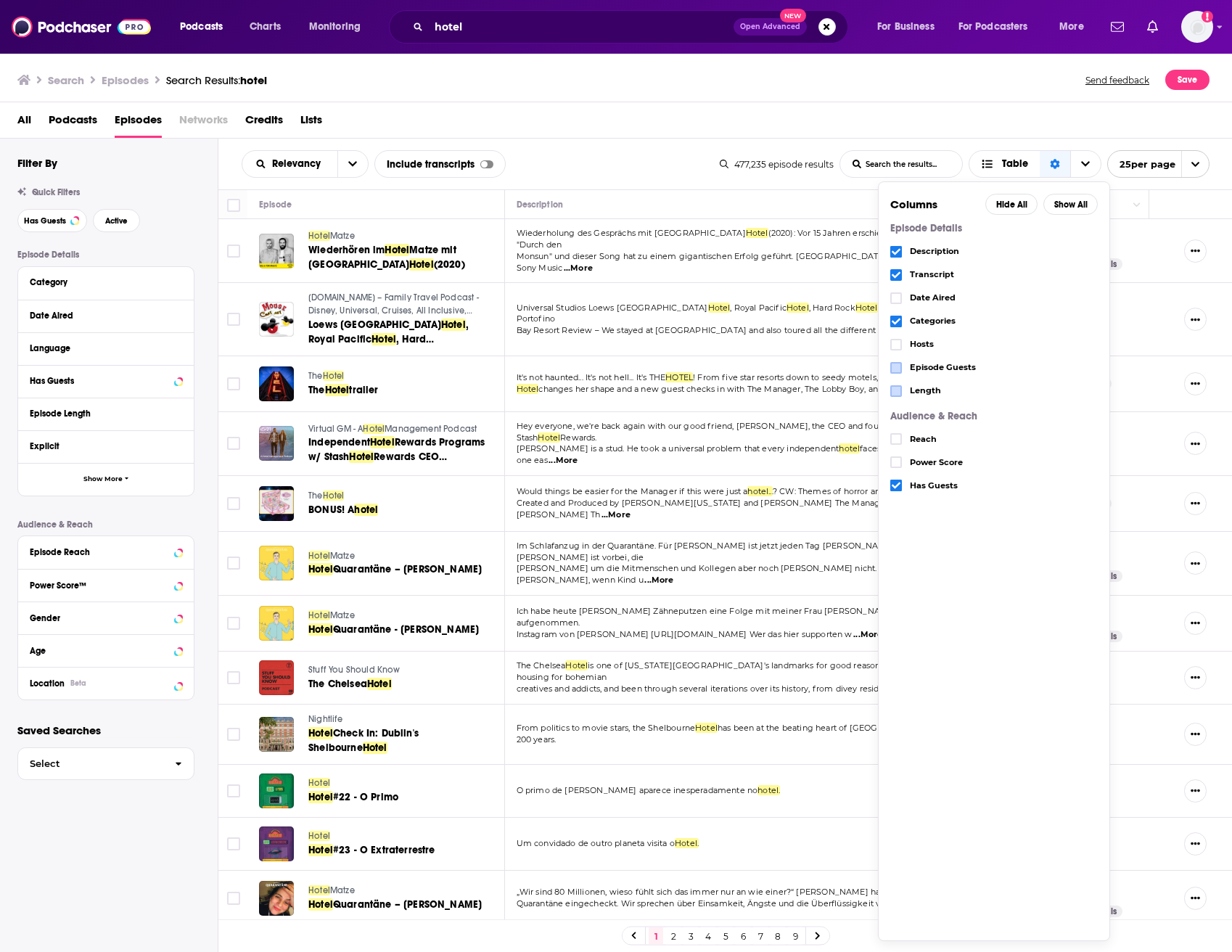
click at [898, 273] on icon "Choose View" at bounding box center [896, 275] width 8 height 8
click at [898, 252] on icon "Choose View" at bounding box center [896, 252] width 8 height 7
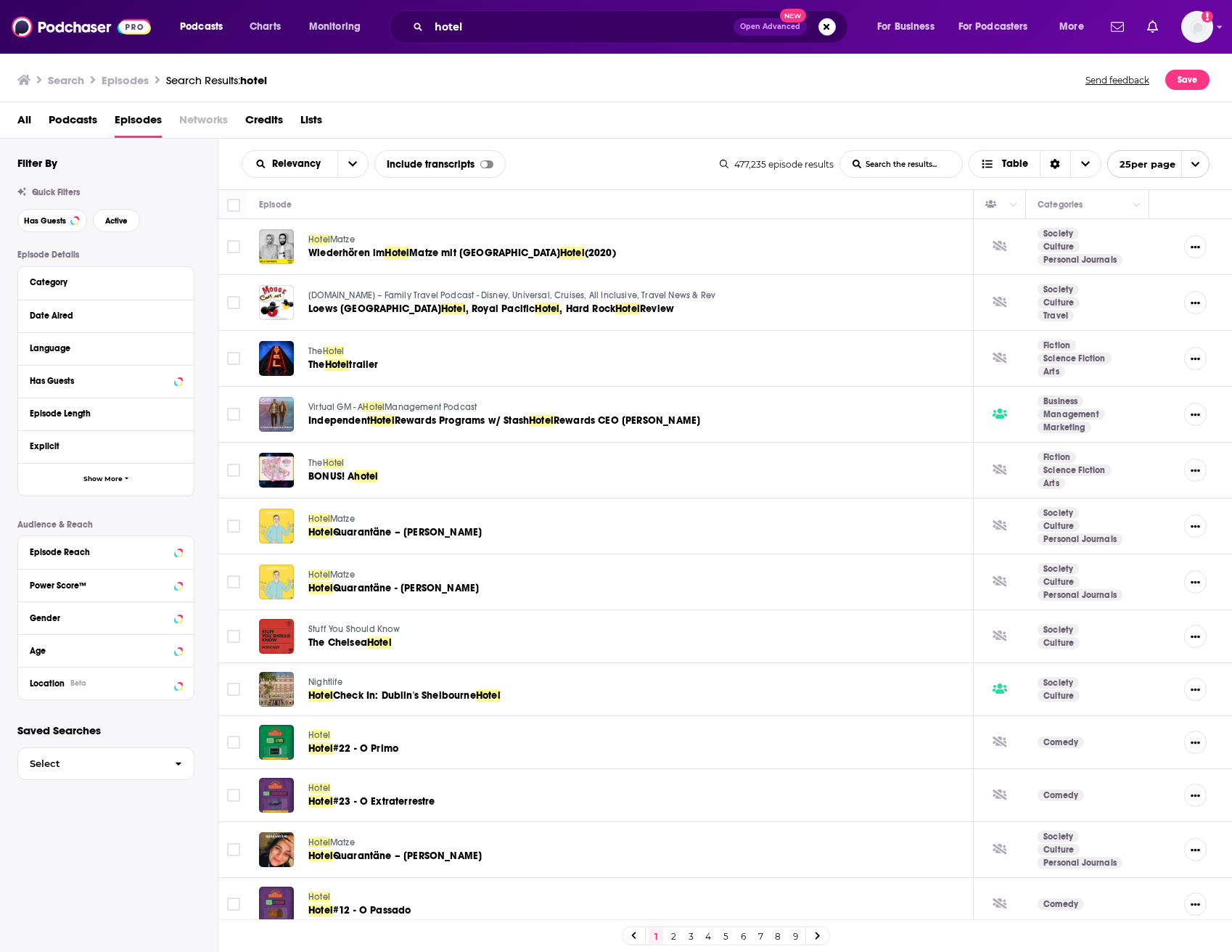
click at [738, 119] on div "All Podcasts Episodes Networks Credits Lists" at bounding box center [619, 123] width 1203 height 30
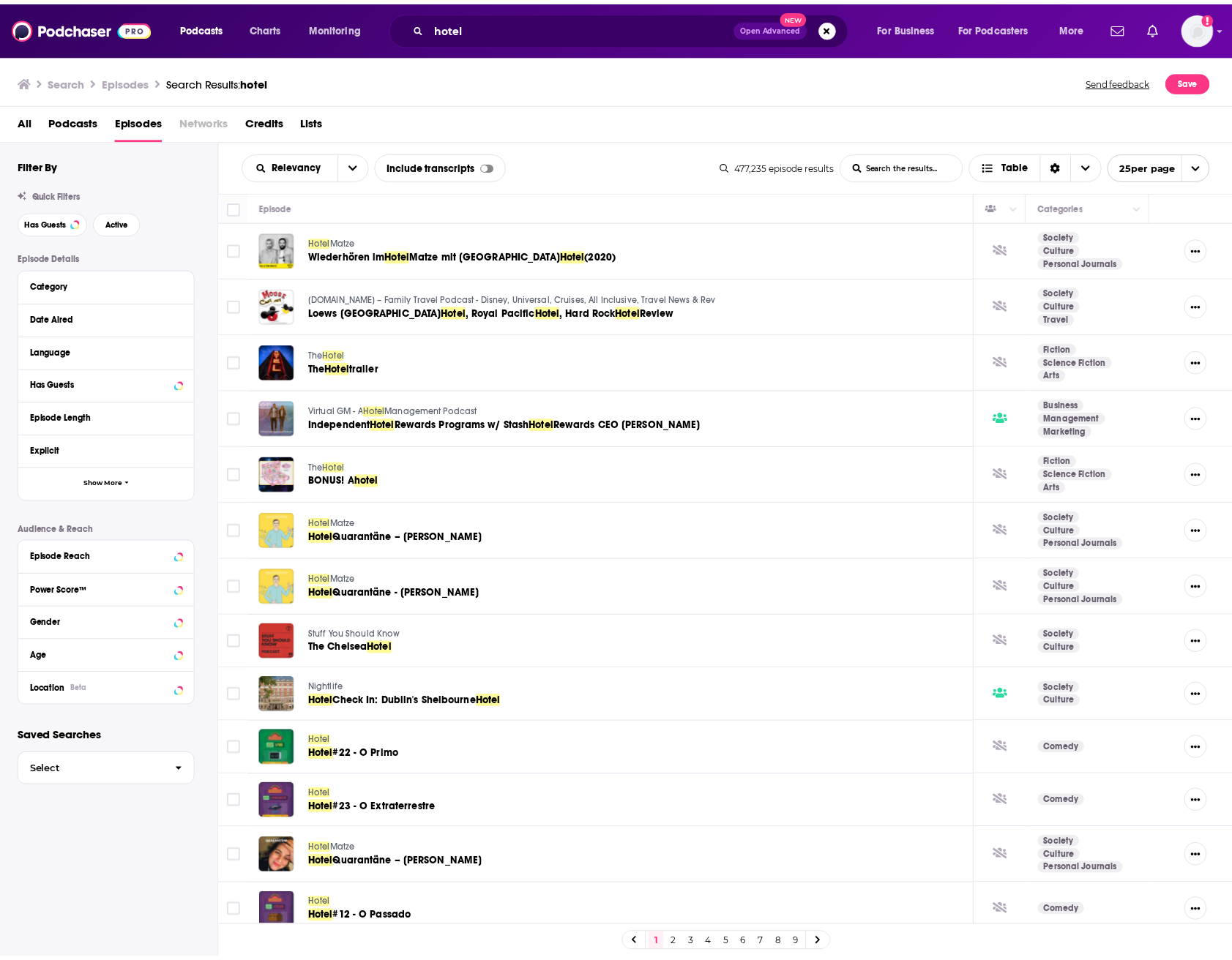
scroll to position [485, 0]
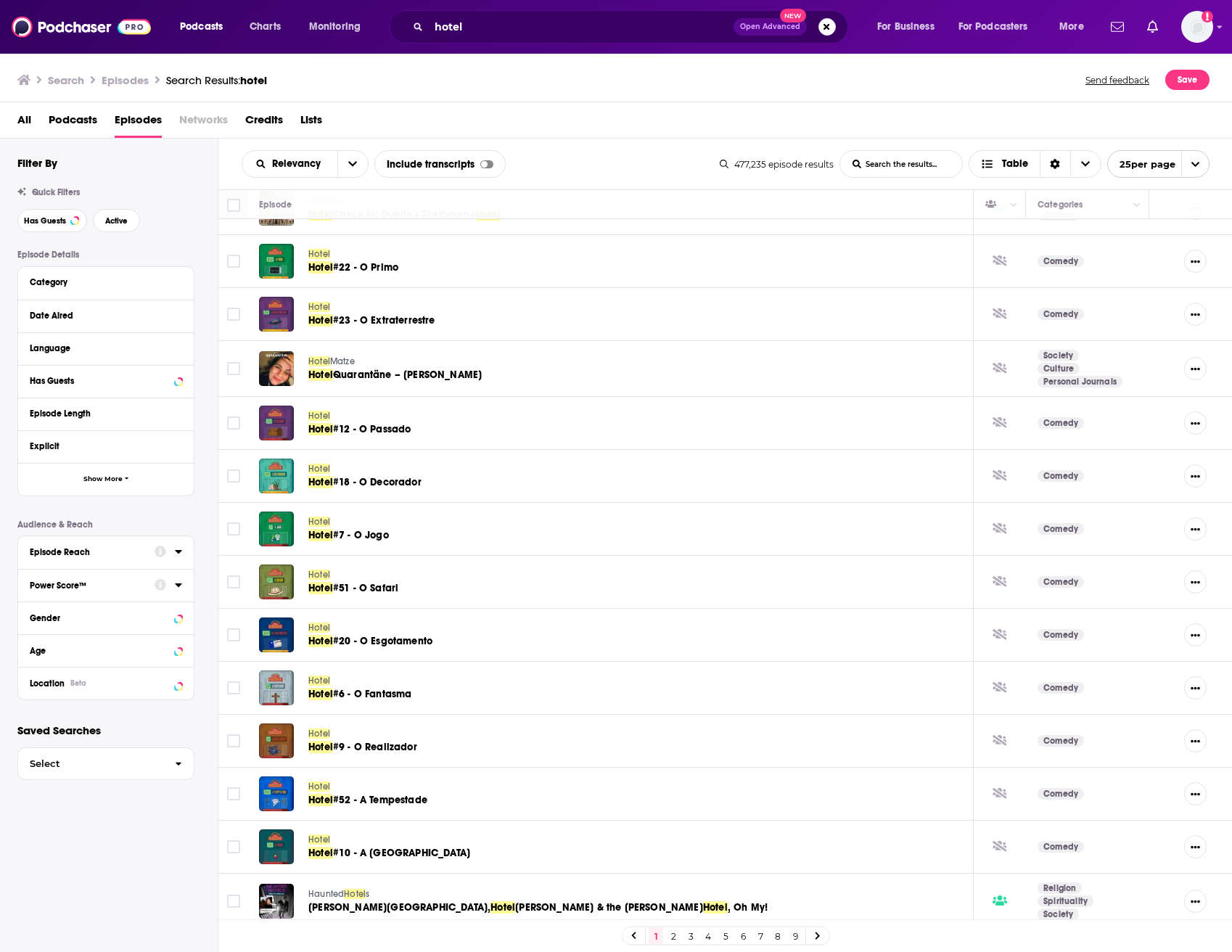
click at [69, 18] on img at bounding box center [81, 26] width 139 height 28
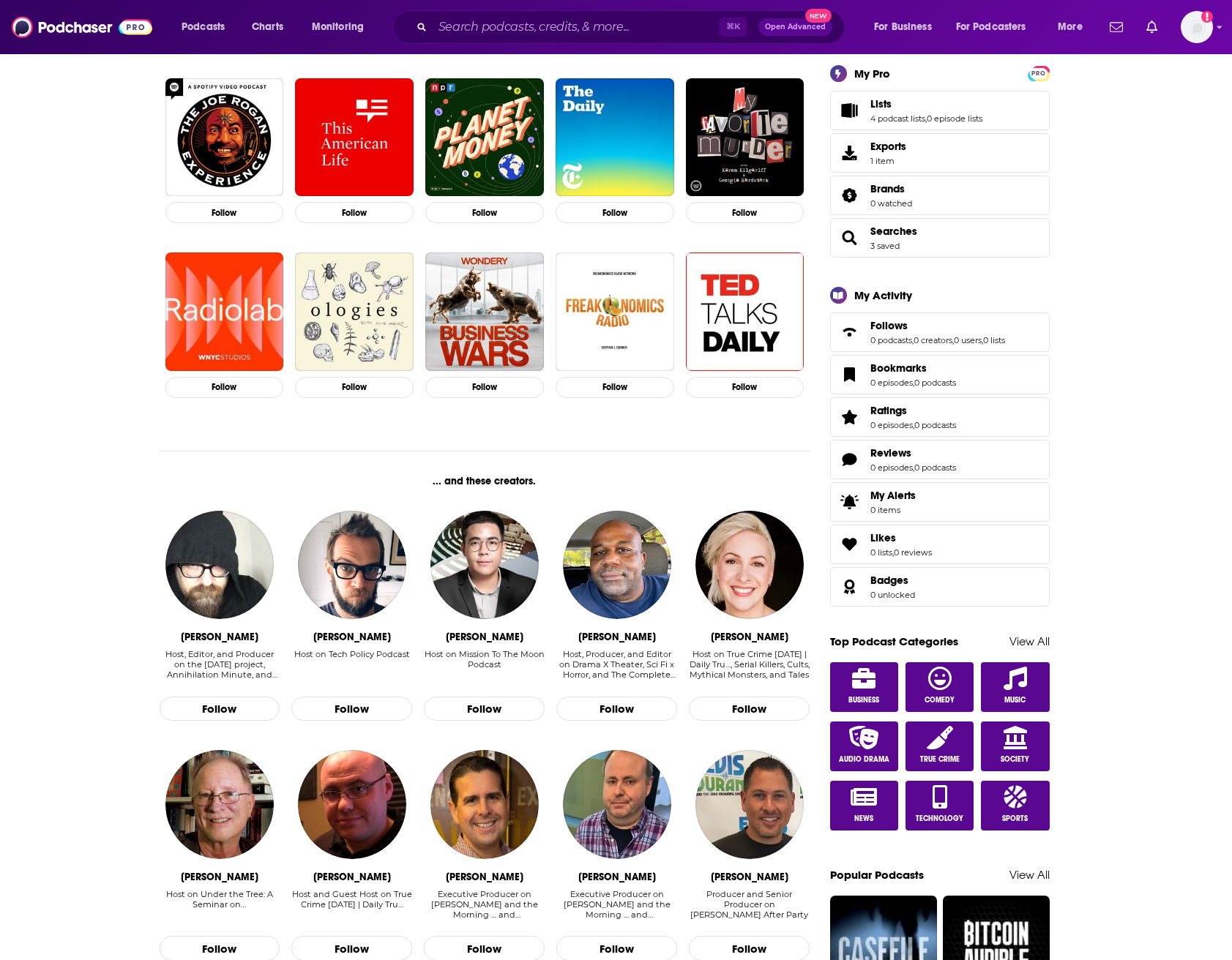
scroll to position [290, 0]
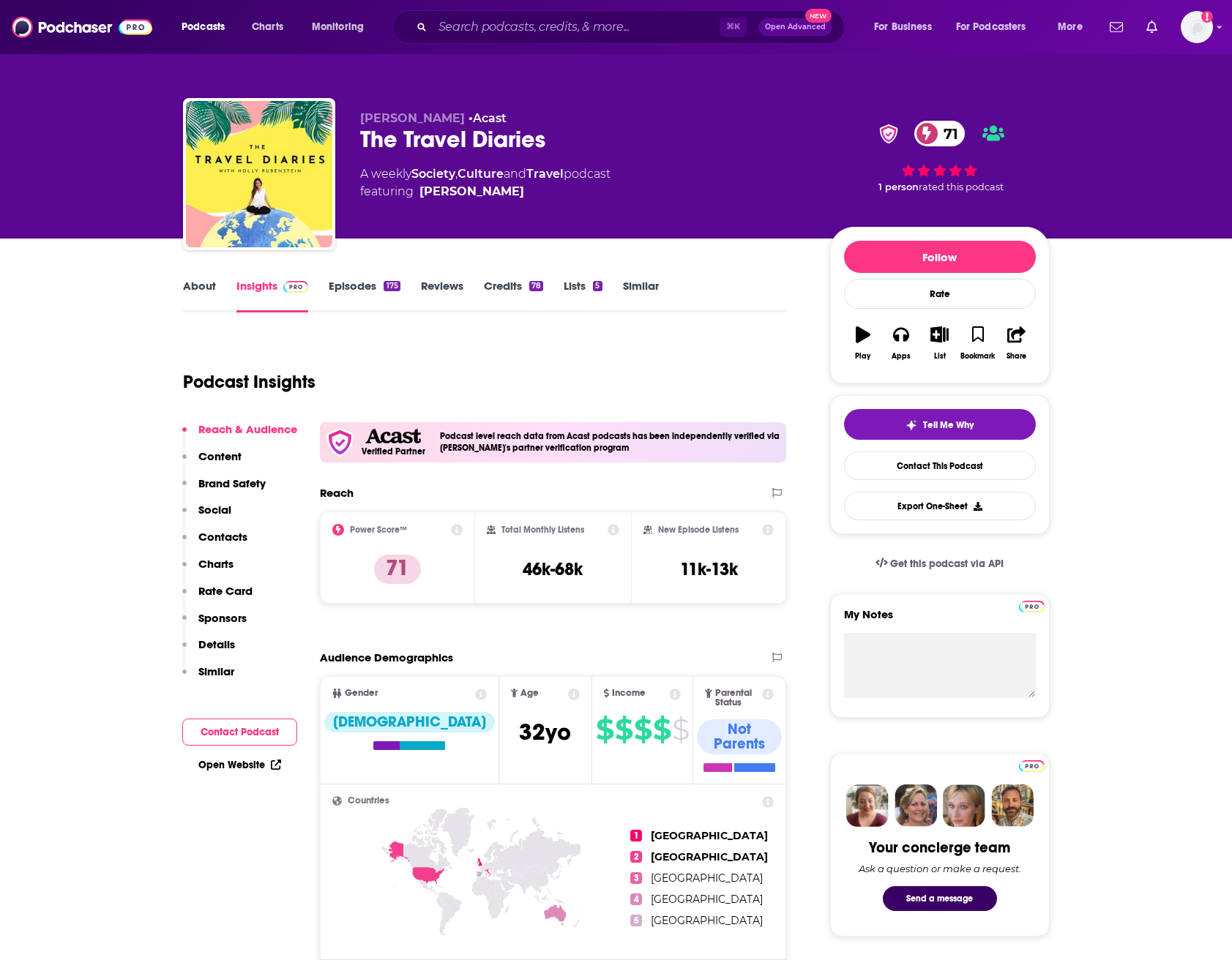
click at [941, 346] on button "List" at bounding box center [939, 343] width 38 height 53
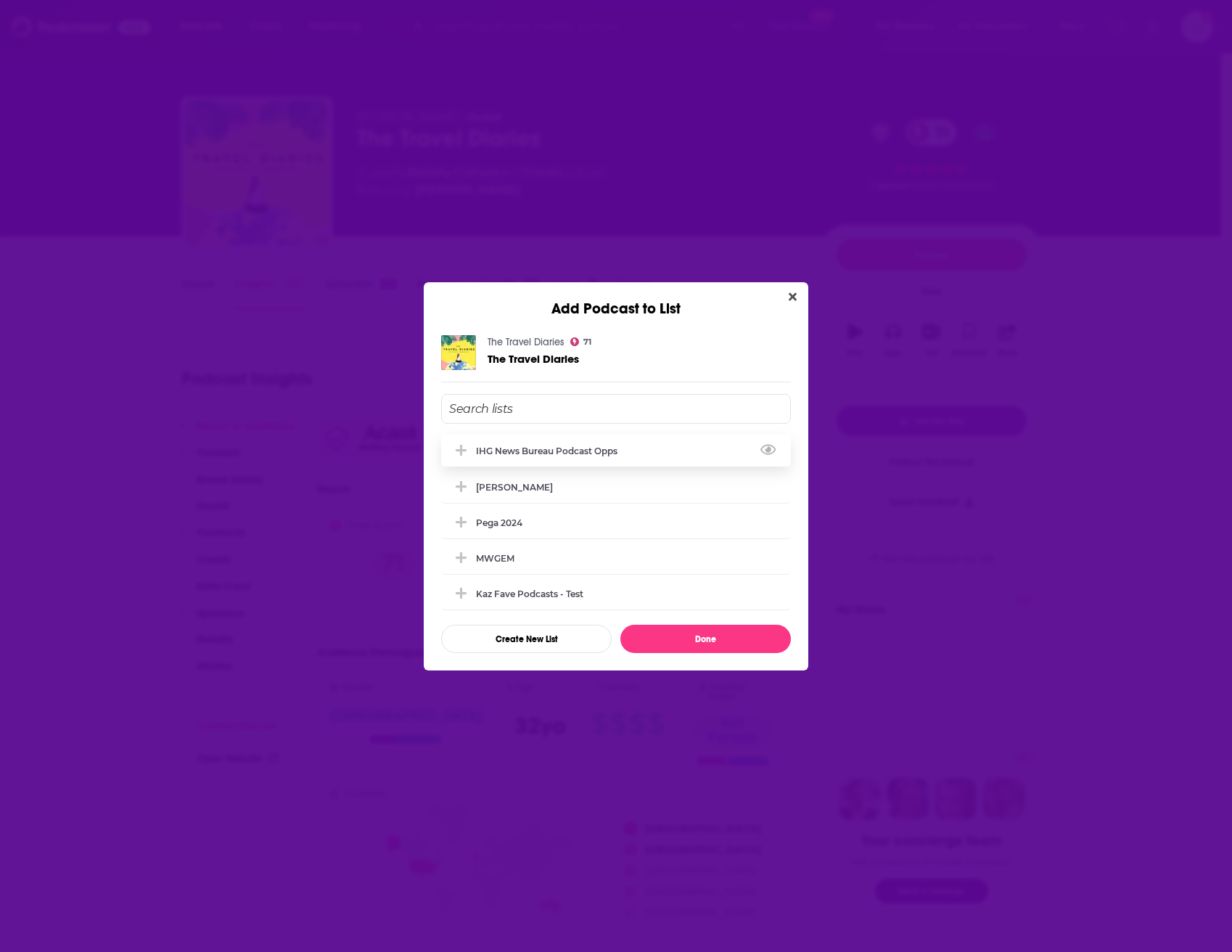
click at [539, 446] on div "IHG News Bureau Podcast Opps" at bounding box center [550, 451] width 150 height 11
click at [701, 638] on button "Done" at bounding box center [704, 639] width 170 height 28
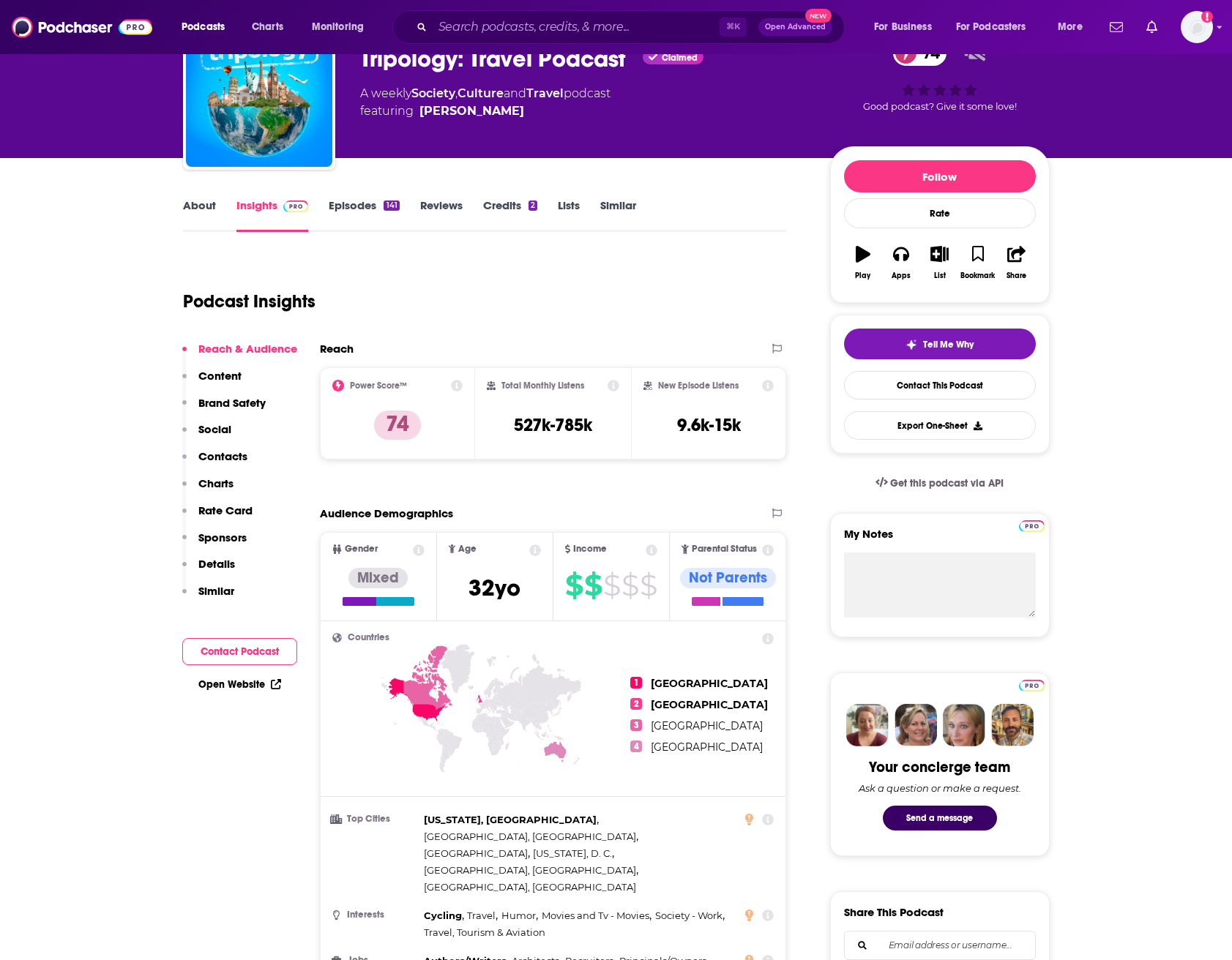
scroll to position [67, 0]
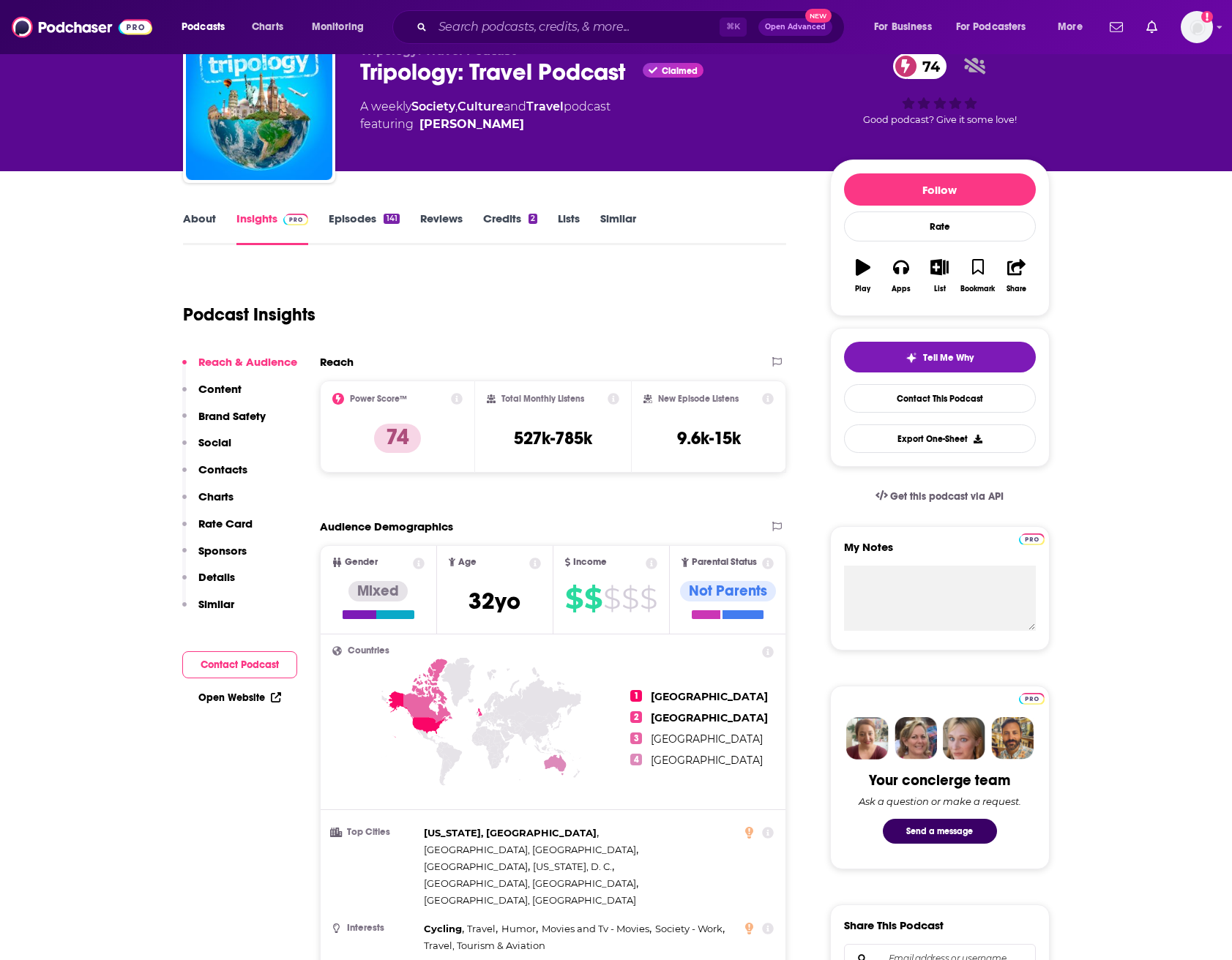
click at [193, 217] on link "About" at bounding box center [199, 228] width 33 height 33
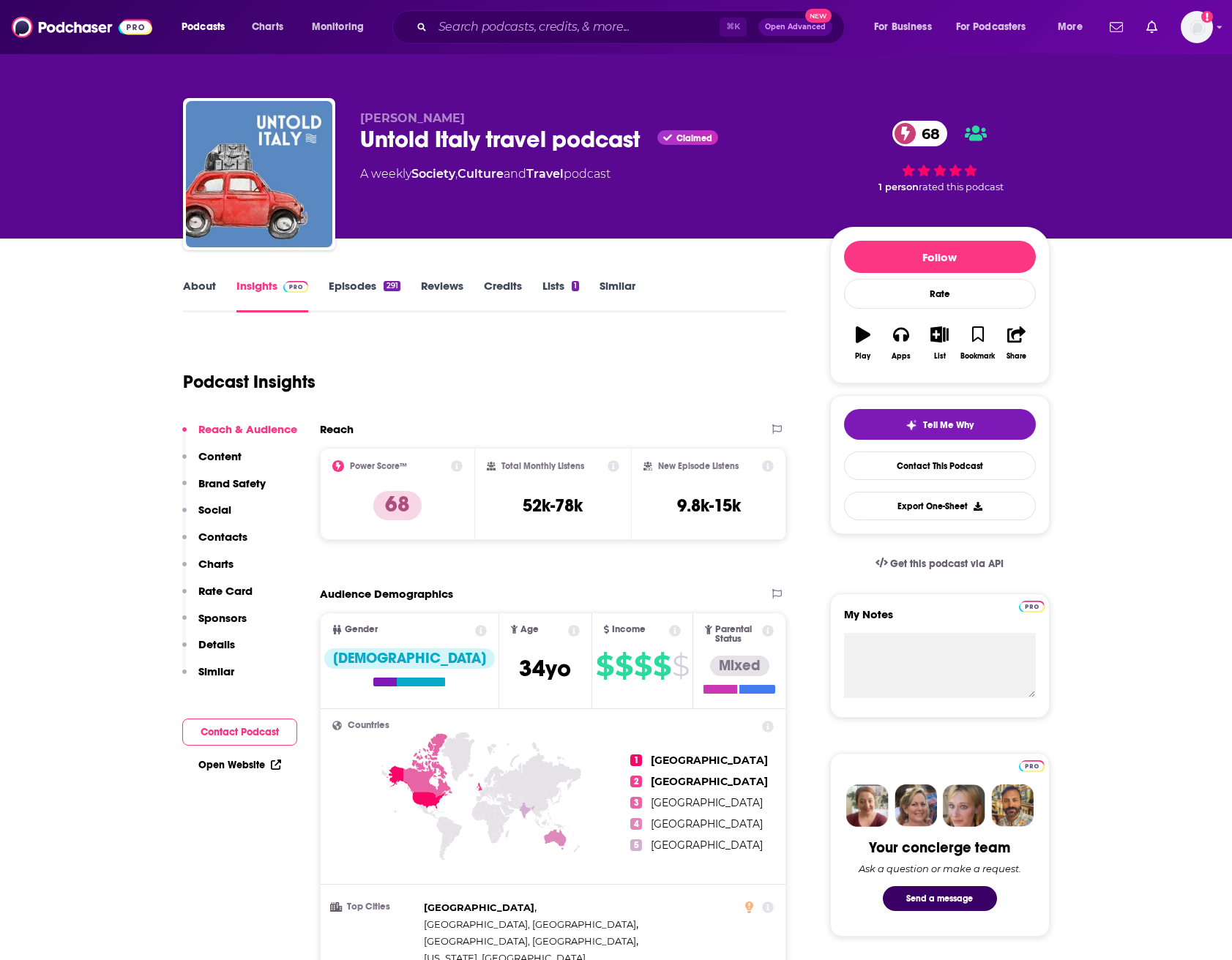
click at [202, 288] on link "About" at bounding box center [199, 295] width 33 height 33
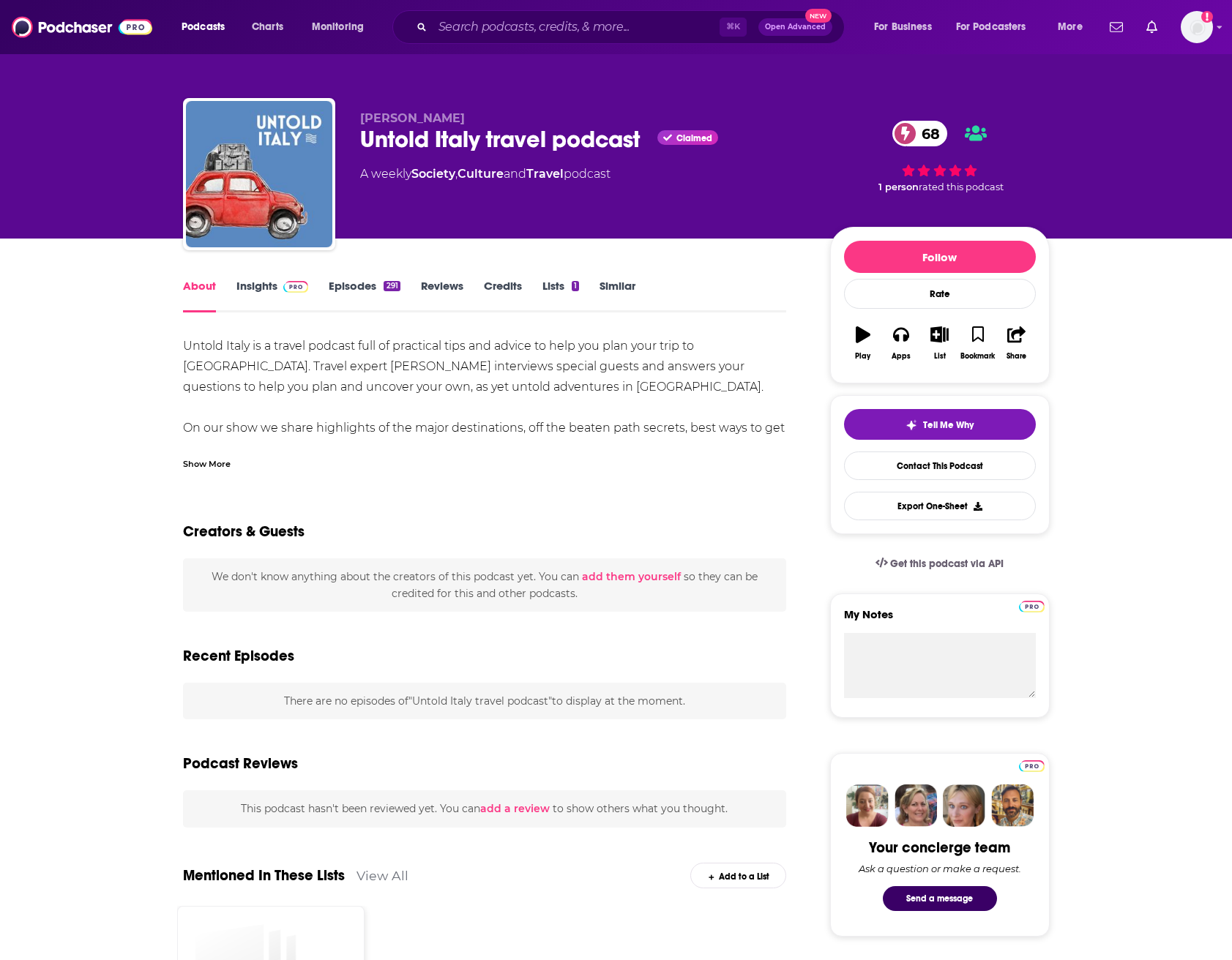
click at [346, 385] on div "Untold Italy is a travel podcast full of practical tips and advice to help you …" at bounding box center [484, 500] width 604 height 328
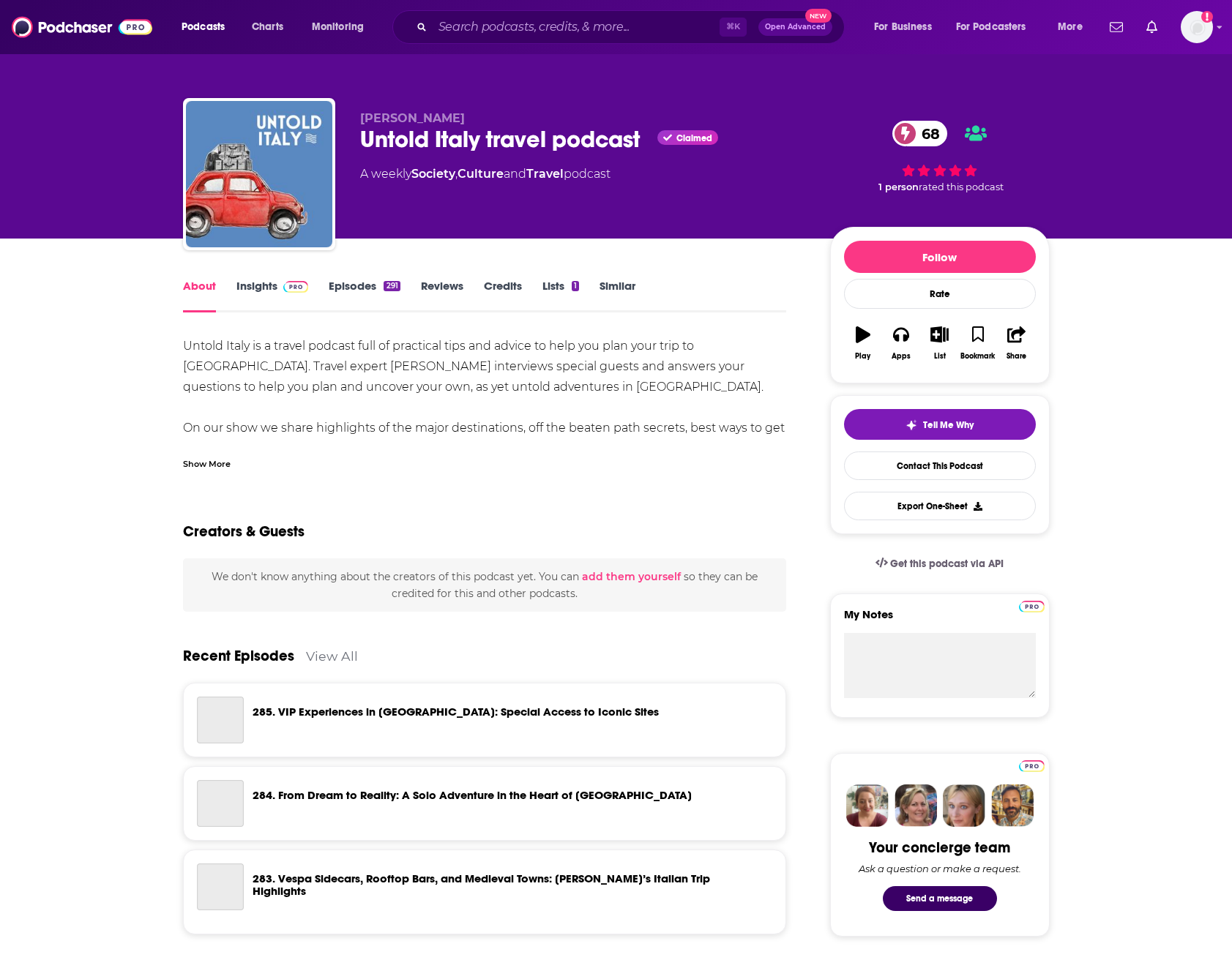
click at [346, 385] on div "Untold Italy is a travel podcast full of practical tips and advice to help you …" at bounding box center [484, 500] width 604 height 328
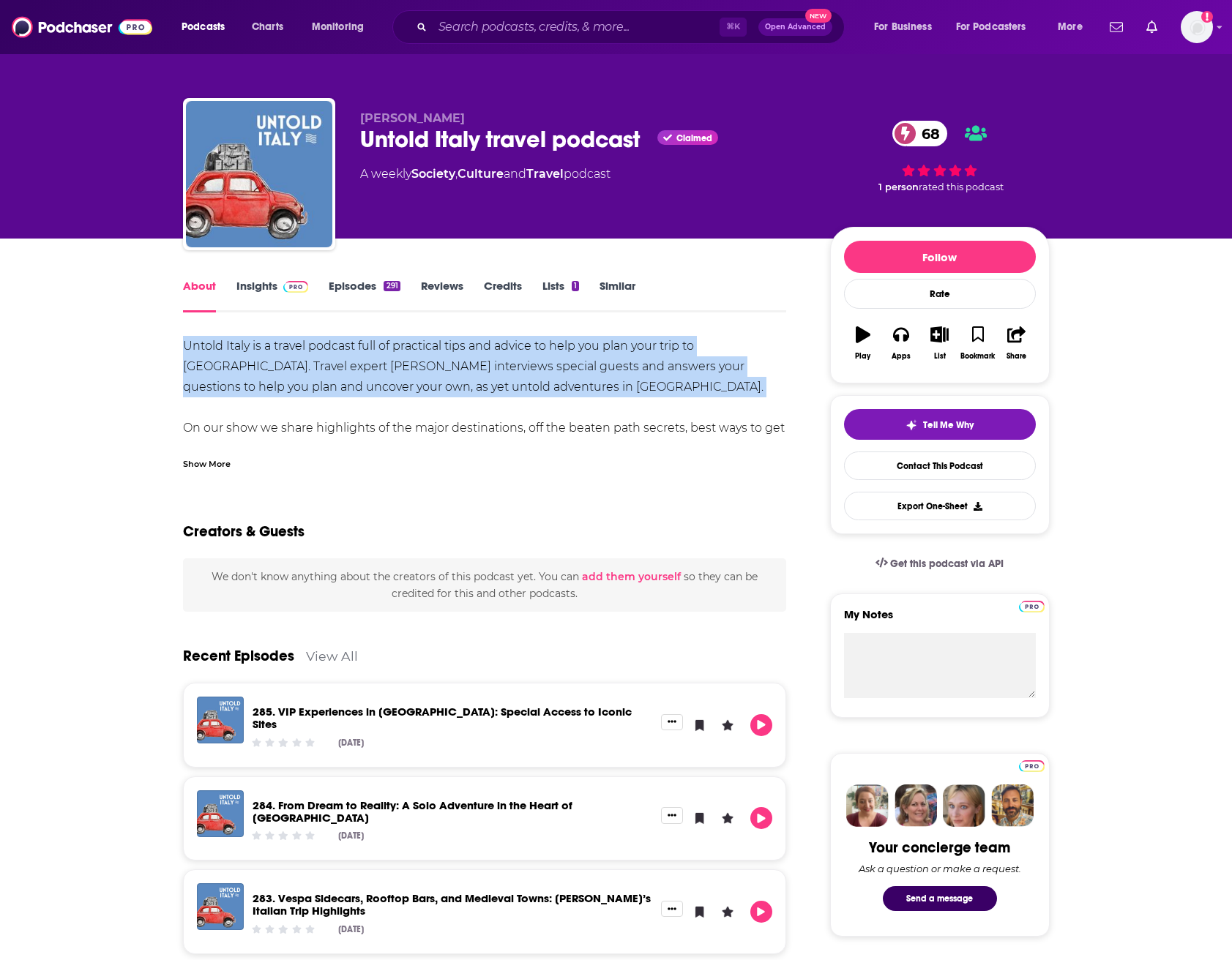
click at [942, 325] on button "List" at bounding box center [939, 343] width 38 height 53
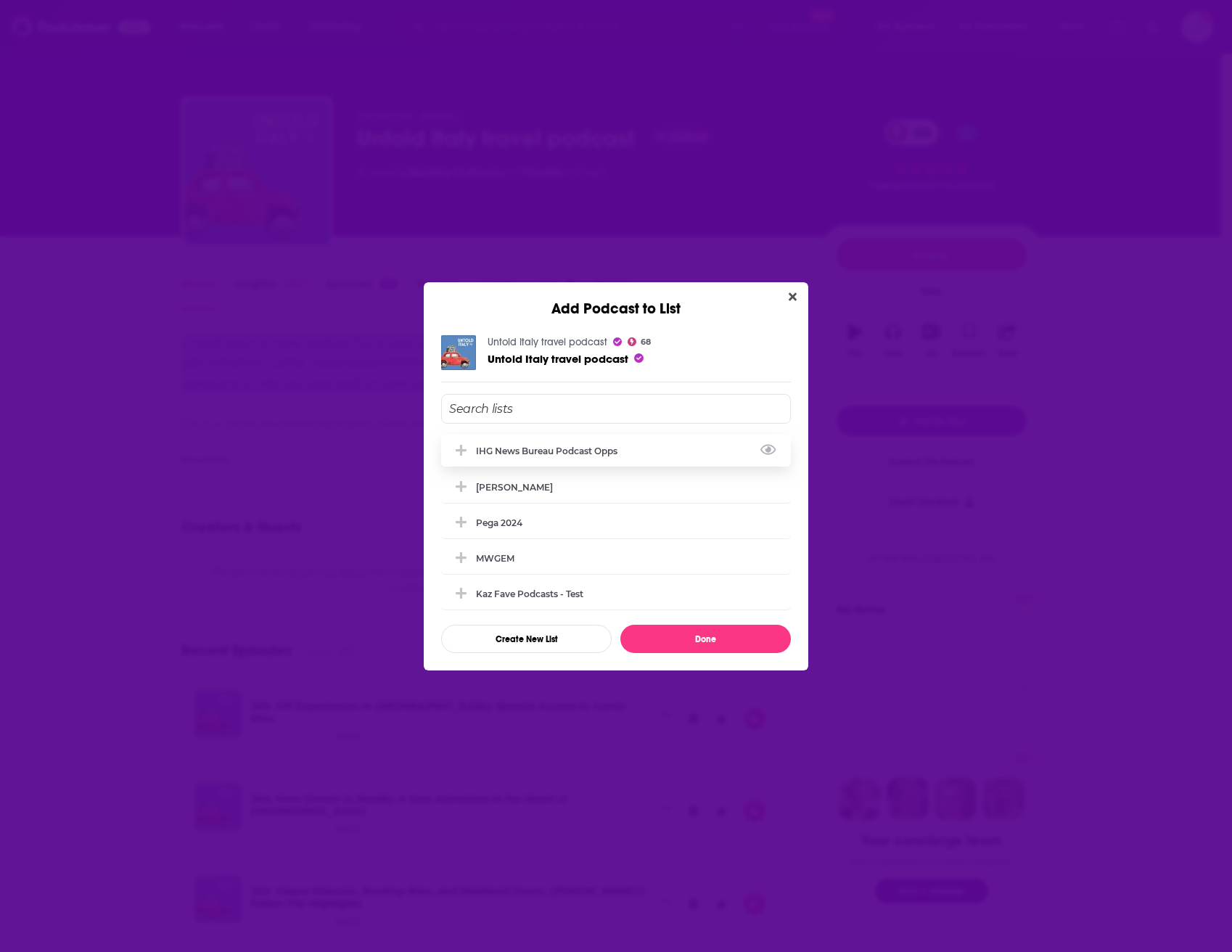
click at [526, 447] on div "IHG News Bureau Podcast Opps" at bounding box center [550, 451] width 150 height 11
click at [720, 641] on button "Done" at bounding box center [704, 639] width 170 height 28
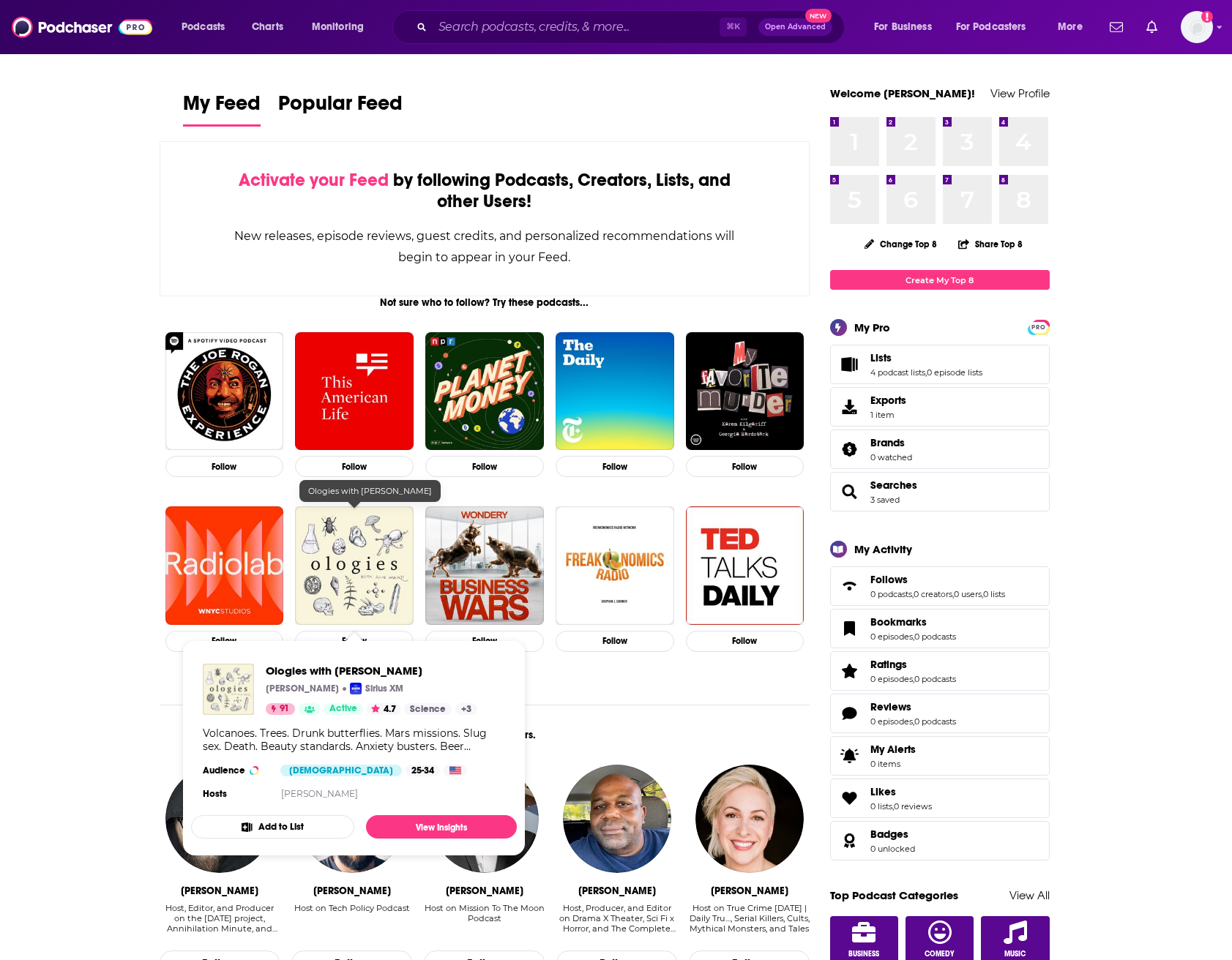
scroll to position [290, 0]
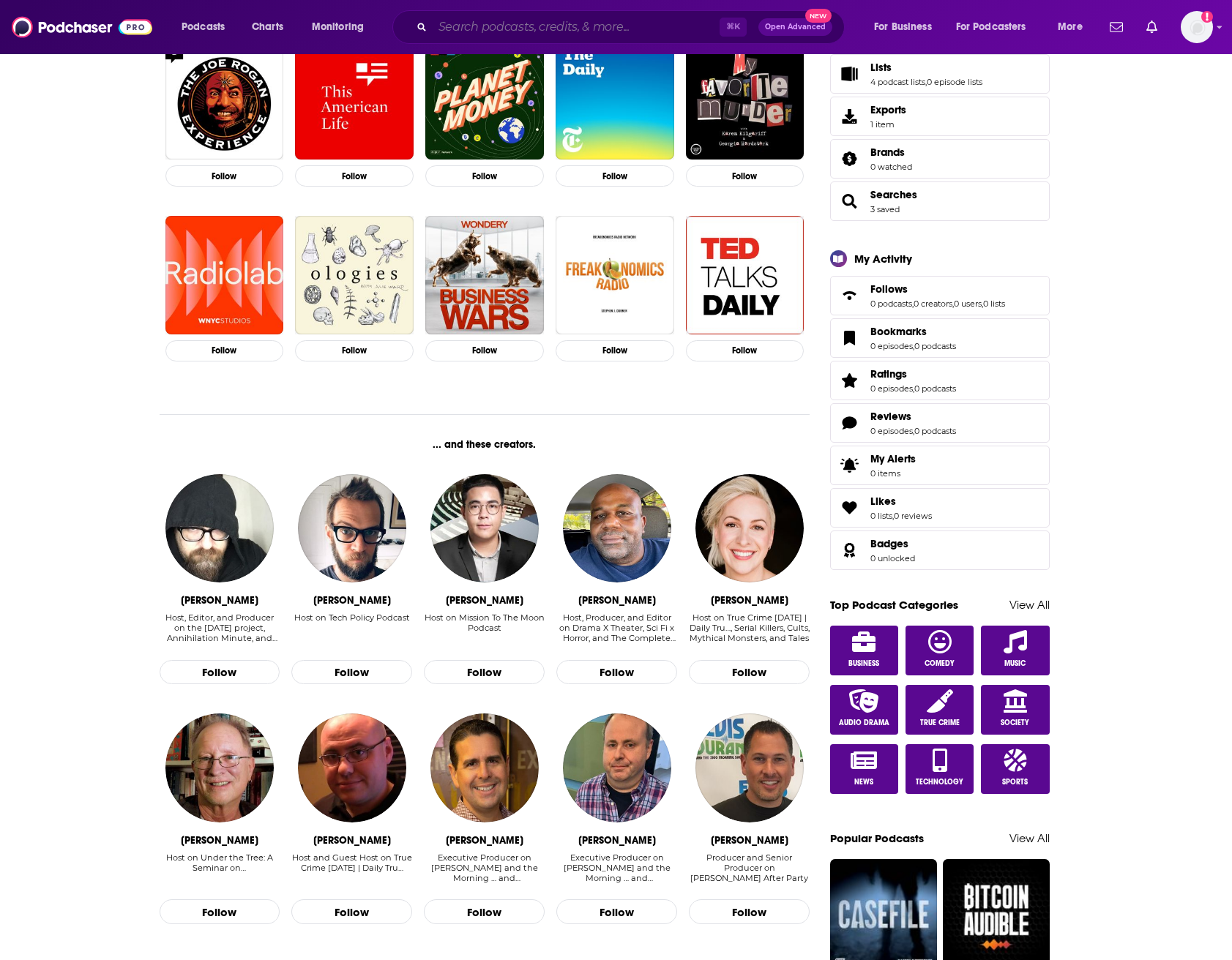
click at [490, 29] on input "Search podcasts, credits, & more..." at bounding box center [576, 26] width 287 height 23
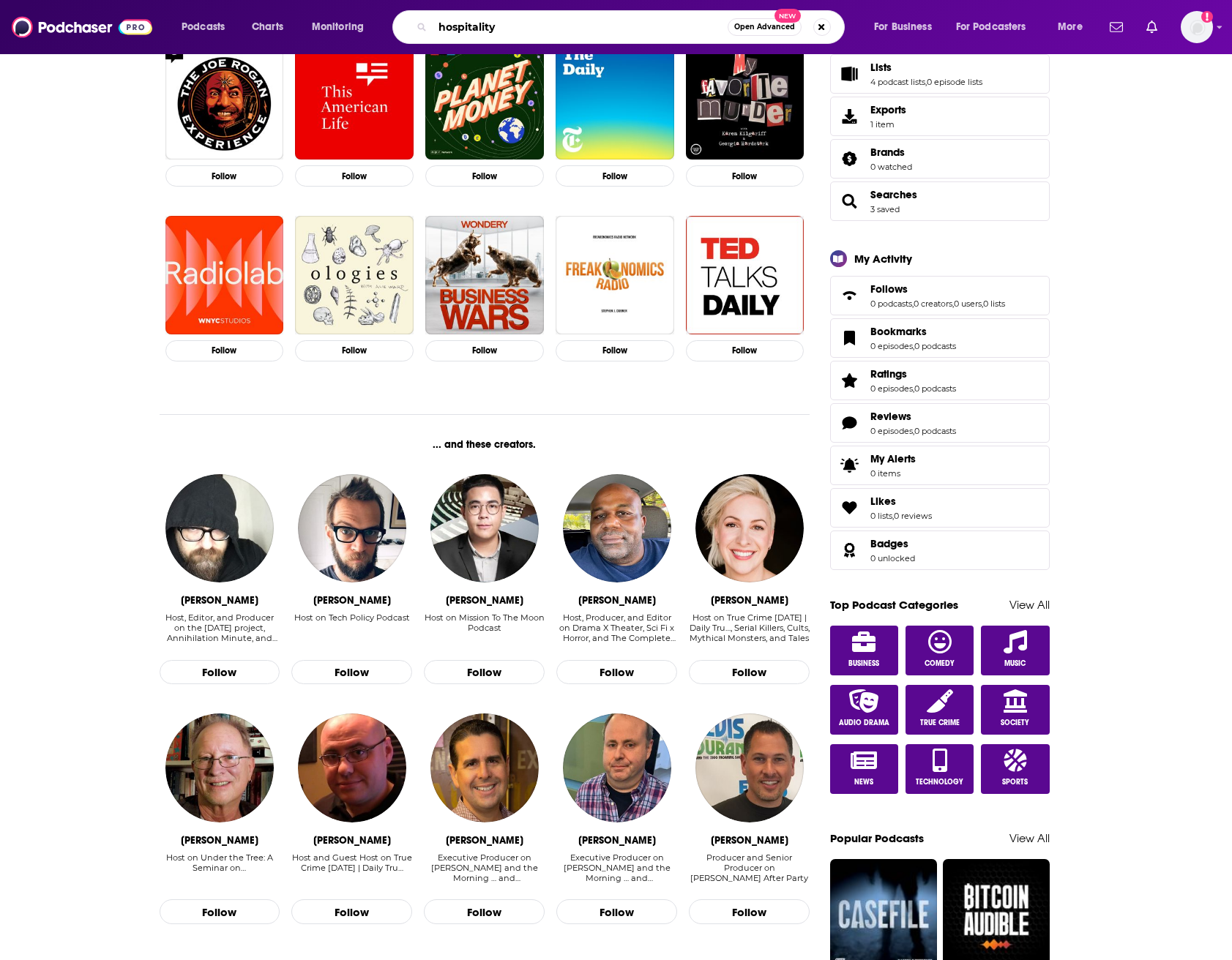
type input "hospitality"
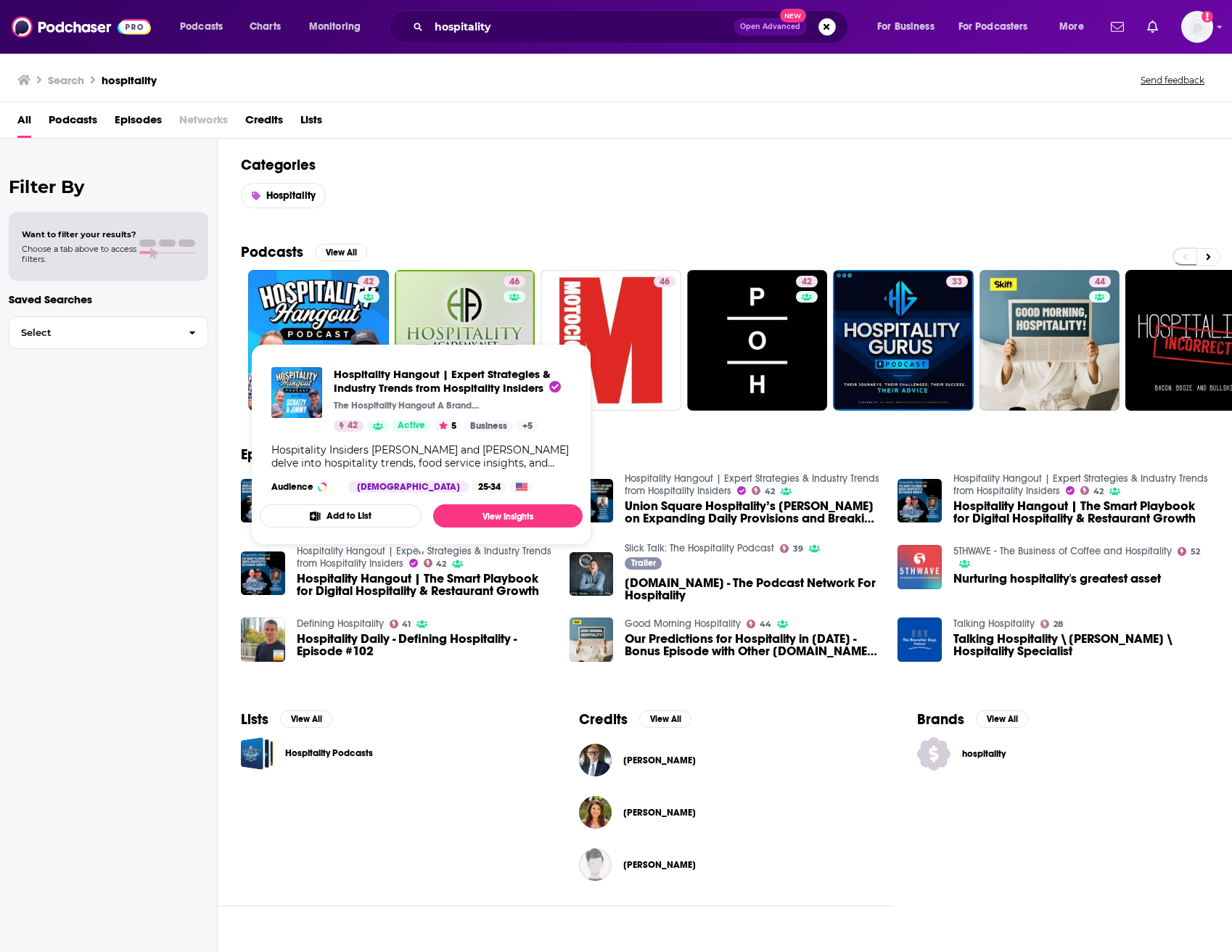
click at [722, 169] on h2 "Categories" at bounding box center [724, 164] width 968 height 18
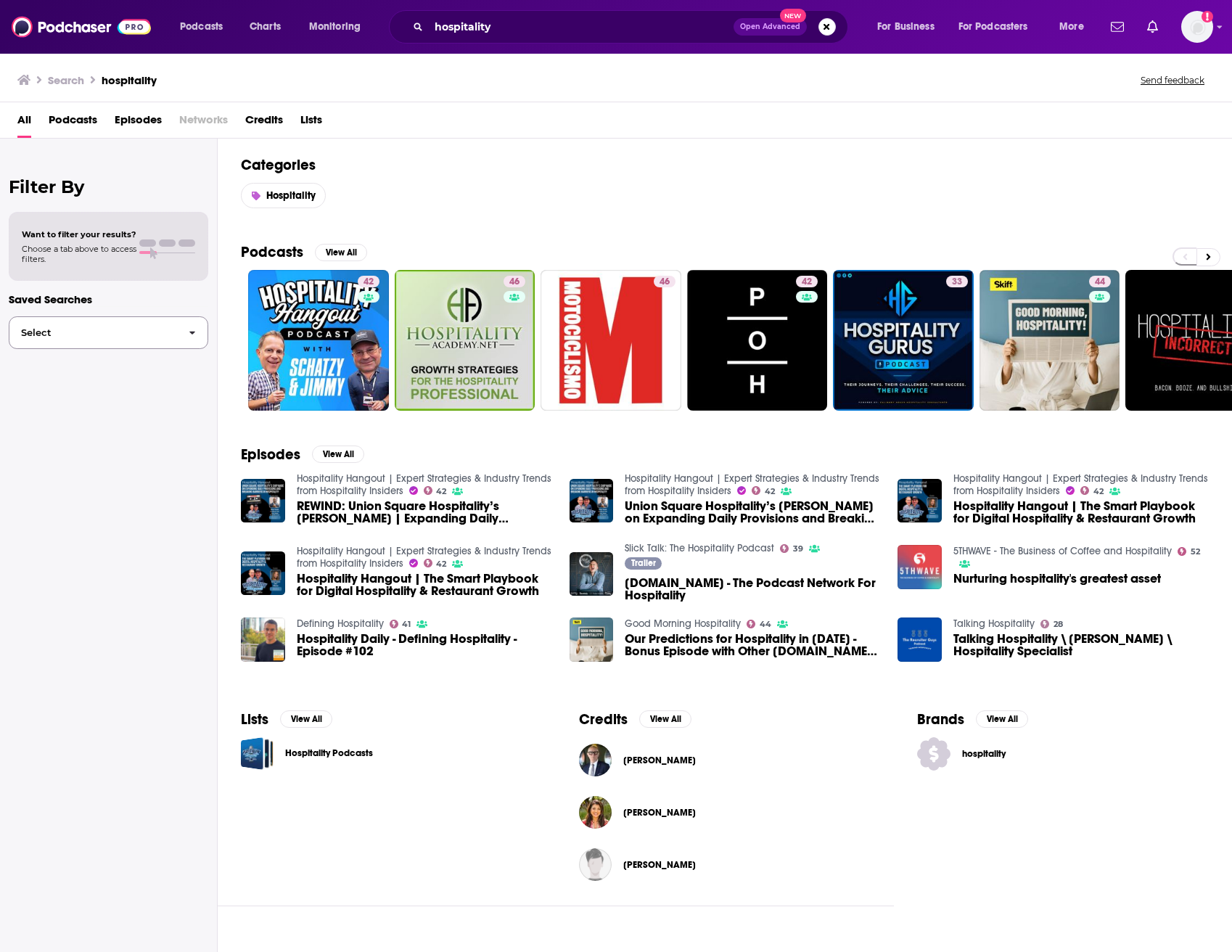
click at [94, 347] on button "Select" at bounding box center [108, 333] width 200 height 33
click at [79, 118] on span "Podcasts" at bounding box center [72, 123] width 48 height 30
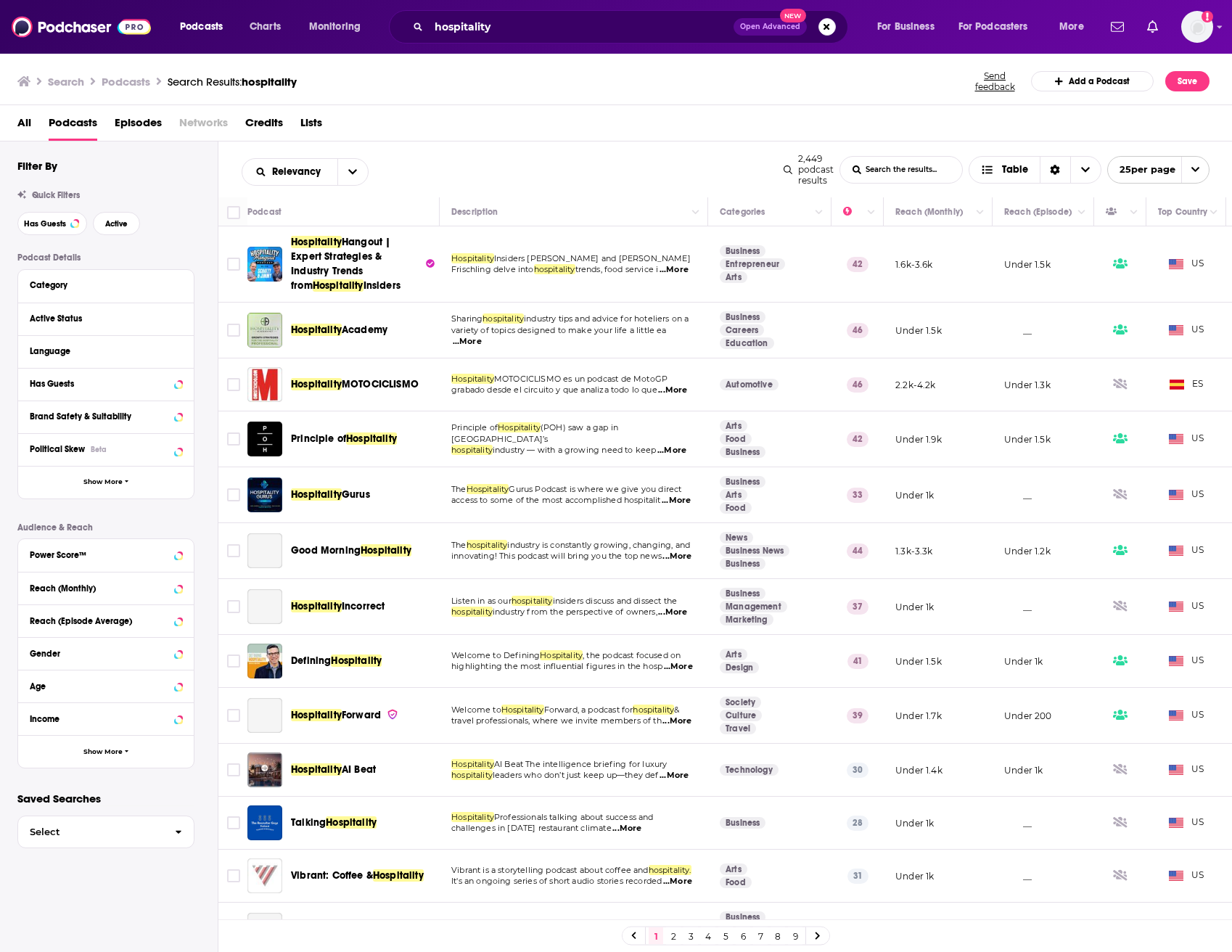
click at [314, 118] on span "Lists" at bounding box center [312, 125] width 22 height 30
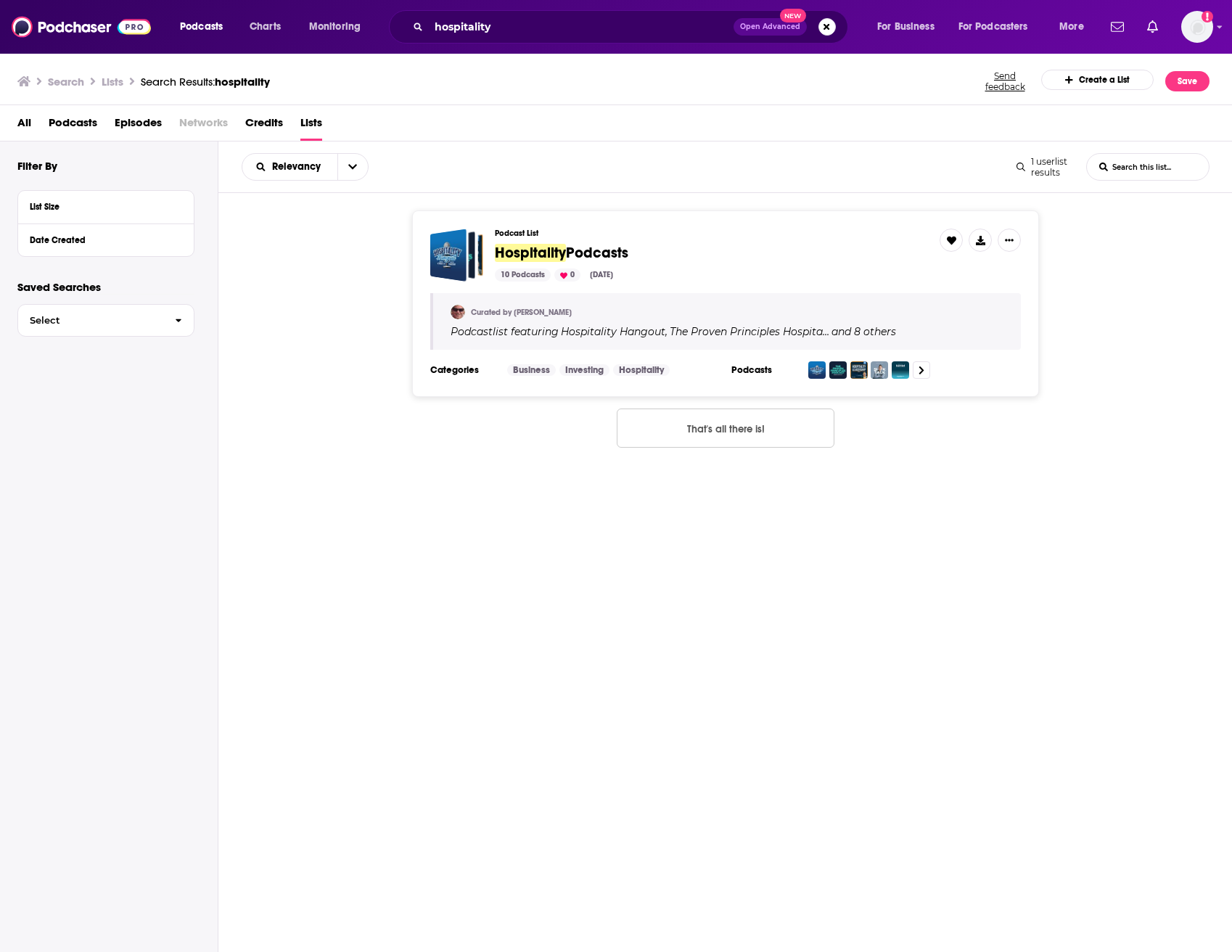
click at [534, 256] on span "Hospitality" at bounding box center [530, 252] width 71 height 18
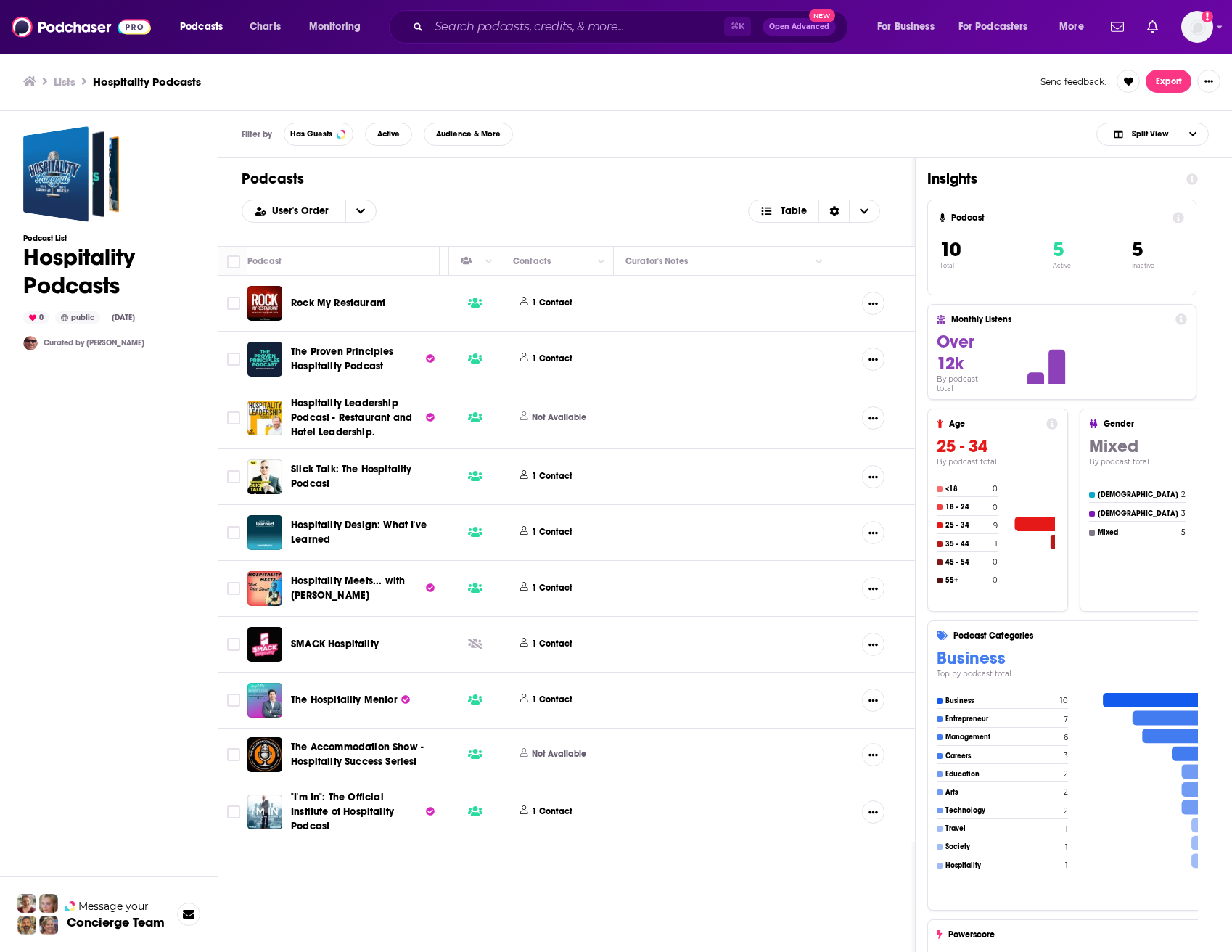
scroll to position [0, 645]
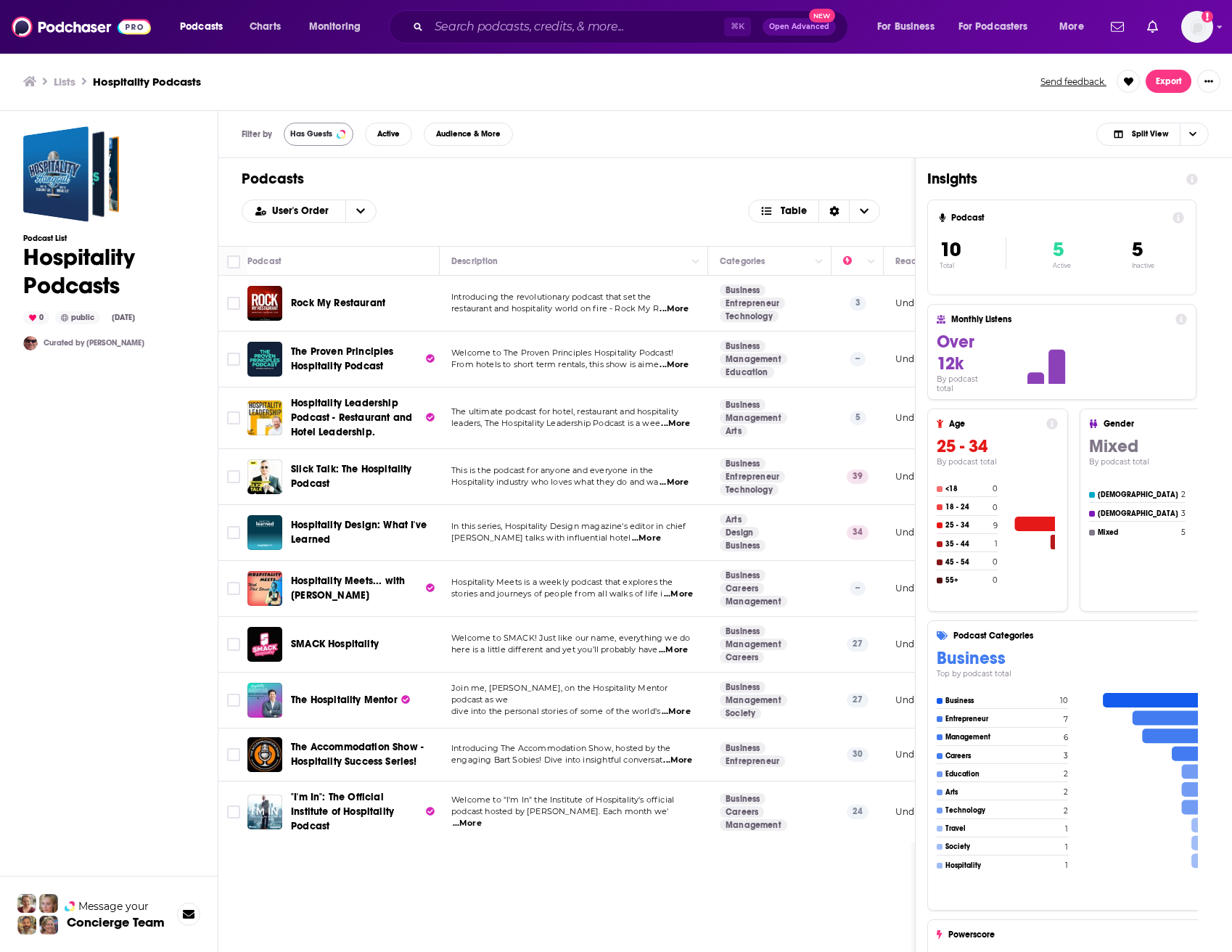
click at [327, 135] on span "Has Guests" at bounding box center [312, 133] width 42 height 8
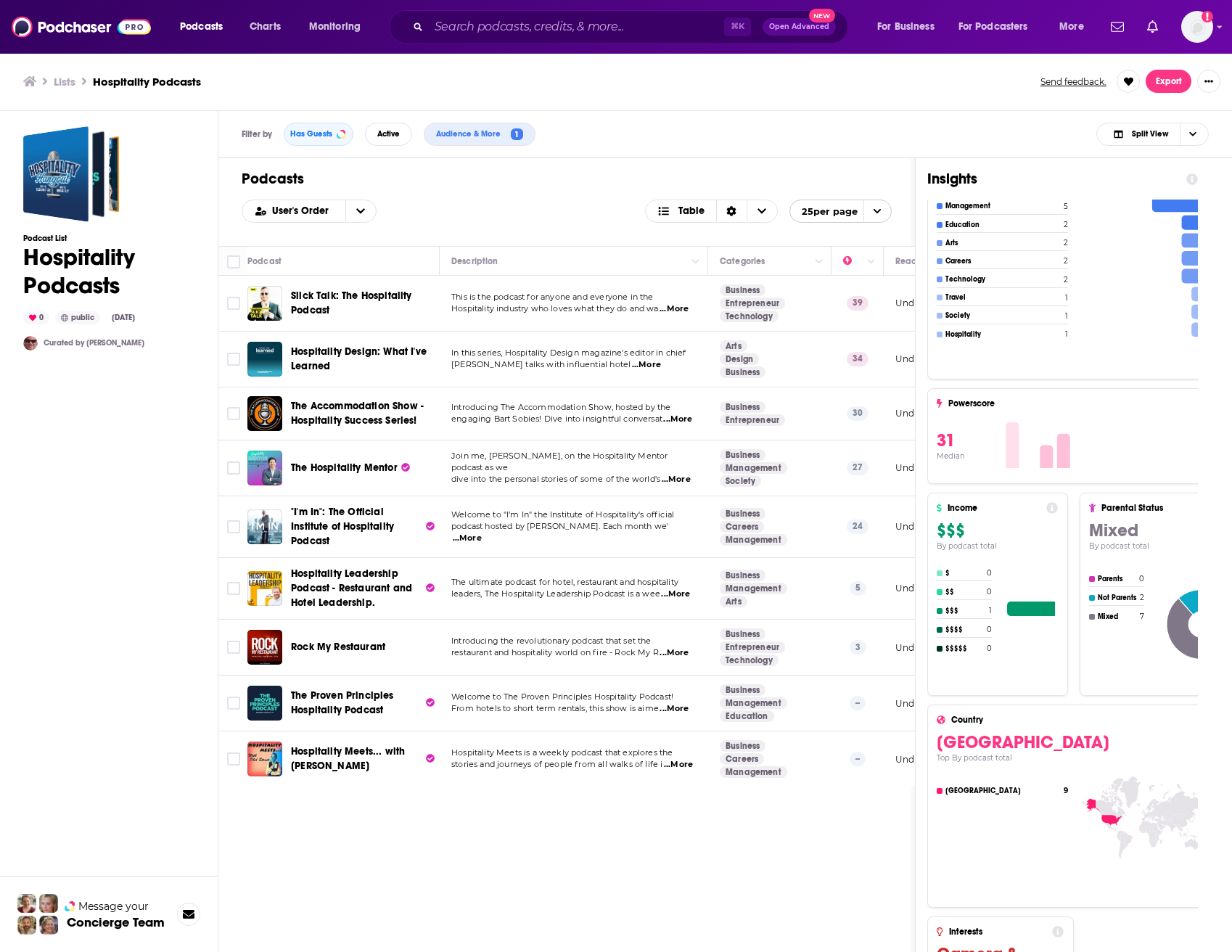
scroll to position [534, 0]
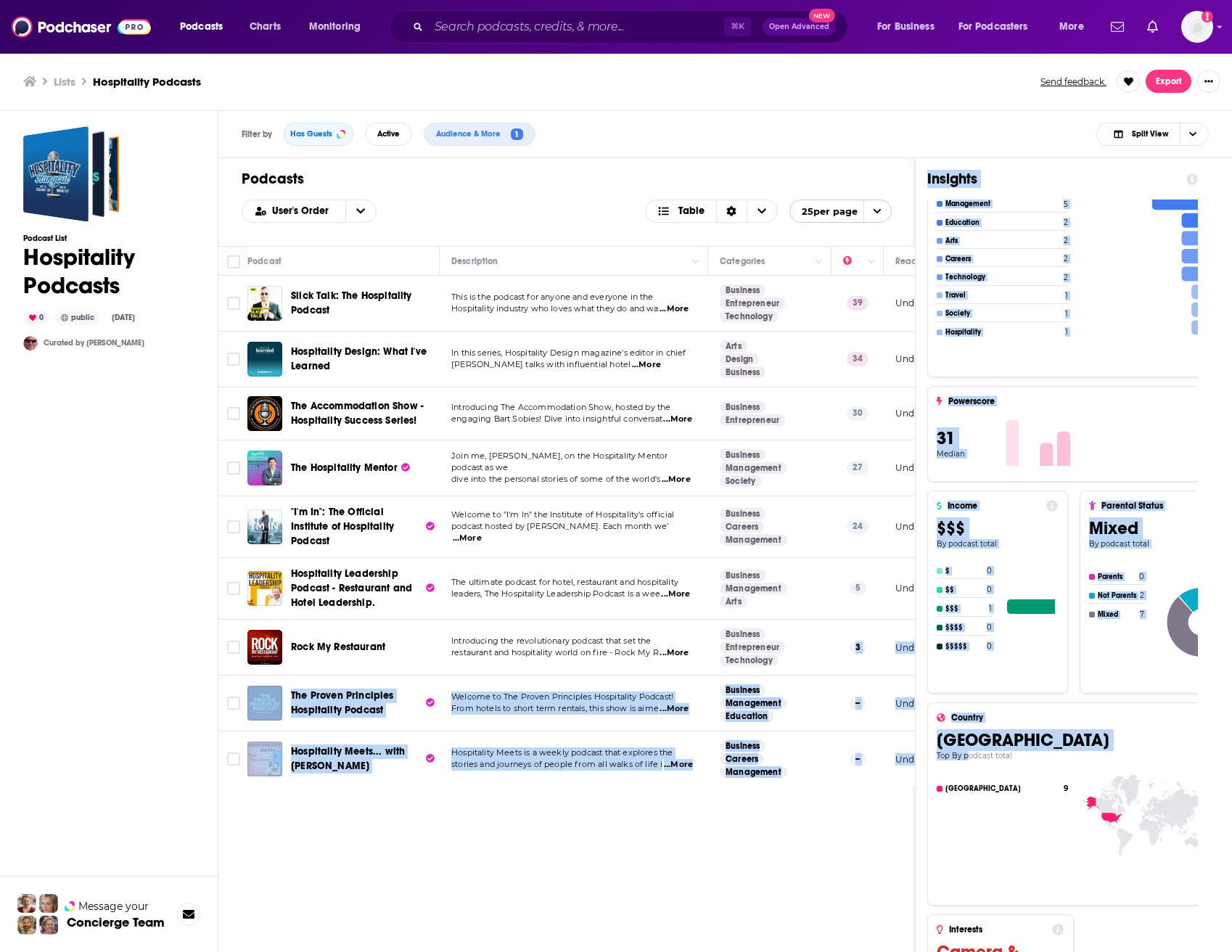
click at [566, 551] on div "Podcasts User's Order Table 25 per page Podcast Description Categories Reach (M…" at bounding box center [714, 603] width 991 height 890
